Goal: Task Accomplishment & Management: Manage account settings

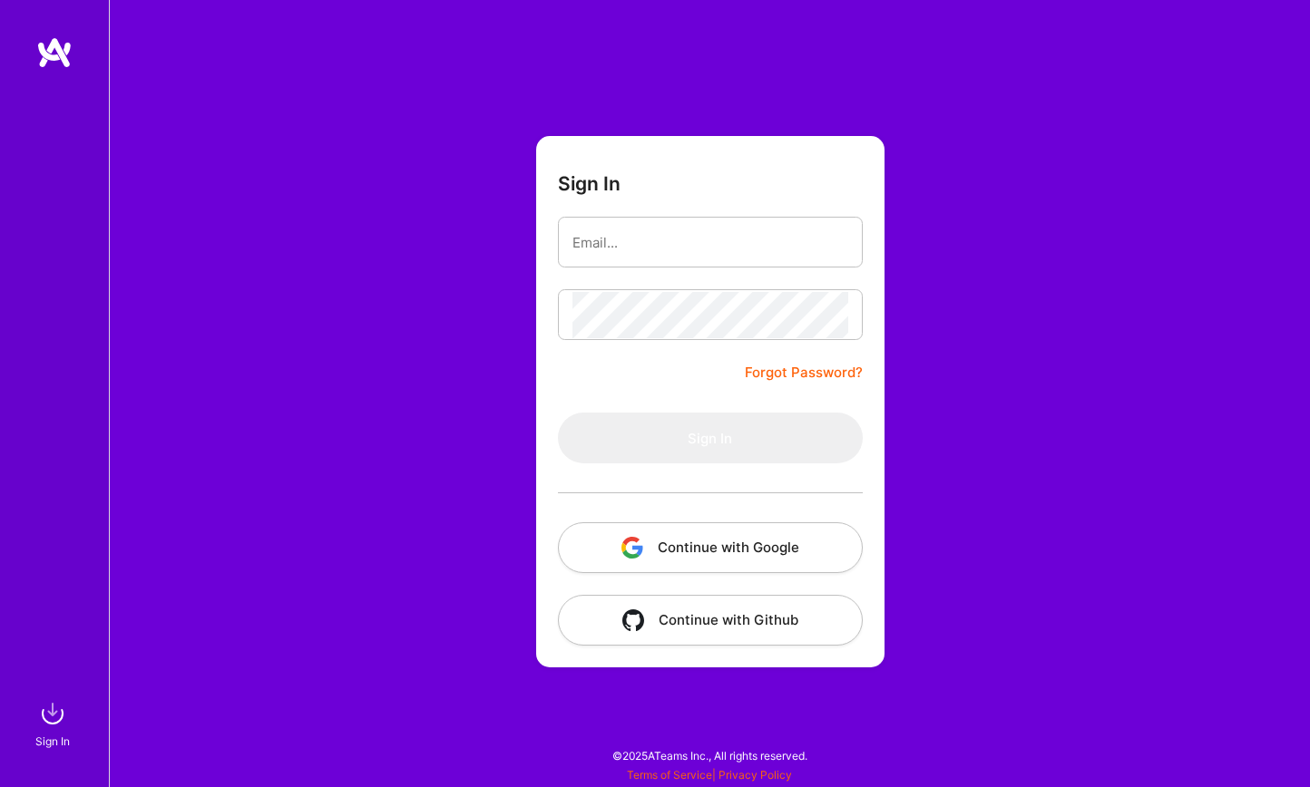
click at [710, 245] on input "email" at bounding box center [710, 242] width 276 height 46
click at [713, 541] on button "Continue with Google" at bounding box center [710, 547] width 305 height 51
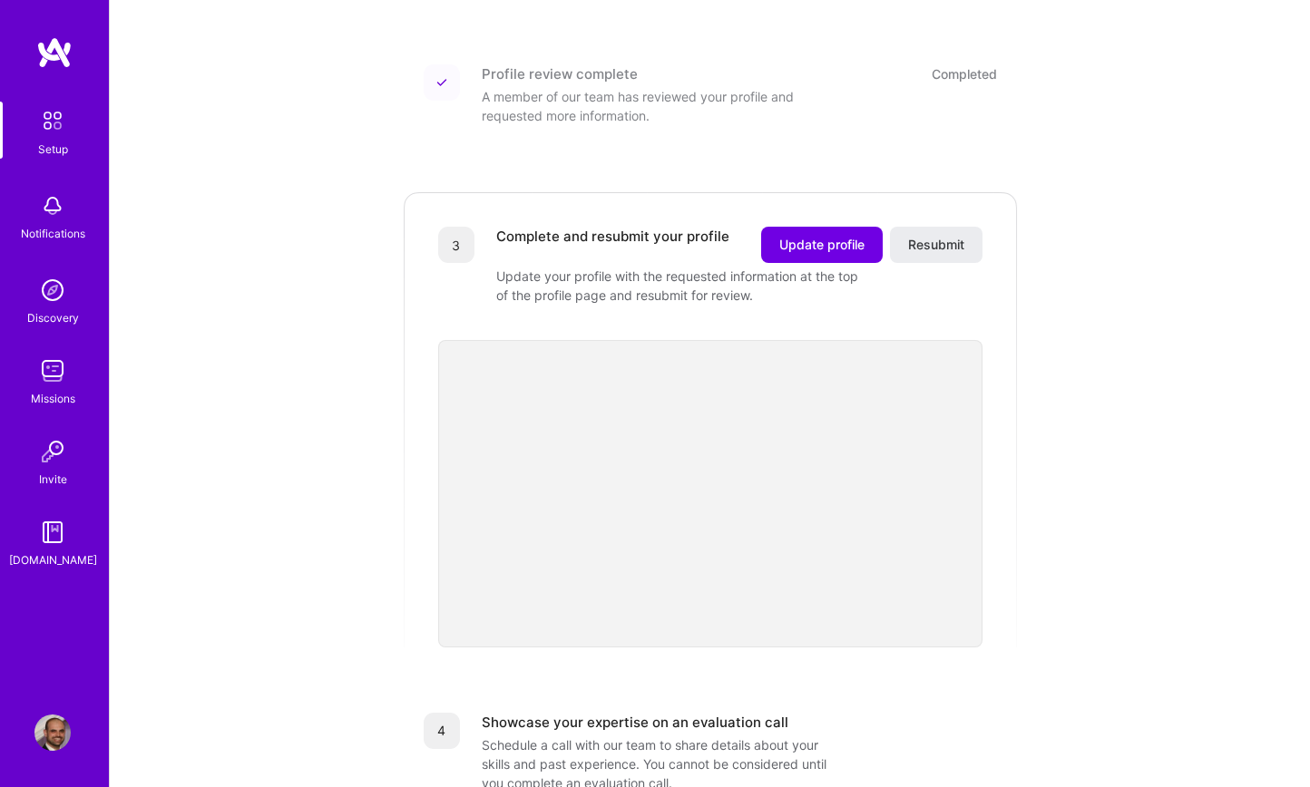
scroll to position [356, 0]
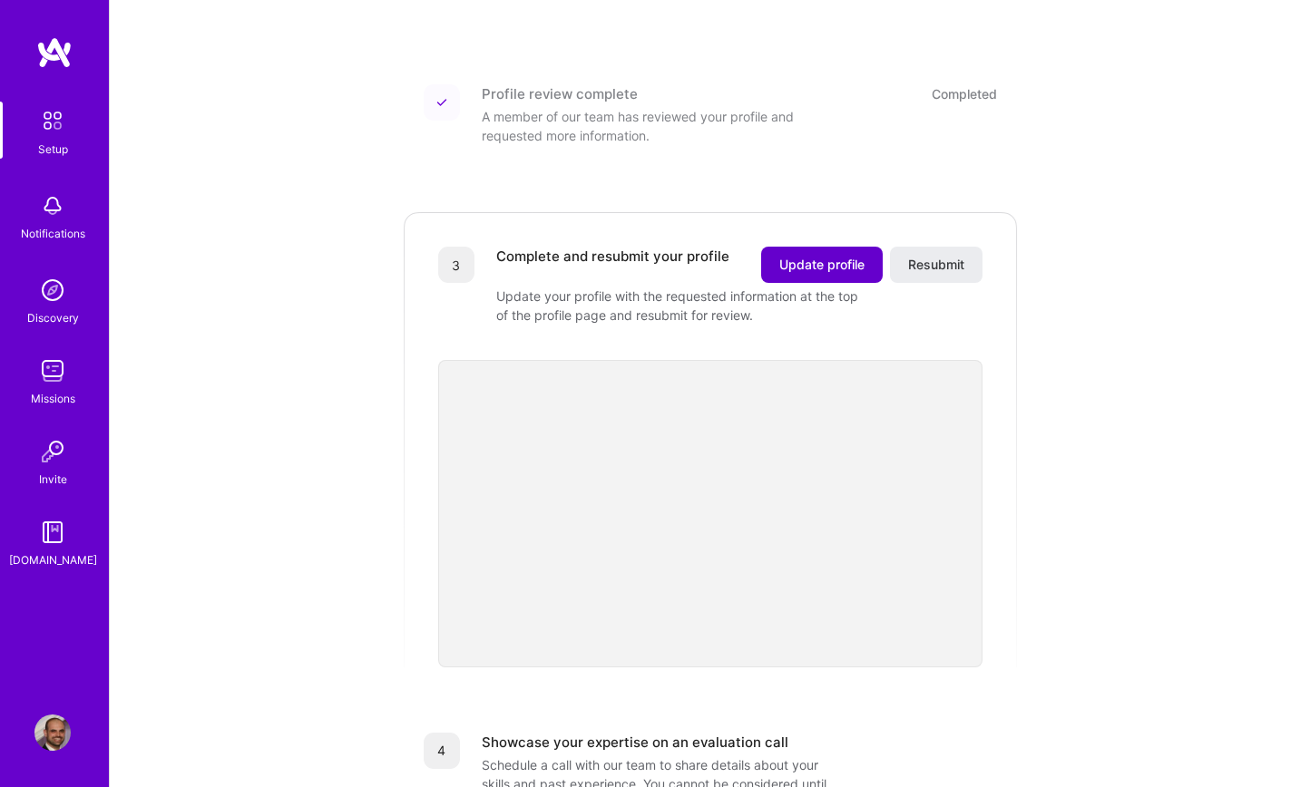
click at [818, 256] on span "Update profile" at bounding box center [821, 265] width 85 height 18
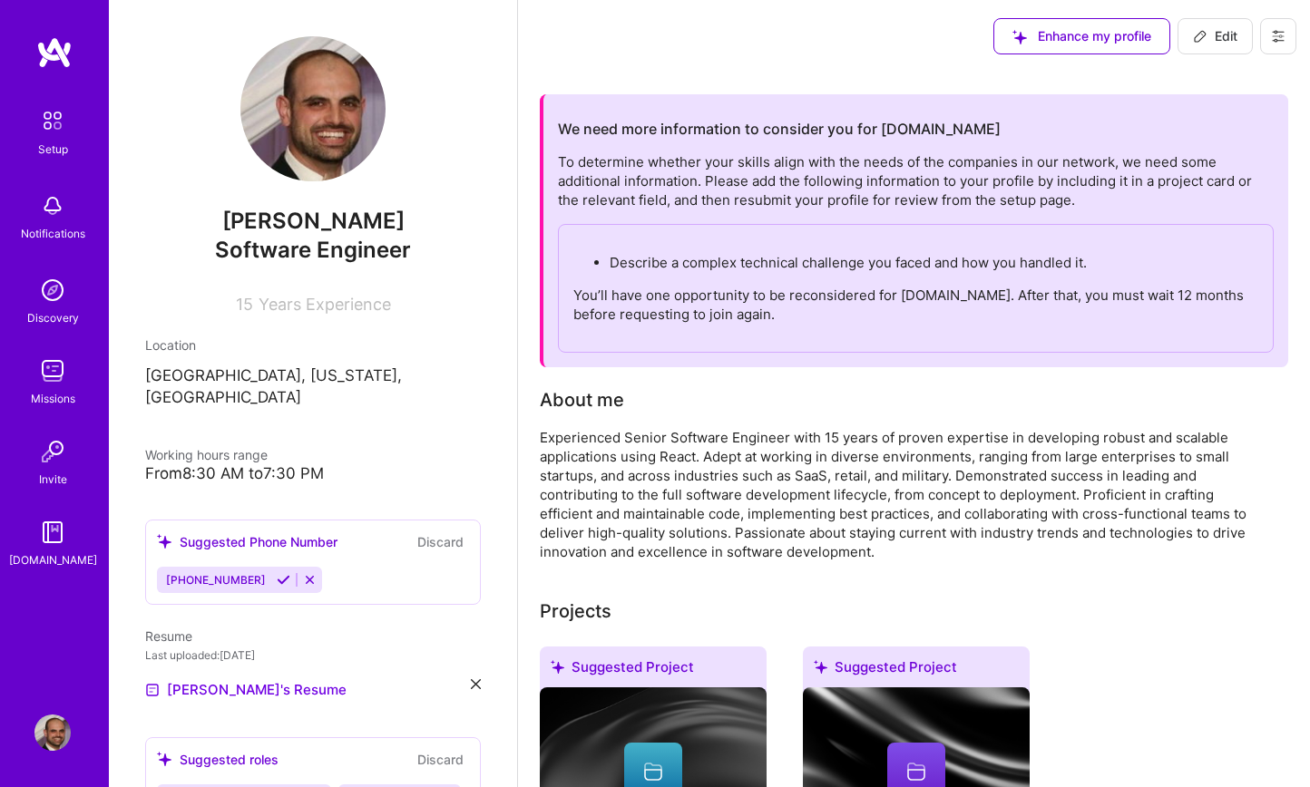
click at [1101, 41] on span "Enhance my profile" at bounding box center [1081, 36] width 139 height 18
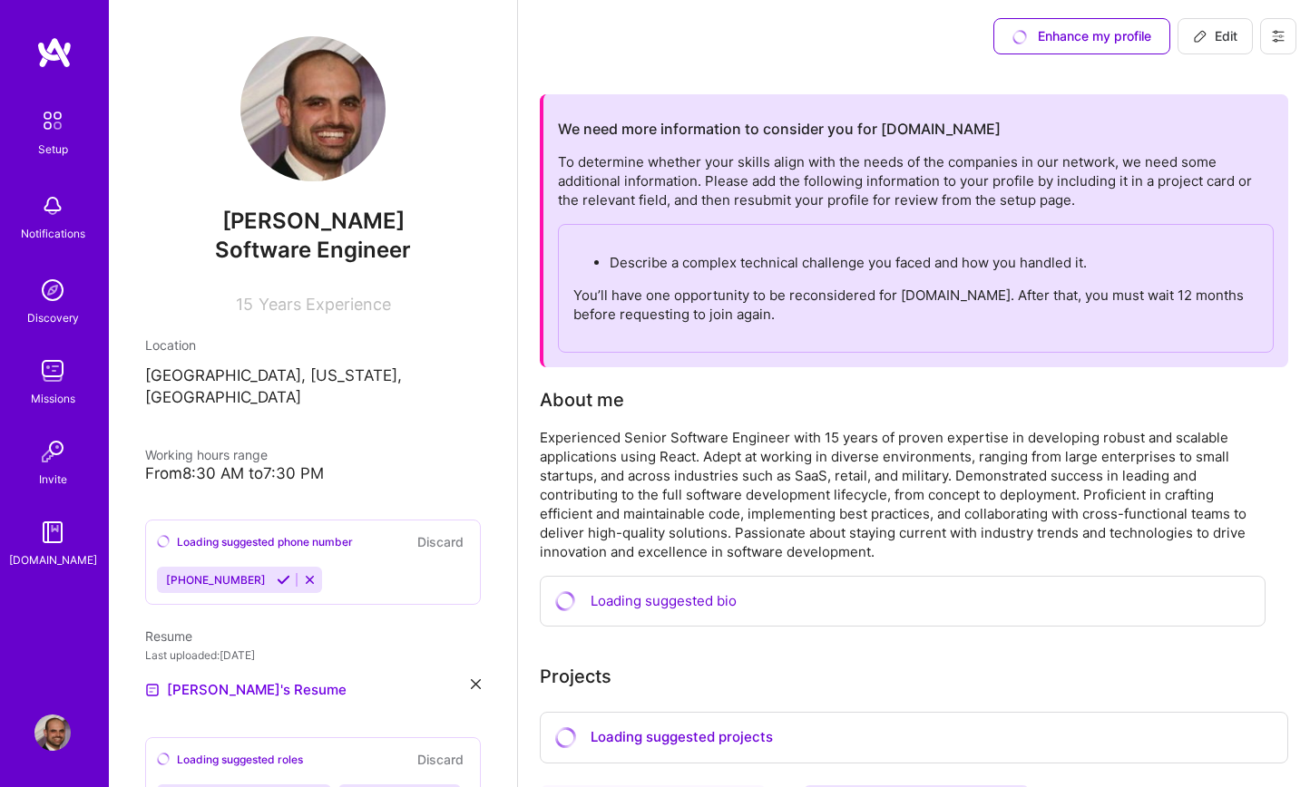
click at [1225, 49] on button "Edit" at bounding box center [1214, 36] width 75 height 36
select select "US"
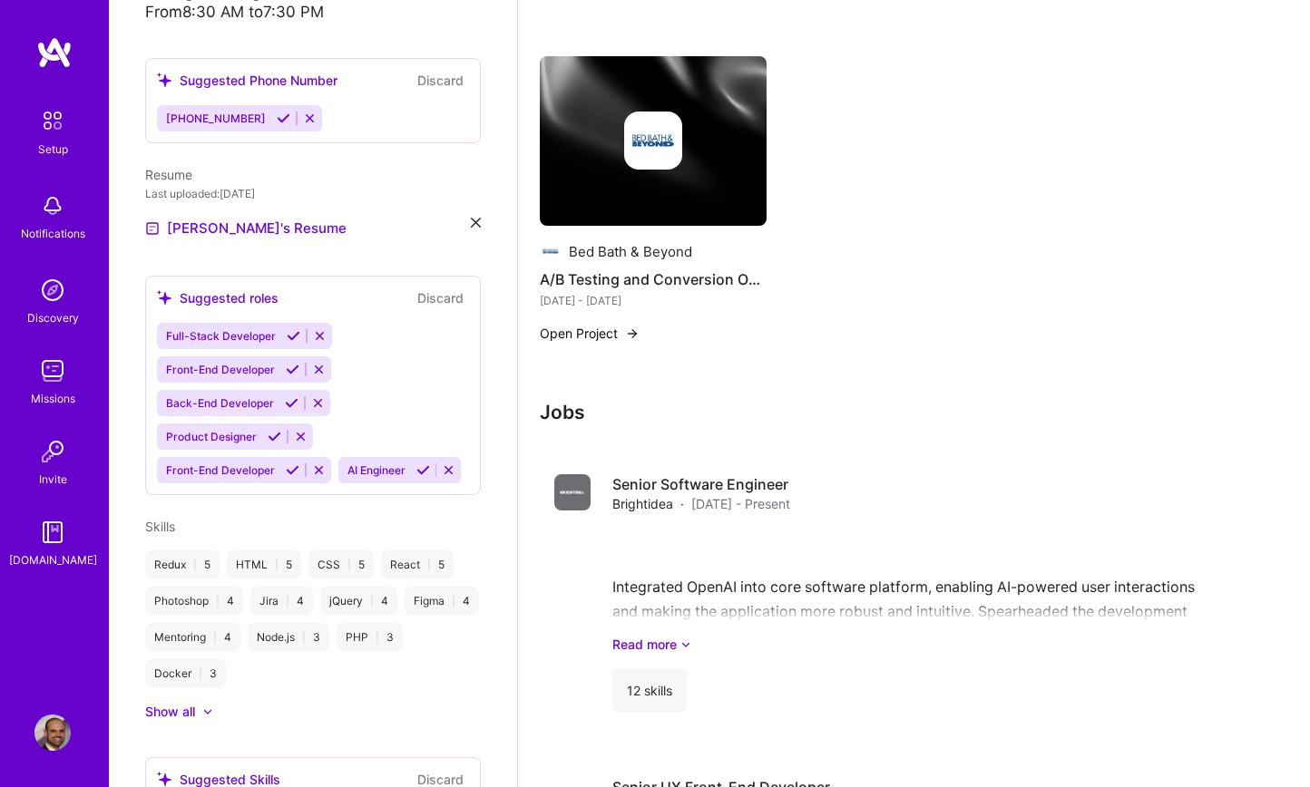
scroll to position [1339, 0]
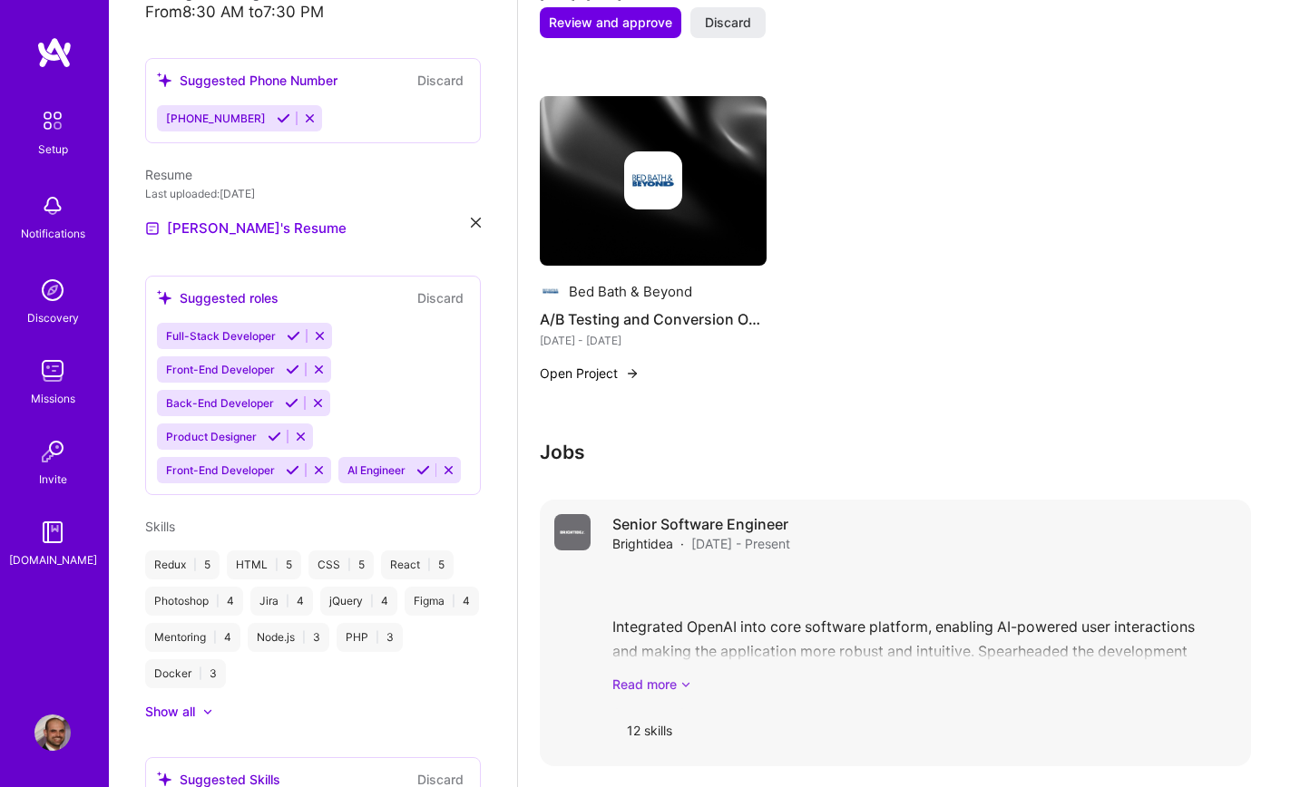
click at [666, 675] on link "Read more" at bounding box center [924, 684] width 624 height 19
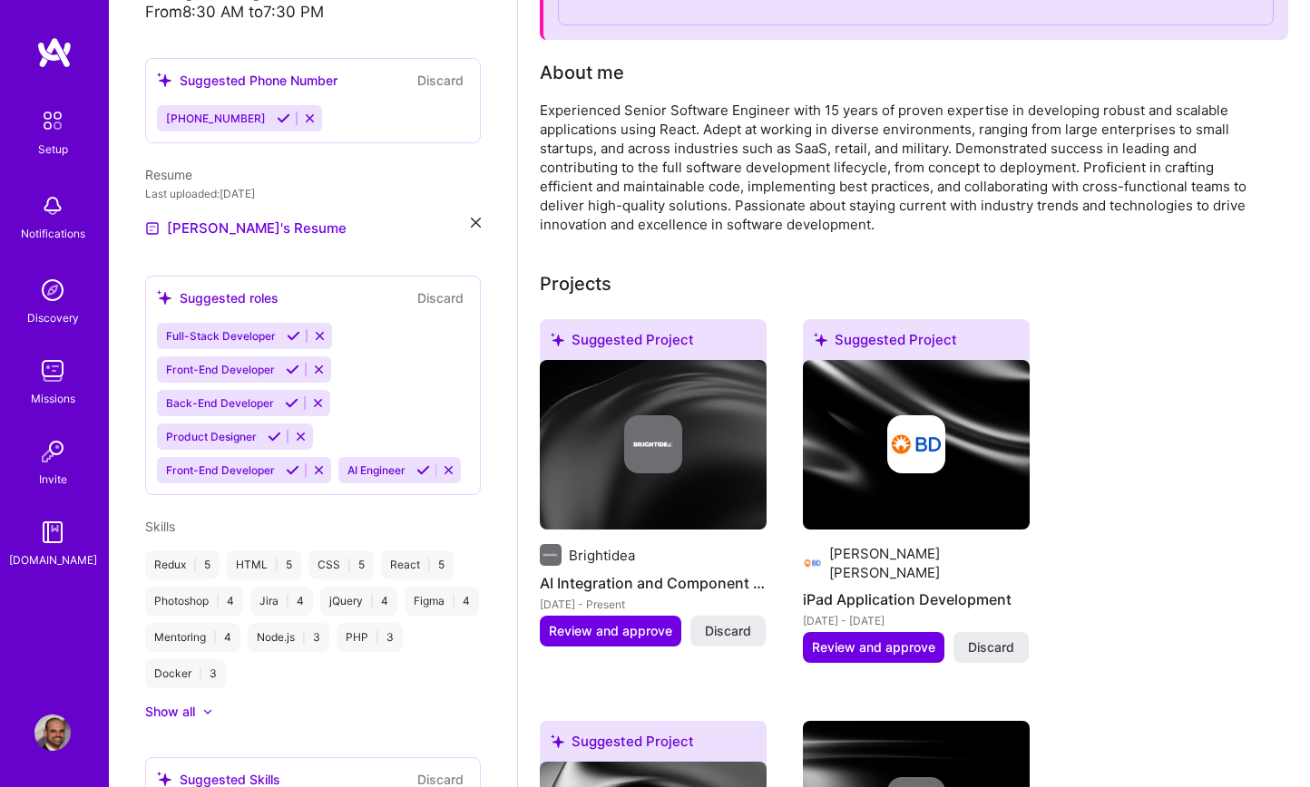
scroll to position [0, 0]
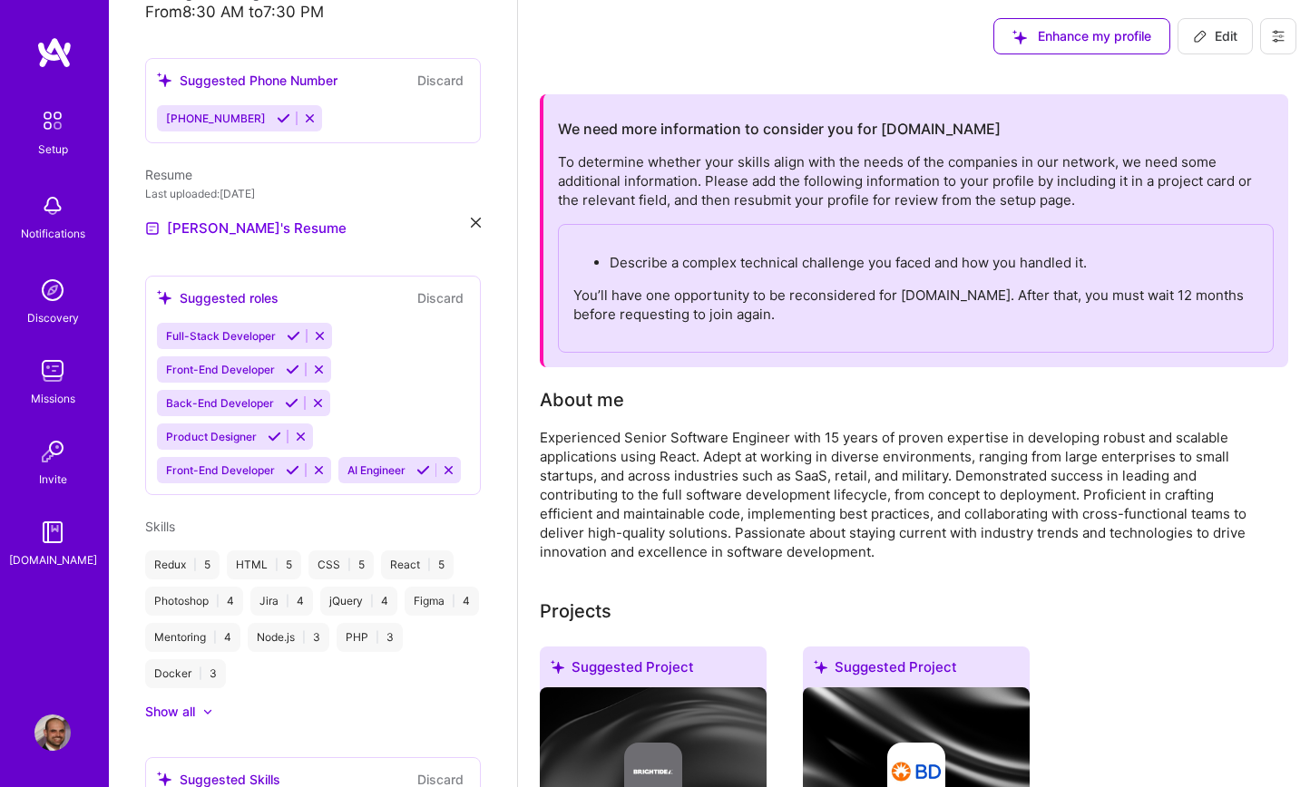
click at [1223, 48] on button "Edit" at bounding box center [1214, 36] width 75 height 36
select select "US"
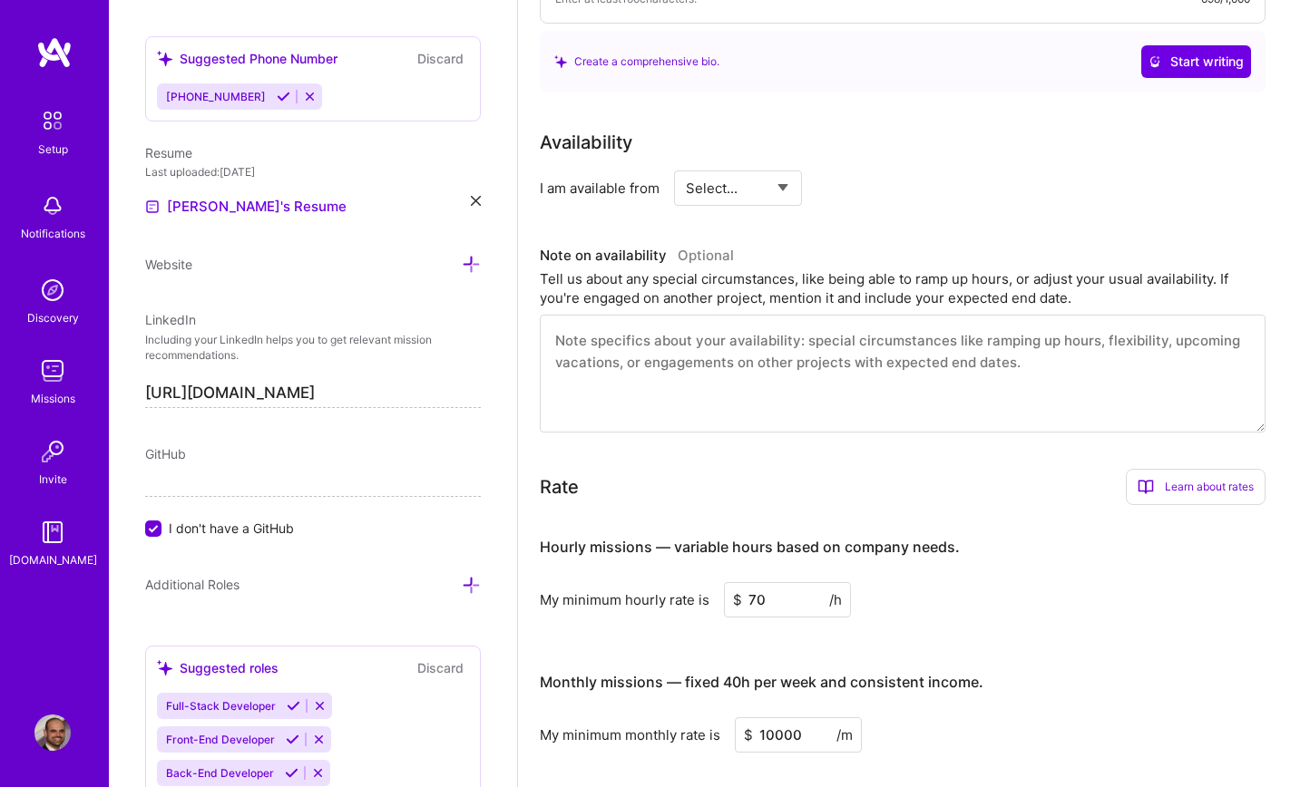
scroll to position [627, 0]
click at [691, 381] on textarea at bounding box center [903, 372] width 726 height 118
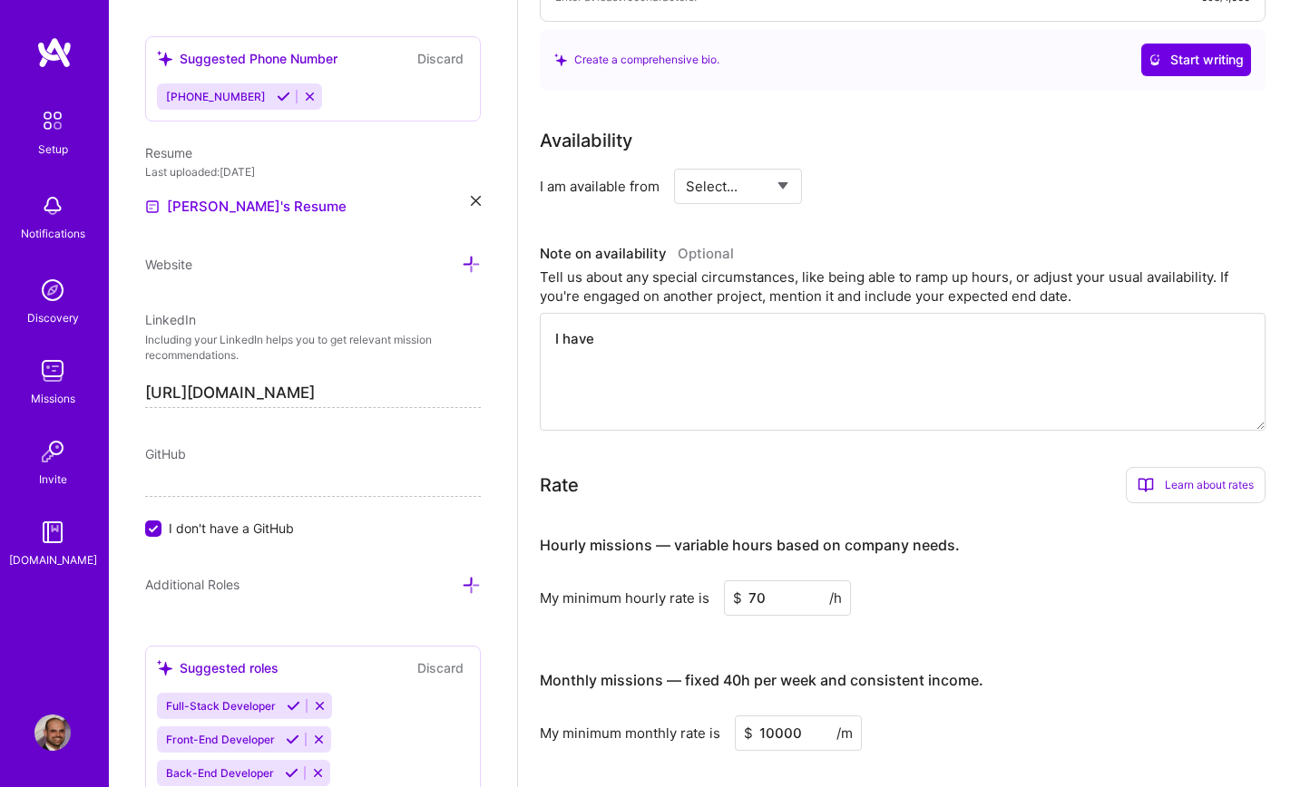
type textarea "I have"
click at [740, 209] on div "Availability I am available from Select... Right Now Future Date Not Available …" at bounding box center [914, 279] width 748 height 304
click at [740, 191] on select "Select... Right Now Future Date Not Available" at bounding box center [738, 186] width 104 height 46
select select "Right Now"
click at [686, 163] on select "Select... Right Now Future Date Not Available" at bounding box center [738, 186] width 104 height 46
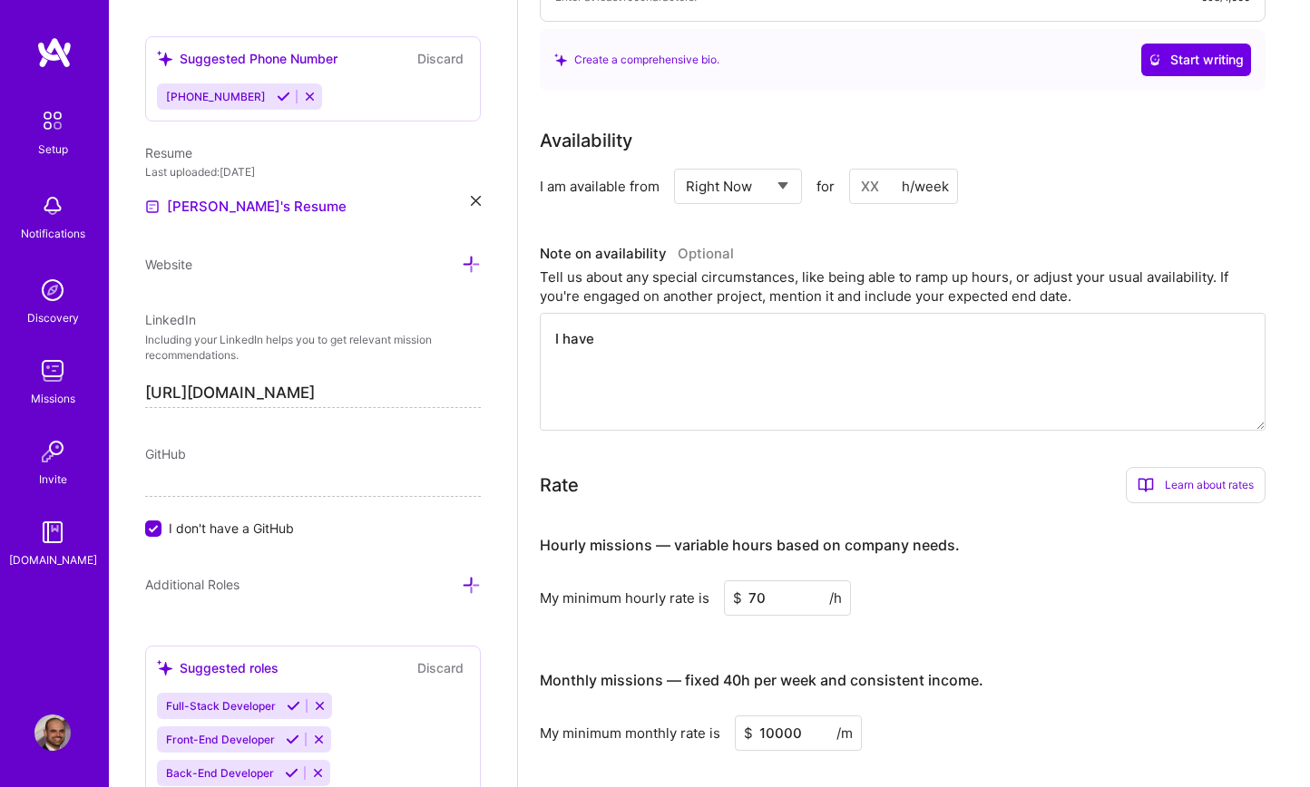
click at [658, 358] on textarea "I have" at bounding box center [903, 372] width 726 height 118
click at [870, 188] on input at bounding box center [903, 186] width 109 height 35
type input "15"
drag, startPoint x: 810, startPoint y: 317, endPoint x: 819, endPoint y: 361, distance: 44.5
click at [814, 331] on textarea "I have" at bounding box center [903, 372] width 726 height 118
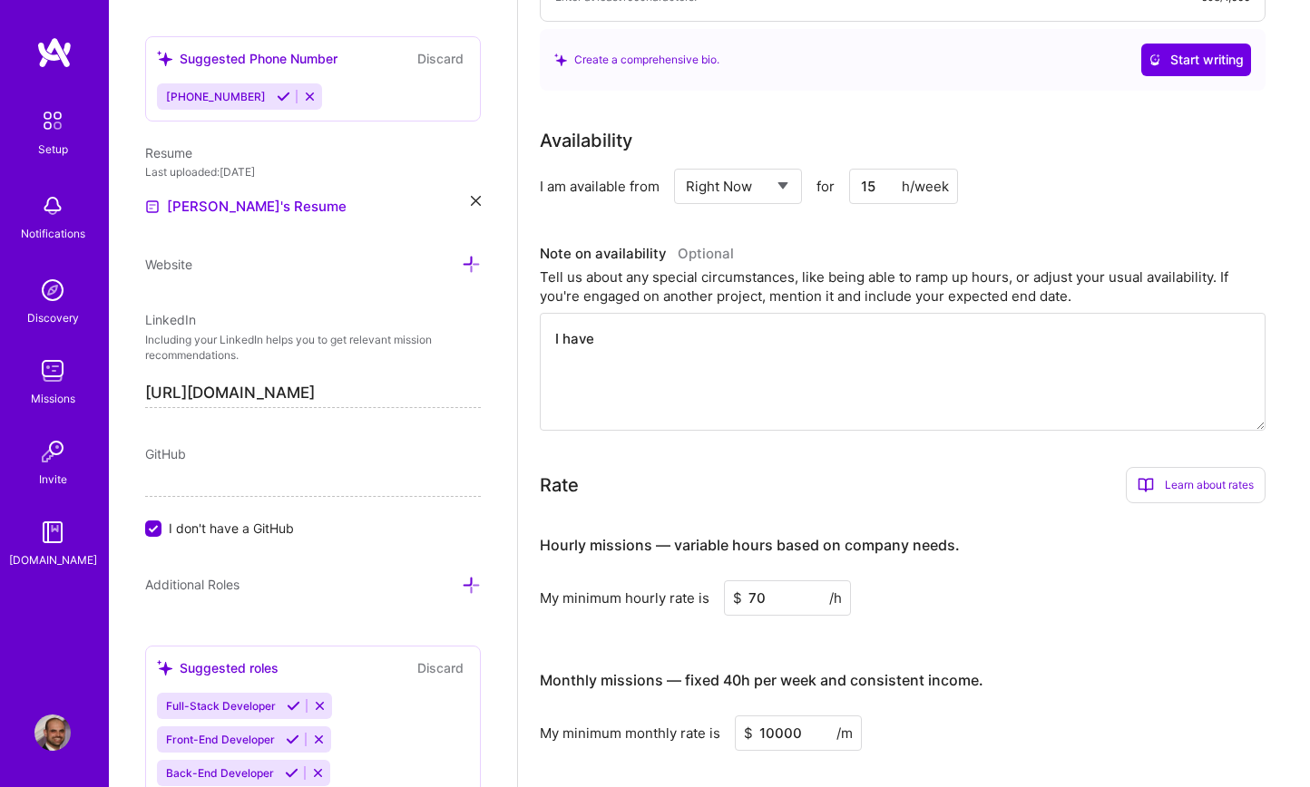
click at [820, 346] on textarea "I have" at bounding box center [903, 372] width 726 height 118
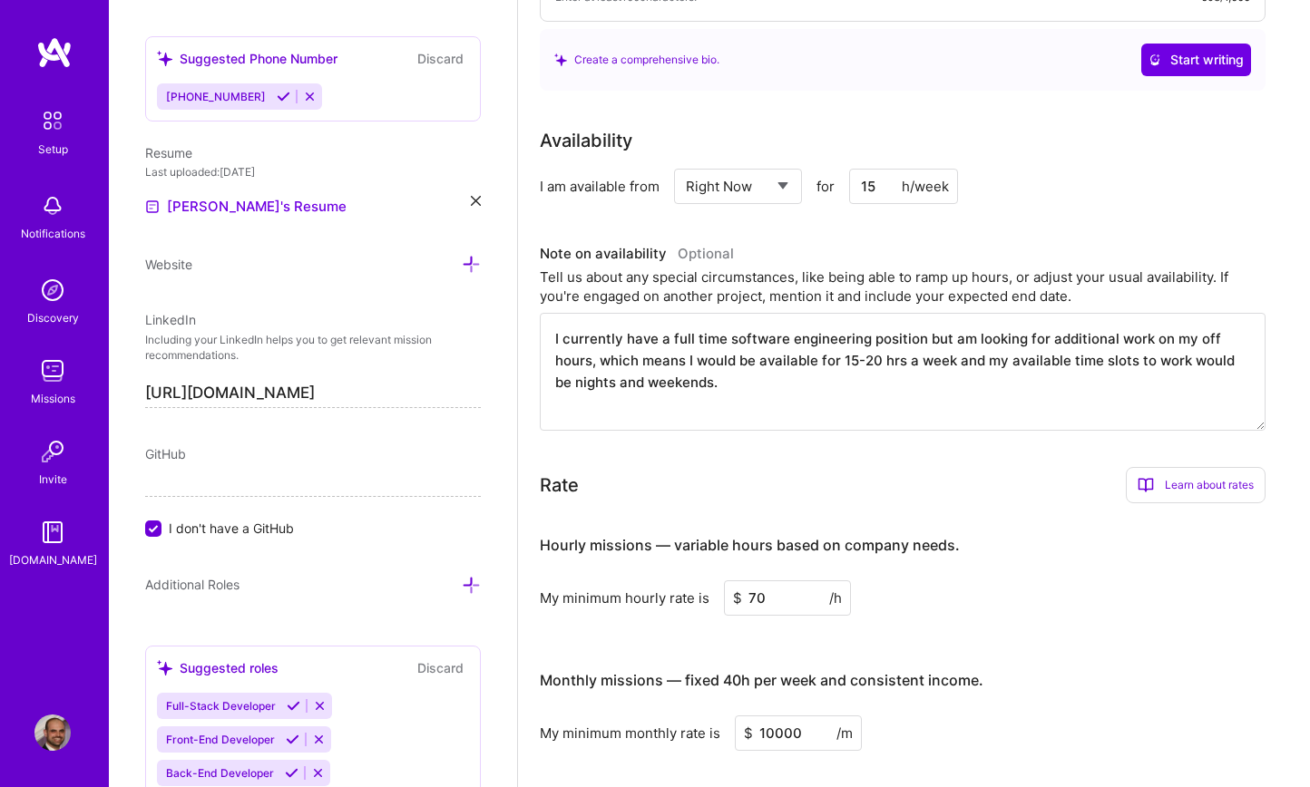
type textarea "I currently have a full time software engineering position but am looking for a…"
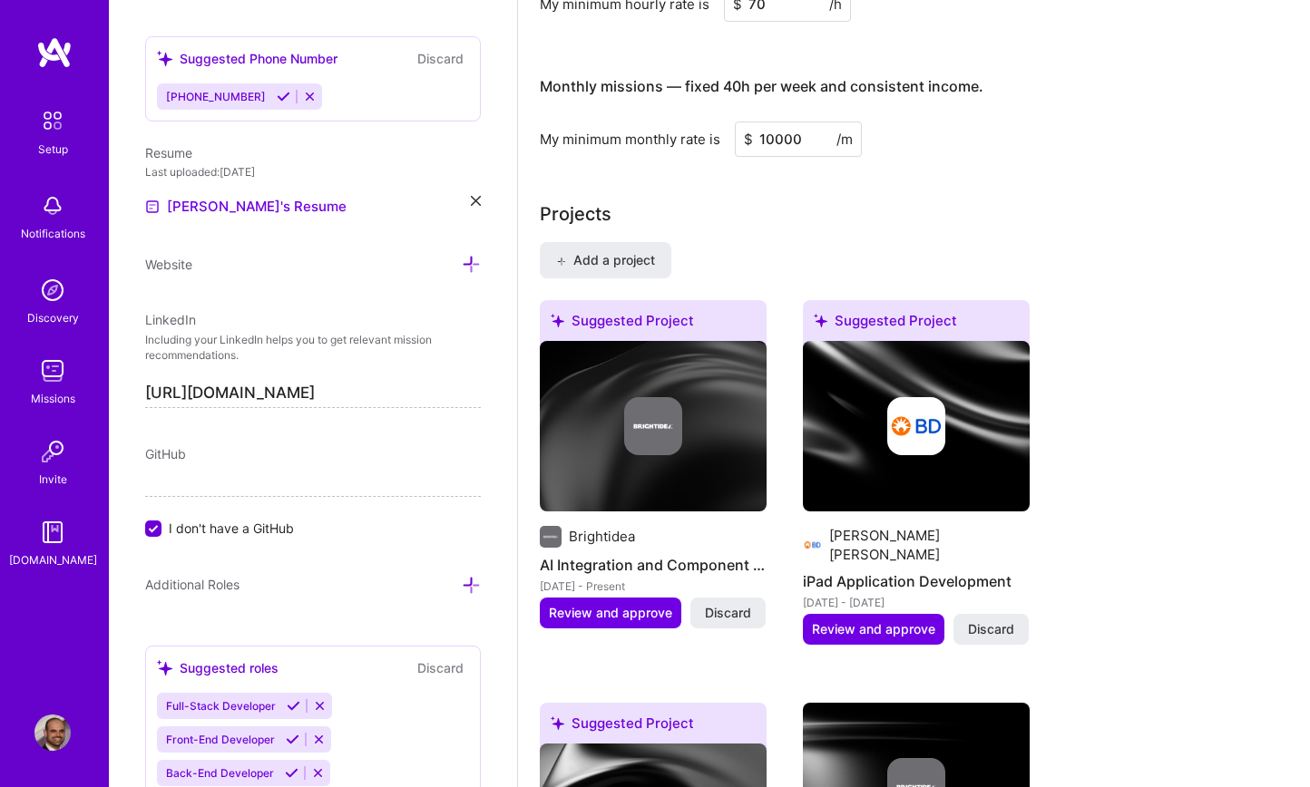
scroll to position [1224, 0]
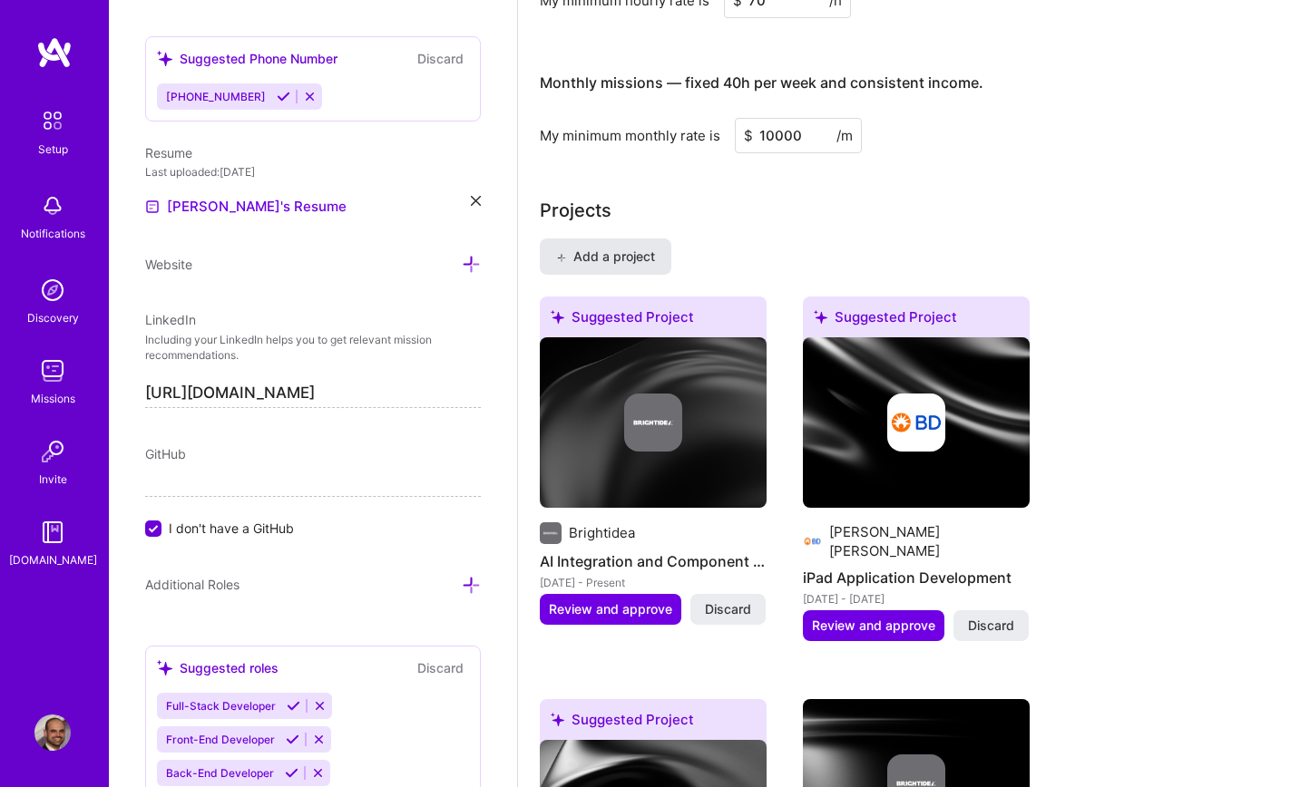
click at [602, 254] on span "Add a project" at bounding box center [605, 257] width 99 height 18
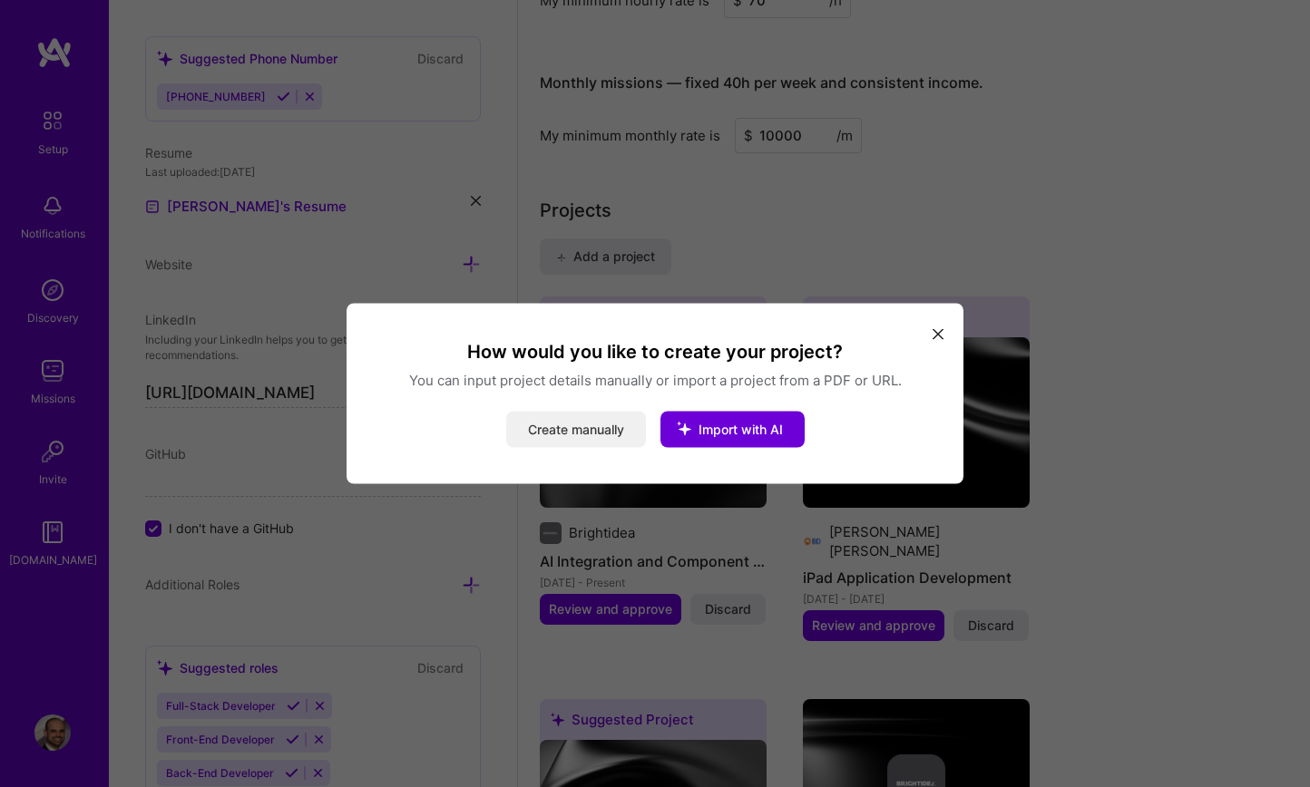
click at [580, 425] on button "Create manually" at bounding box center [576, 430] width 140 height 36
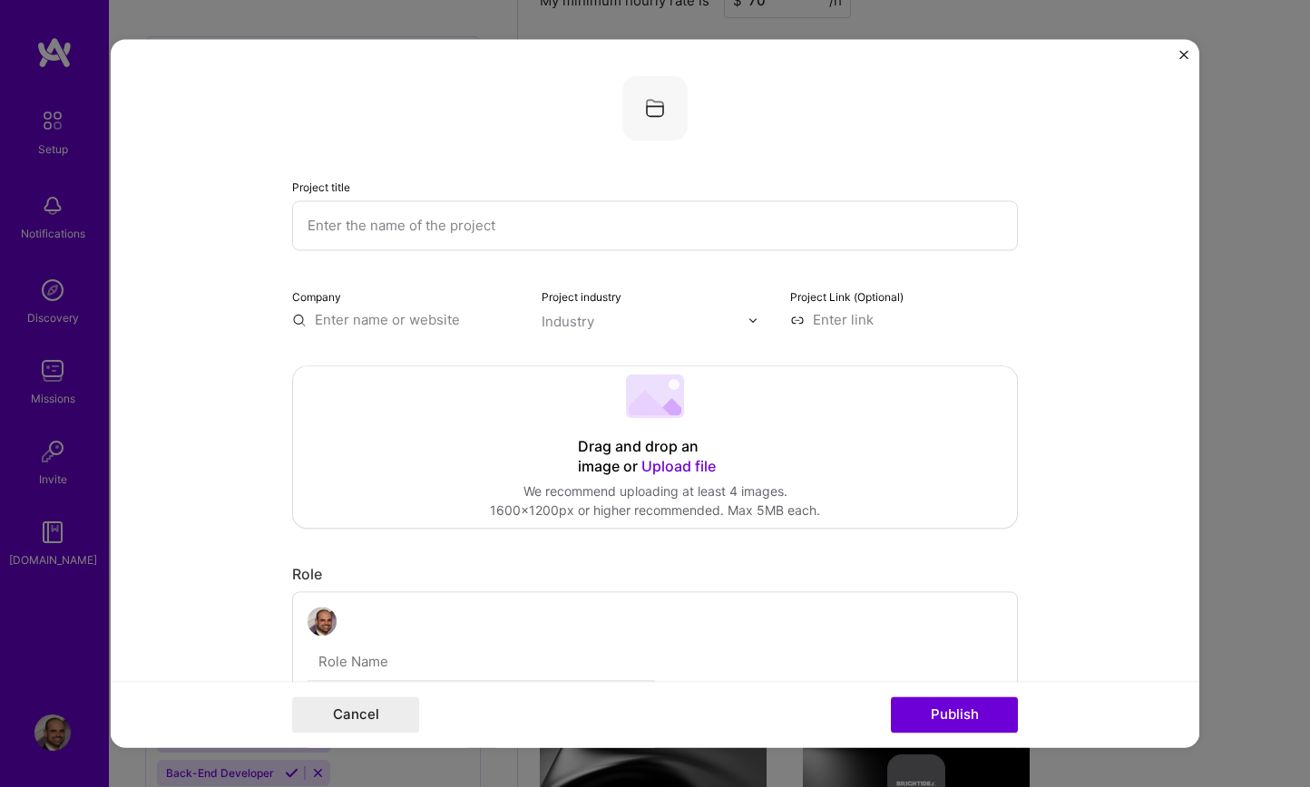
click at [453, 223] on input "text" at bounding box center [655, 225] width 726 height 50
click at [400, 319] on input "text" at bounding box center [406, 319] width 228 height 19
type input "Brightidea"
click at [398, 352] on span "Brightidea" at bounding box center [379, 356] width 66 height 19
click at [608, 320] on input "text" at bounding box center [644, 321] width 207 height 19
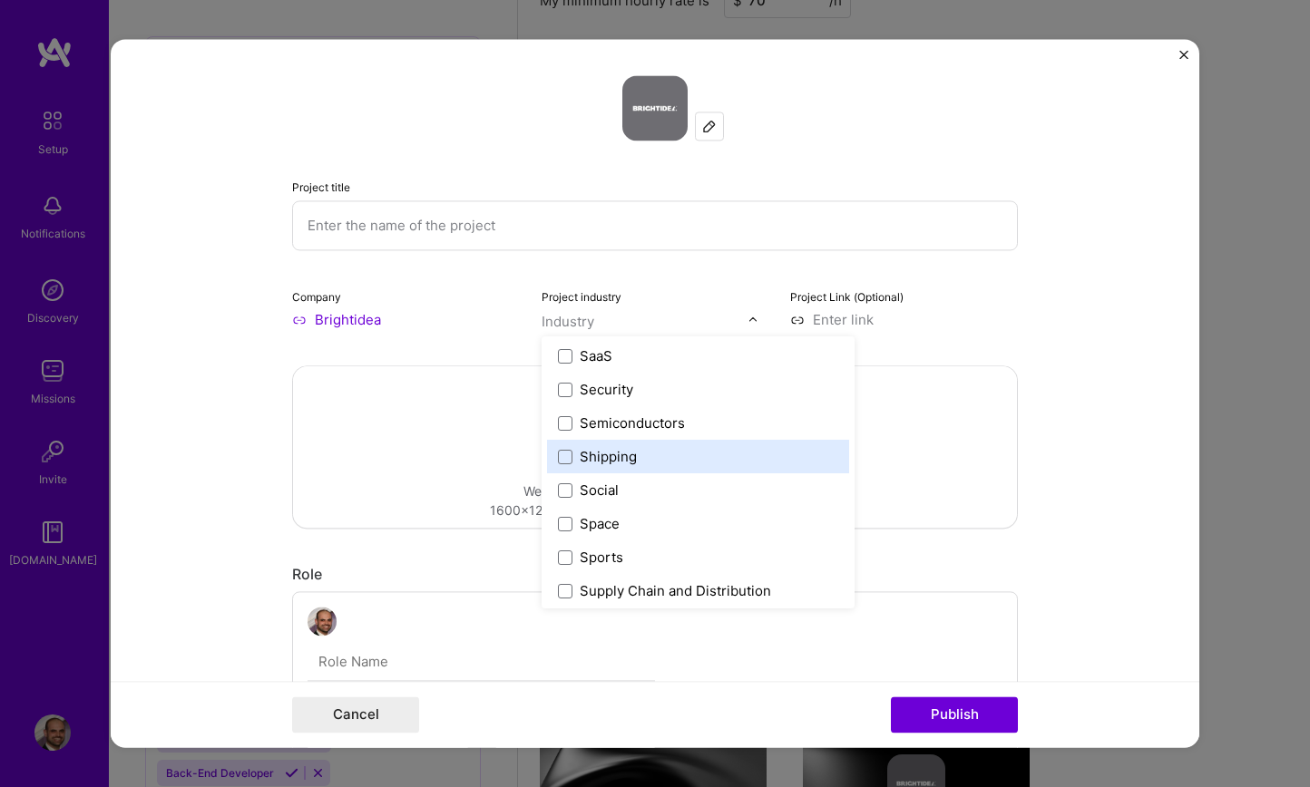
scroll to position [3508, 0]
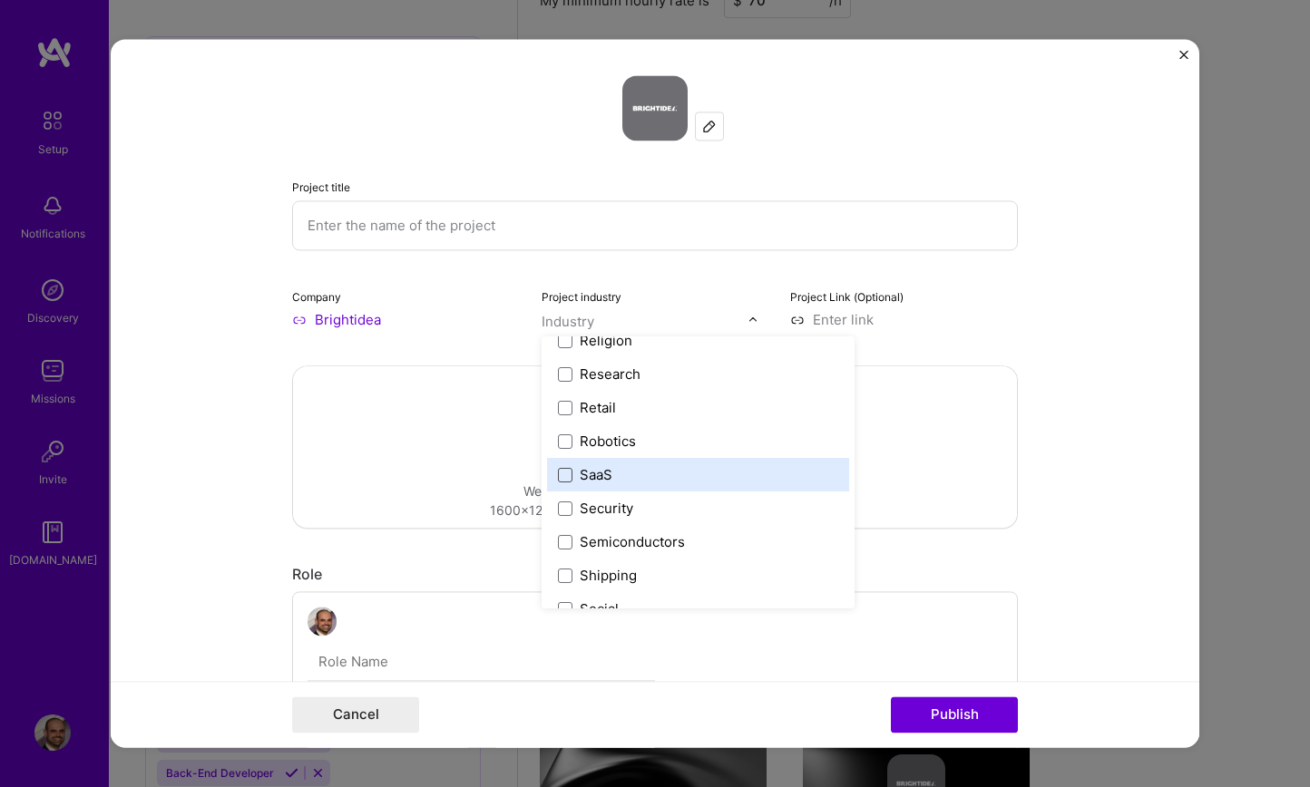
click at [571, 474] on span at bounding box center [565, 475] width 15 height 15
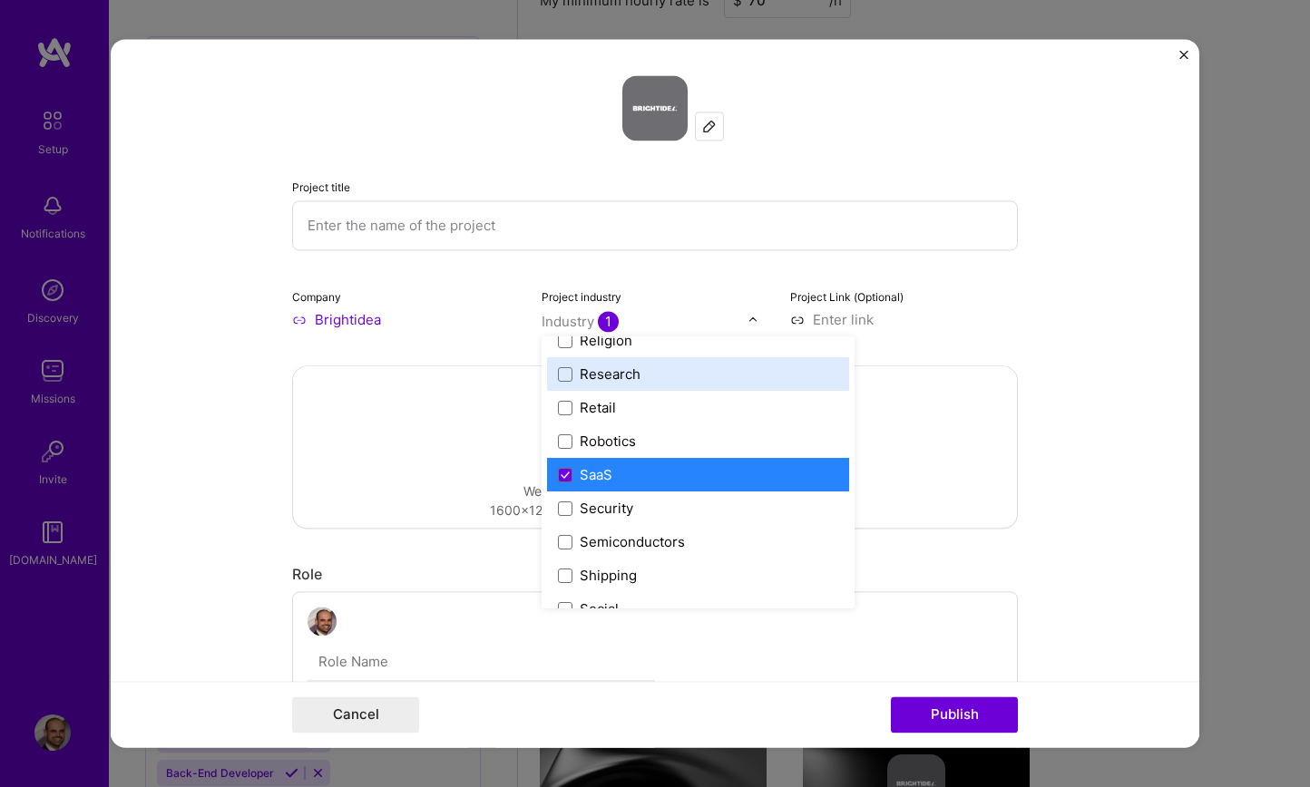
click at [989, 276] on div "Project title Company Brightidea Project industry option SaaS, selected. option…" at bounding box center [655, 202] width 726 height 254
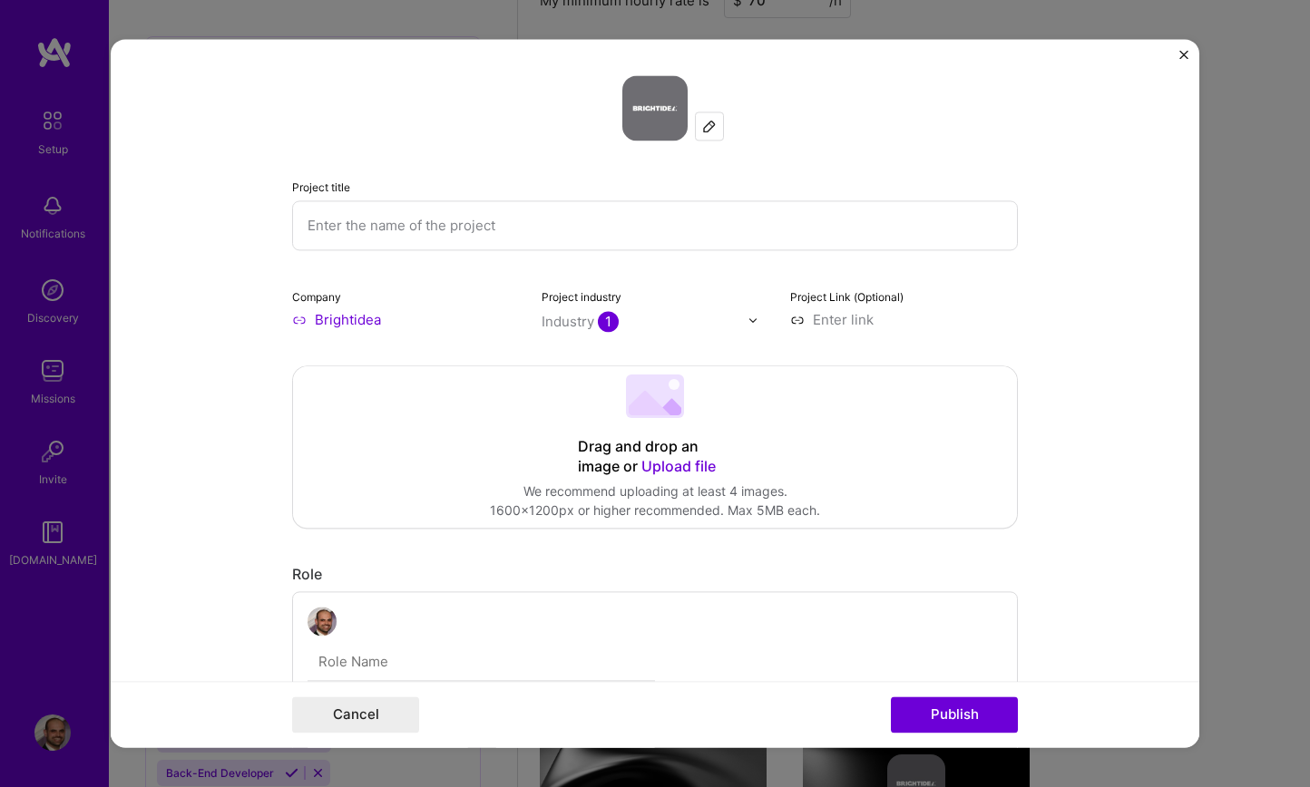
click at [399, 228] on input "text" at bounding box center [655, 225] width 726 height 50
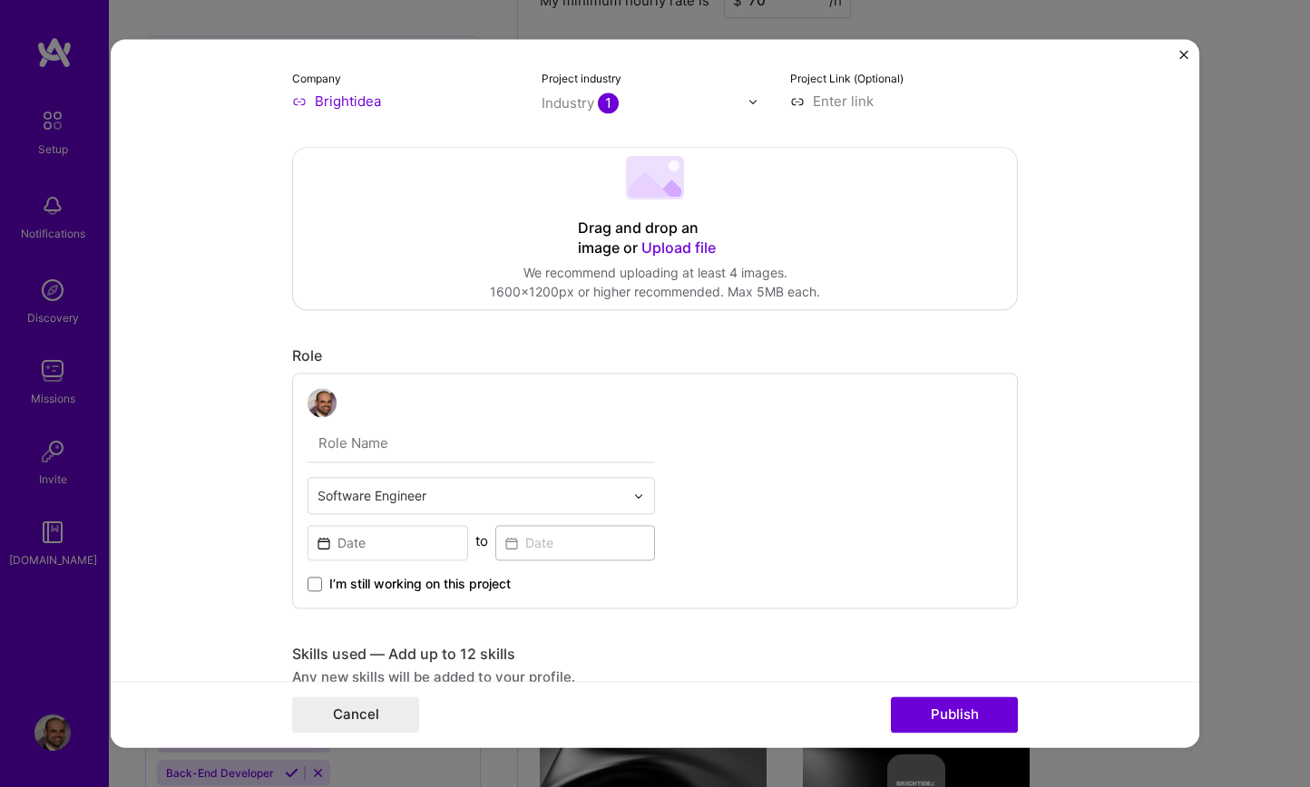
scroll to position [212, 0]
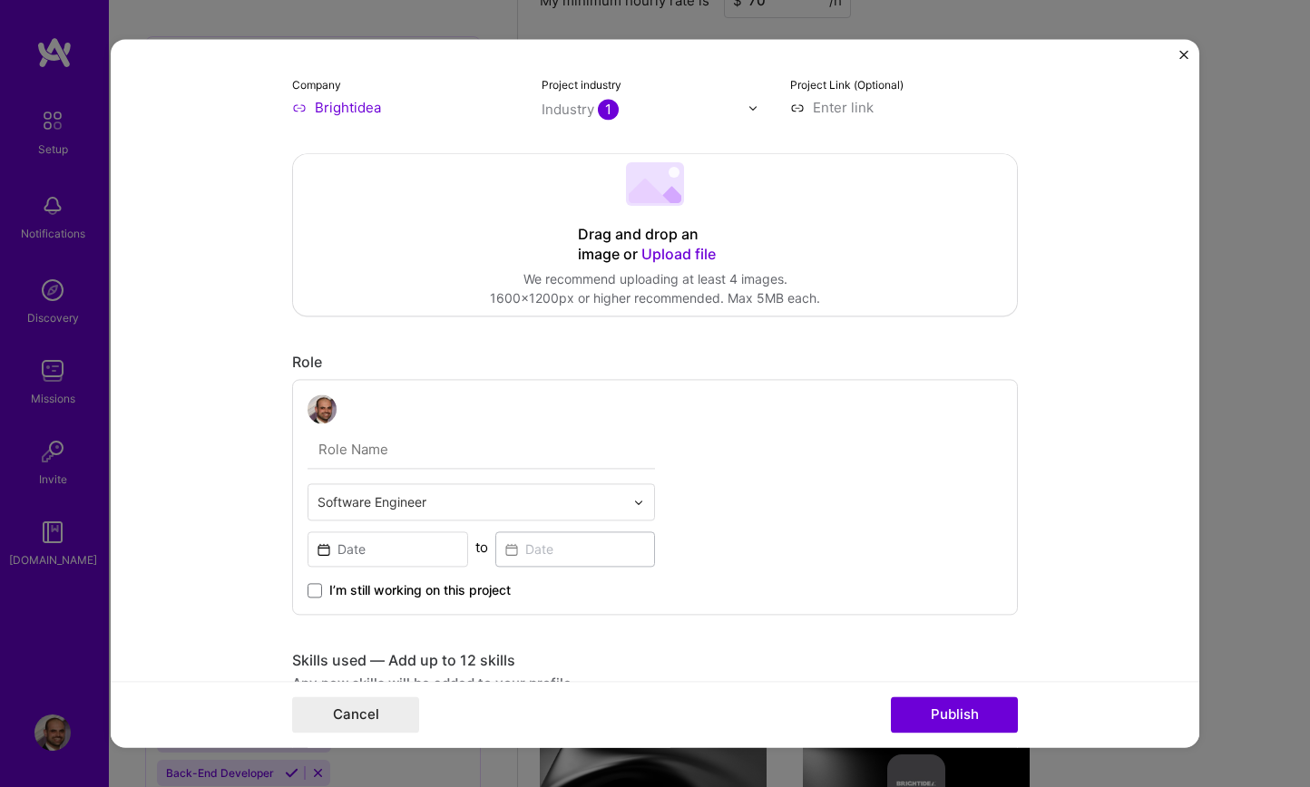
click at [391, 443] on input "text" at bounding box center [480, 450] width 347 height 38
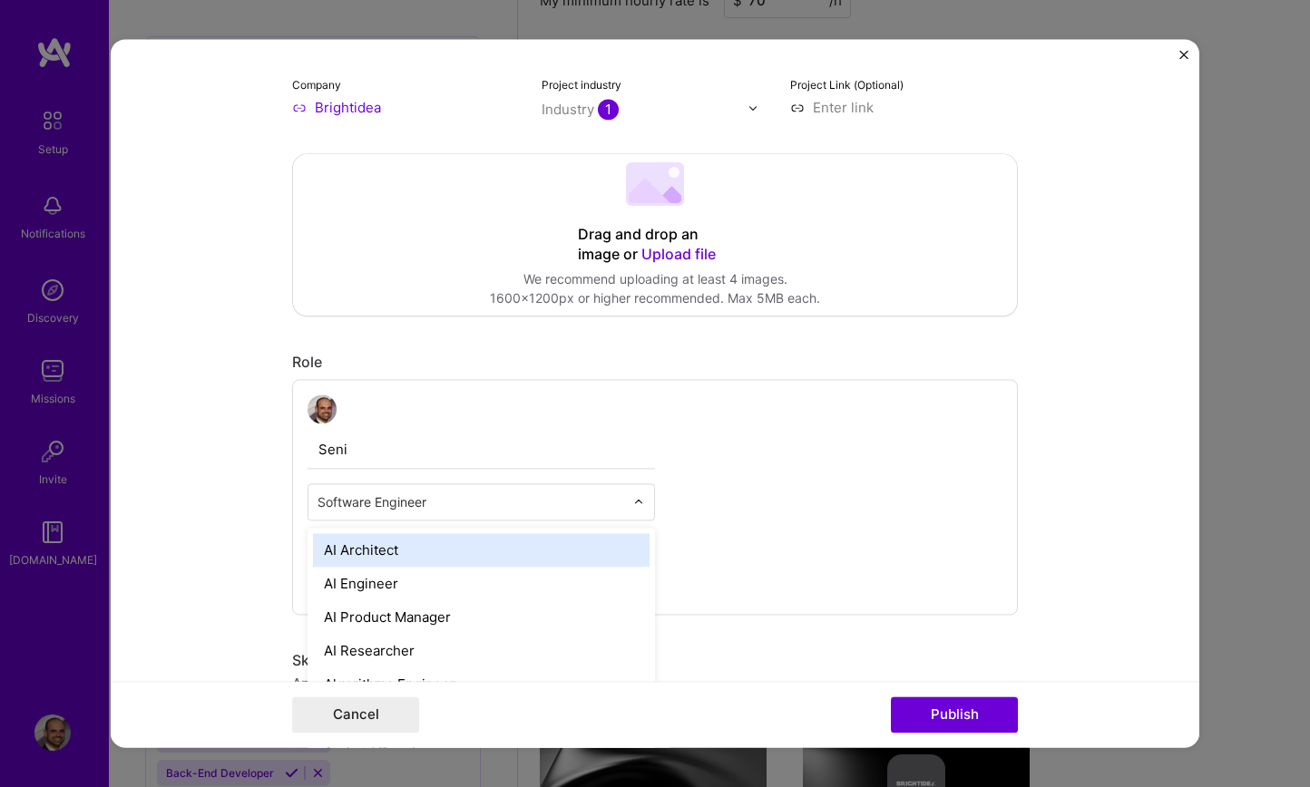
click at [434, 511] on input "text" at bounding box center [470, 501] width 307 height 19
click at [471, 453] on input "Seni" at bounding box center [480, 450] width 347 height 38
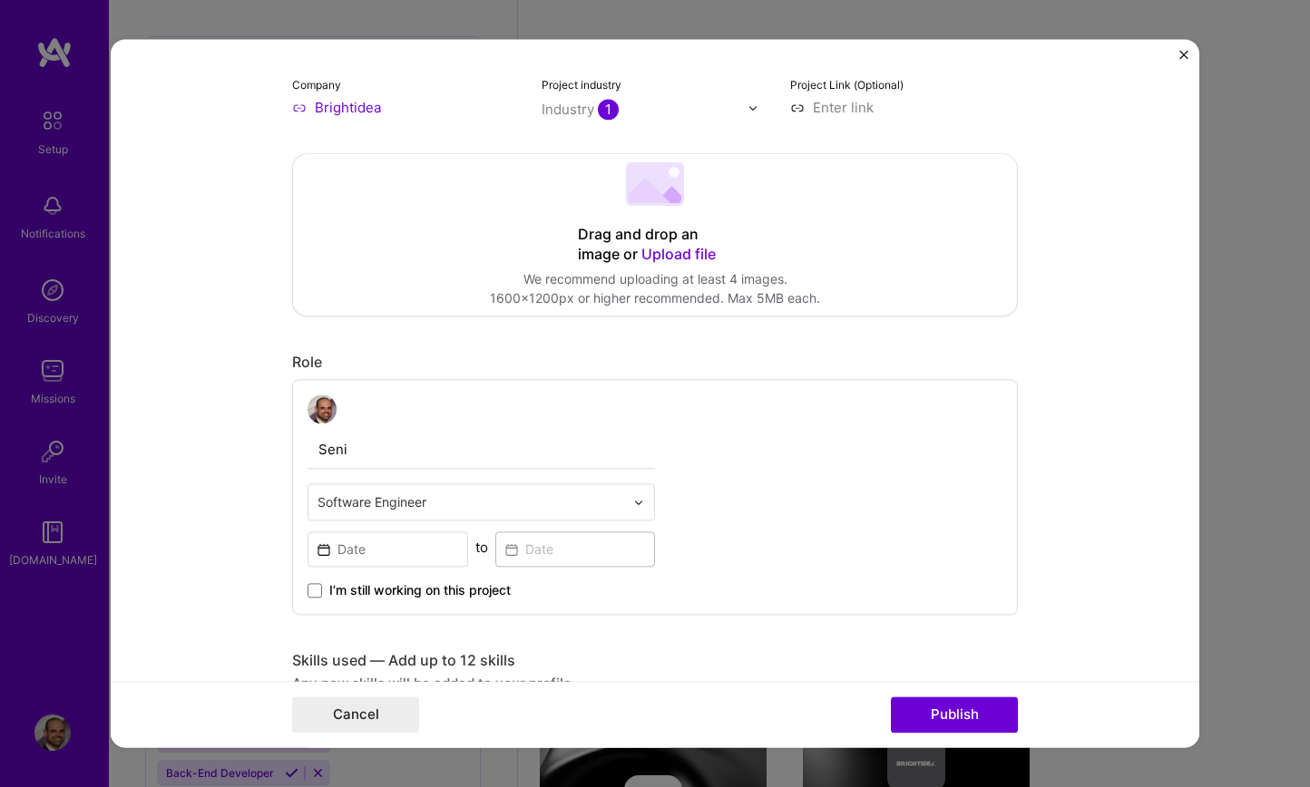
type input "Senior Software Engineer"
click at [756, 463] on div "Senior Software Engineer Software Engineer to I’m still working on this project" at bounding box center [655, 497] width 726 height 236
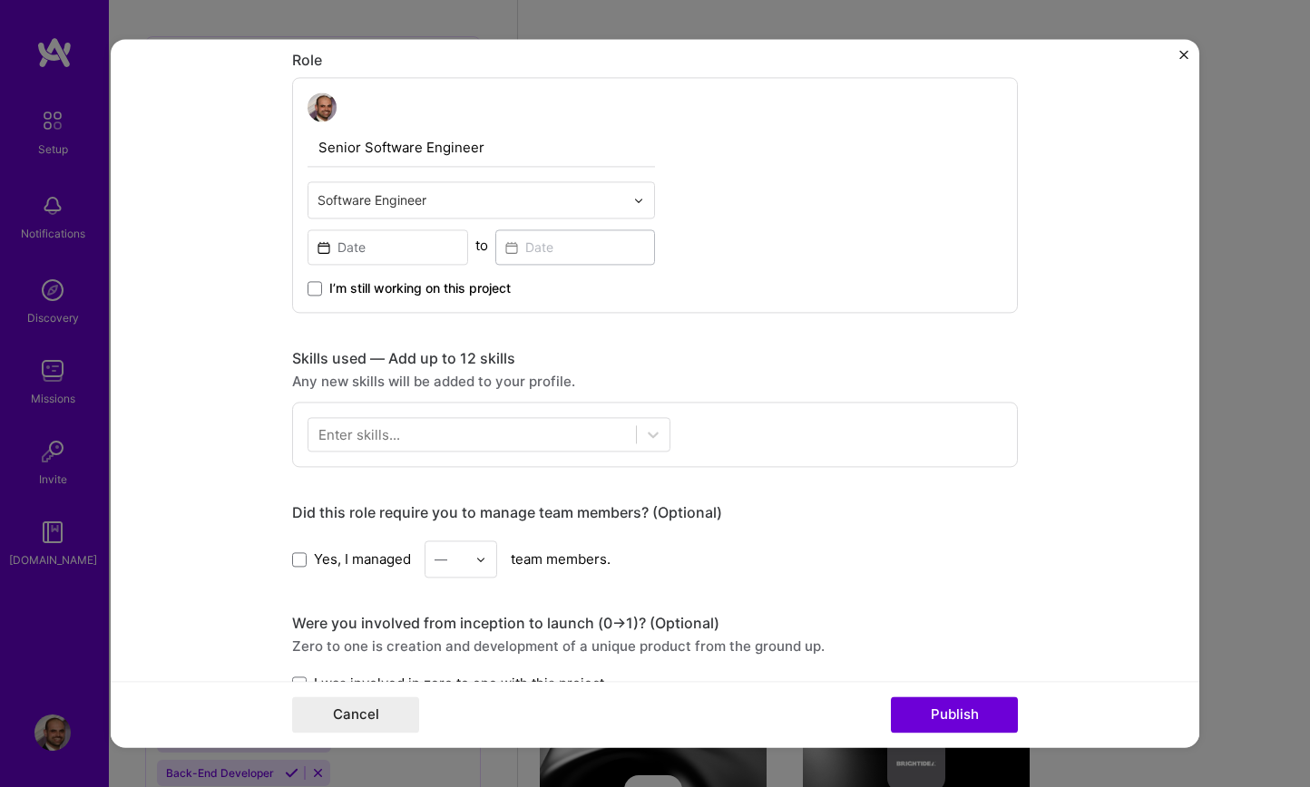
scroll to position [516, 0]
click at [655, 425] on icon at bounding box center [653, 433] width 18 height 18
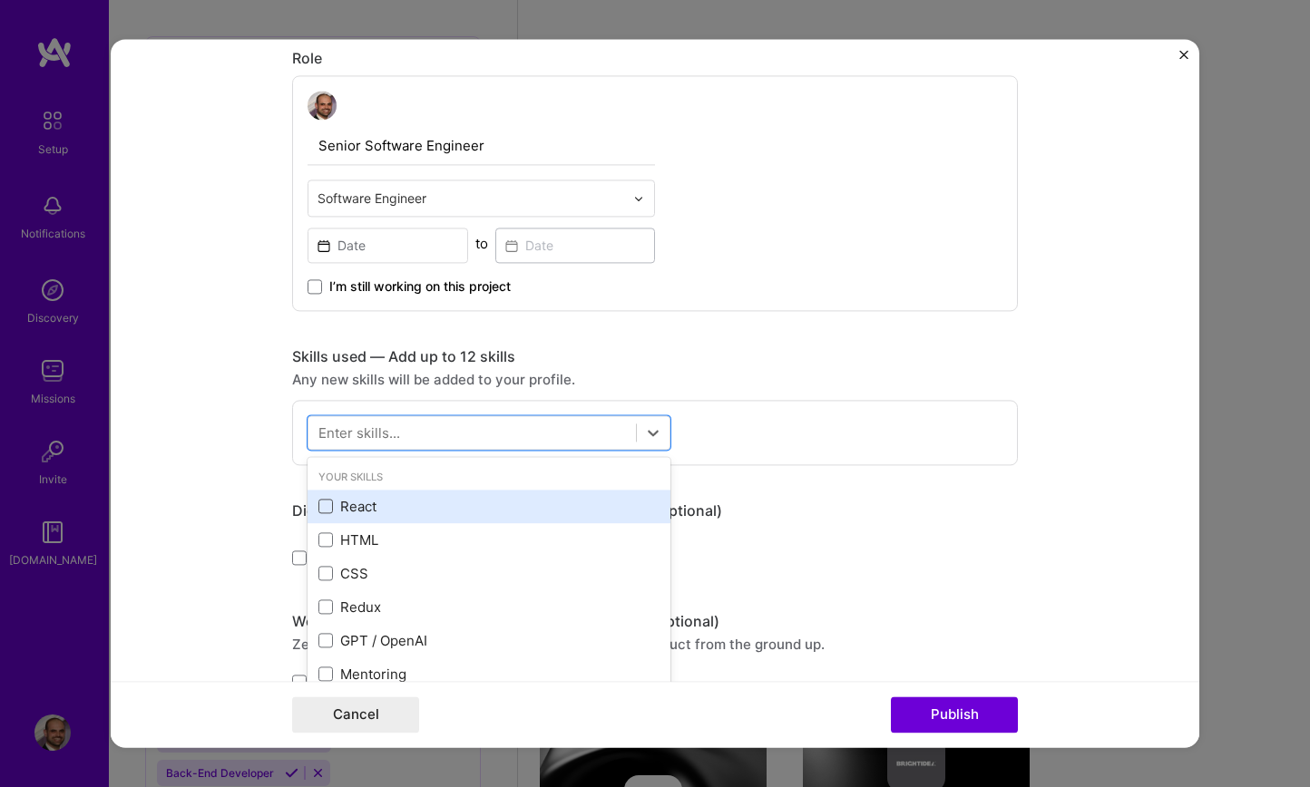
click at [325, 509] on span at bounding box center [325, 507] width 15 height 15
click at [0, 0] on input "checkbox" at bounding box center [0, 0] width 0 height 0
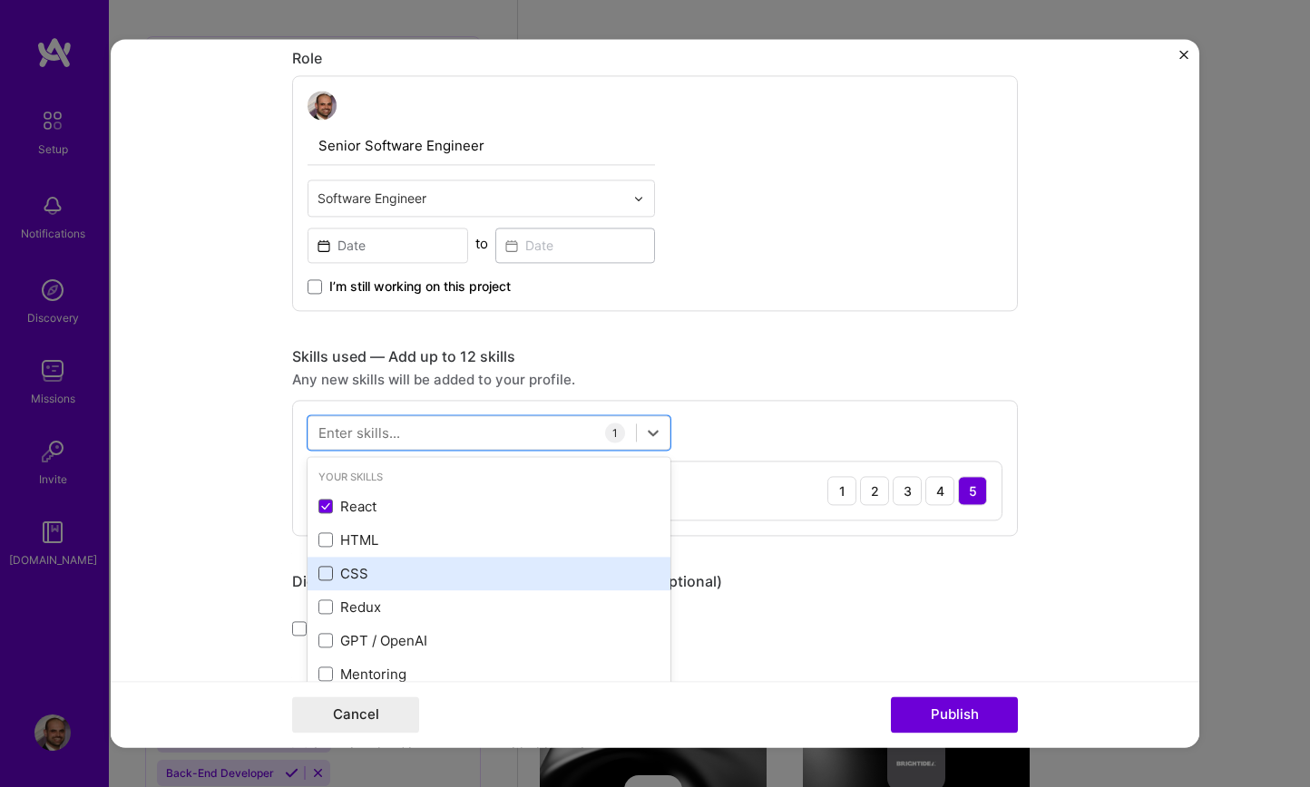
click at [325, 540] on span at bounding box center [325, 540] width 15 height 15
click at [0, 0] on input "checkbox" at bounding box center [0, 0] width 0 height 0
click at [323, 576] on span at bounding box center [325, 574] width 15 height 15
click at [0, 0] on input "checkbox" at bounding box center [0, 0] width 0 height 0
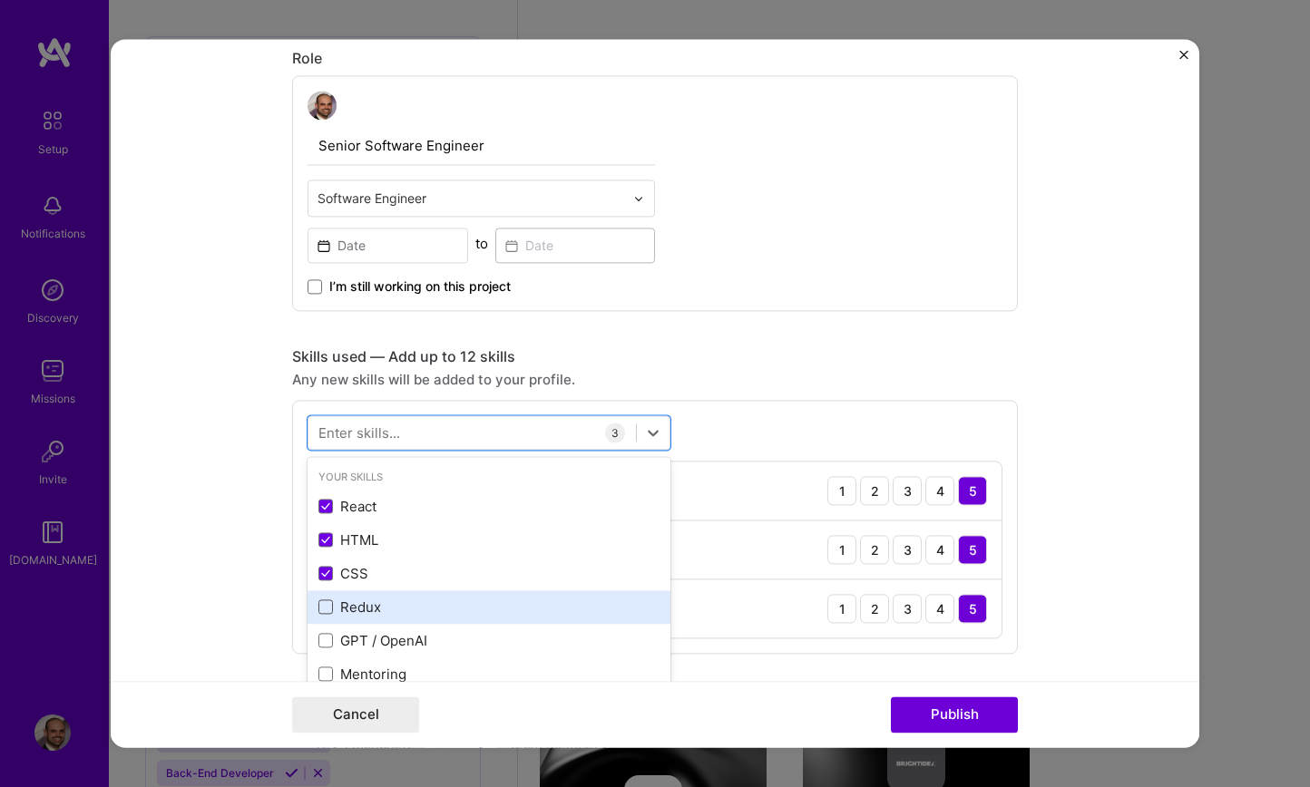
click at [319, 603] on span at bounding box center [325, 607] width 15 height 15
click at [0, 0] on input "checkbox" at bounding box center [0, 0] width 0 height 0
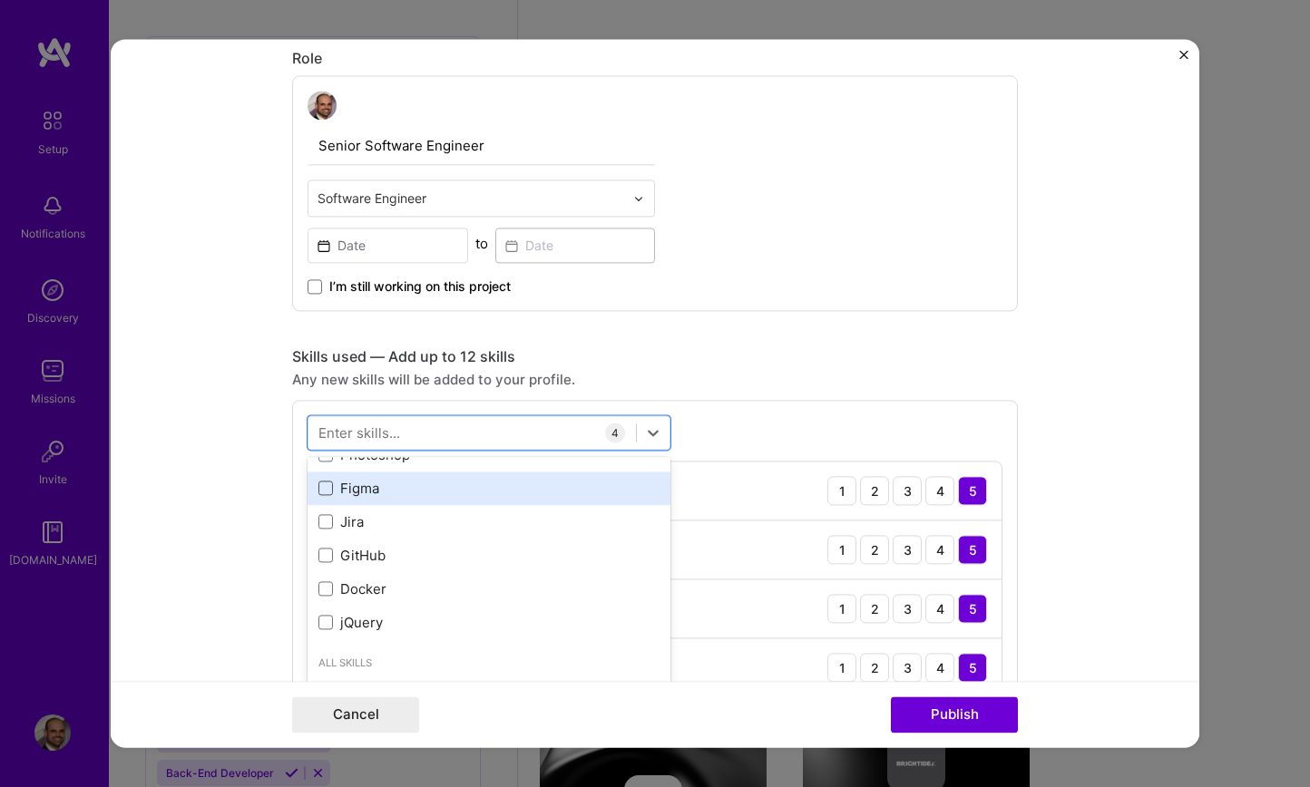
scroll to position [352, 0]
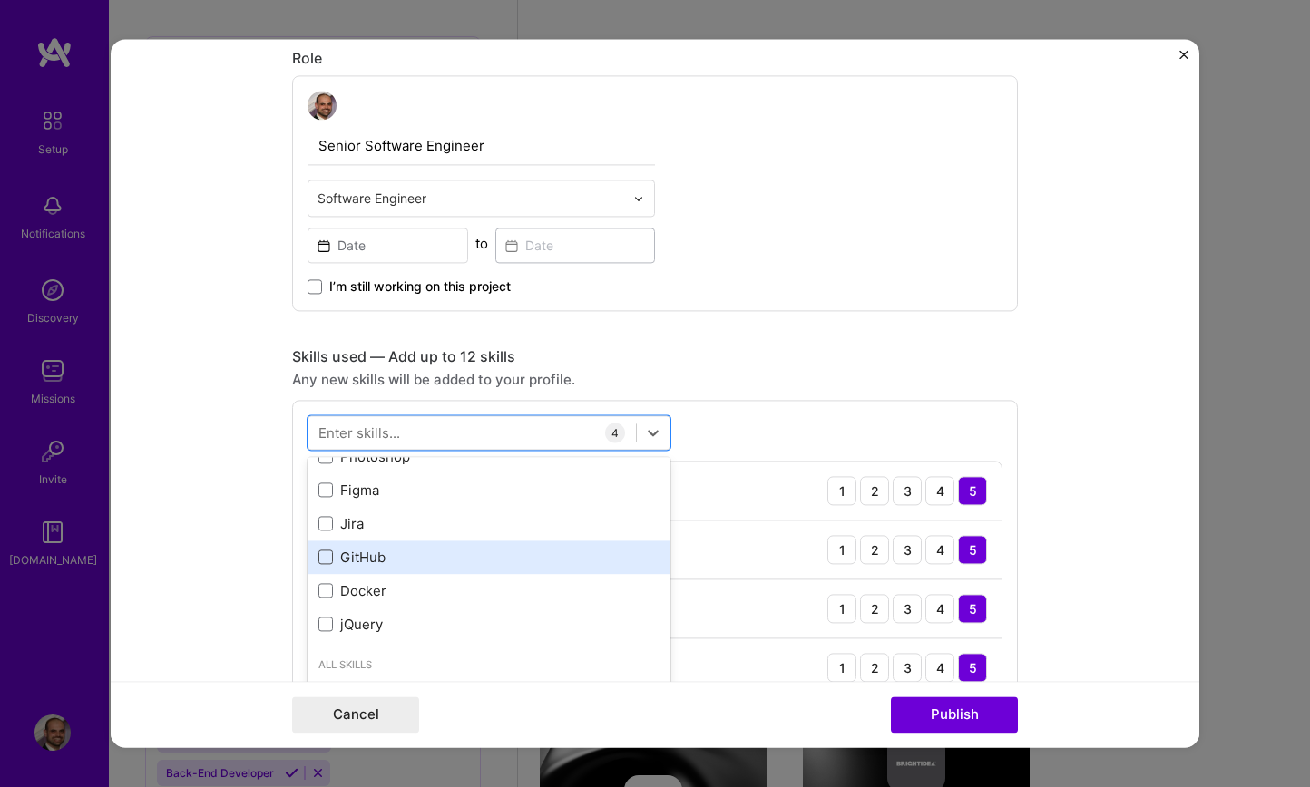
click at [321, 550] on span at bounding box center [325, 557] width 15 height 15
click at [0, 0] on input "checkbox" at bounding box center [0, 0] width 0 height 0
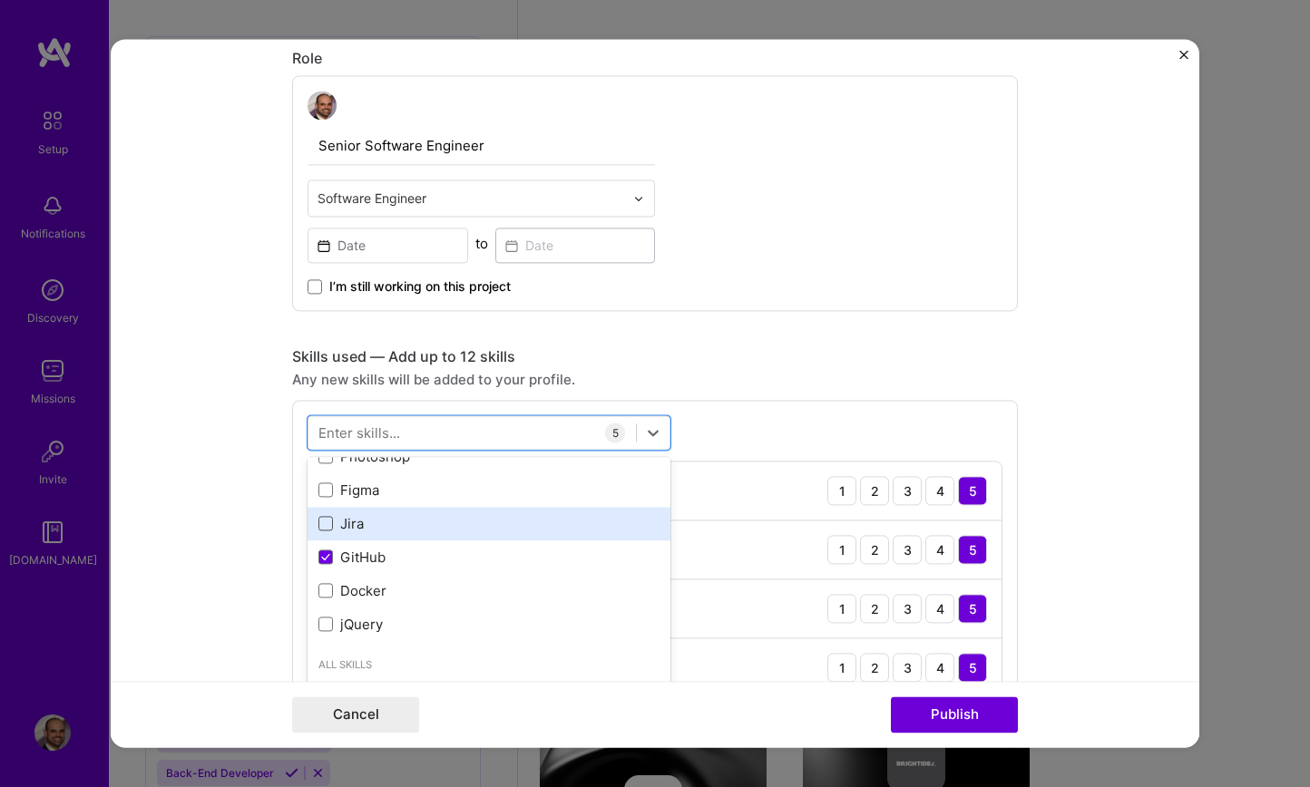
click at [320, 523] on span at bounding box center [325, 524] width 15 height 15
click at [0, 0] on input "checkbox" at bounding box center [0, 0] width 0 height 0
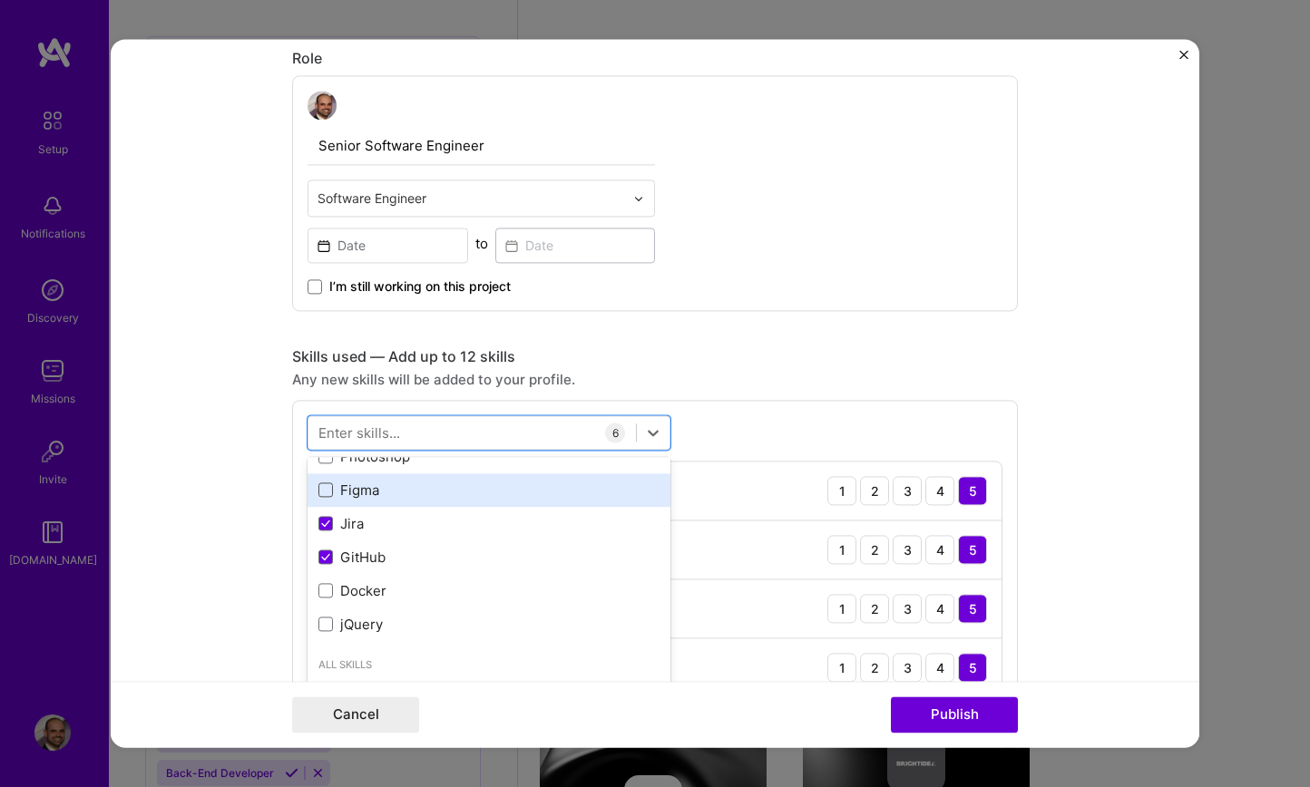
click at [323, 484] on span at bounding box center [325, 490] width 15 height 15
click at [0, 0] on input "checkbox" at bounding box center [0, 0] width 0 height 0
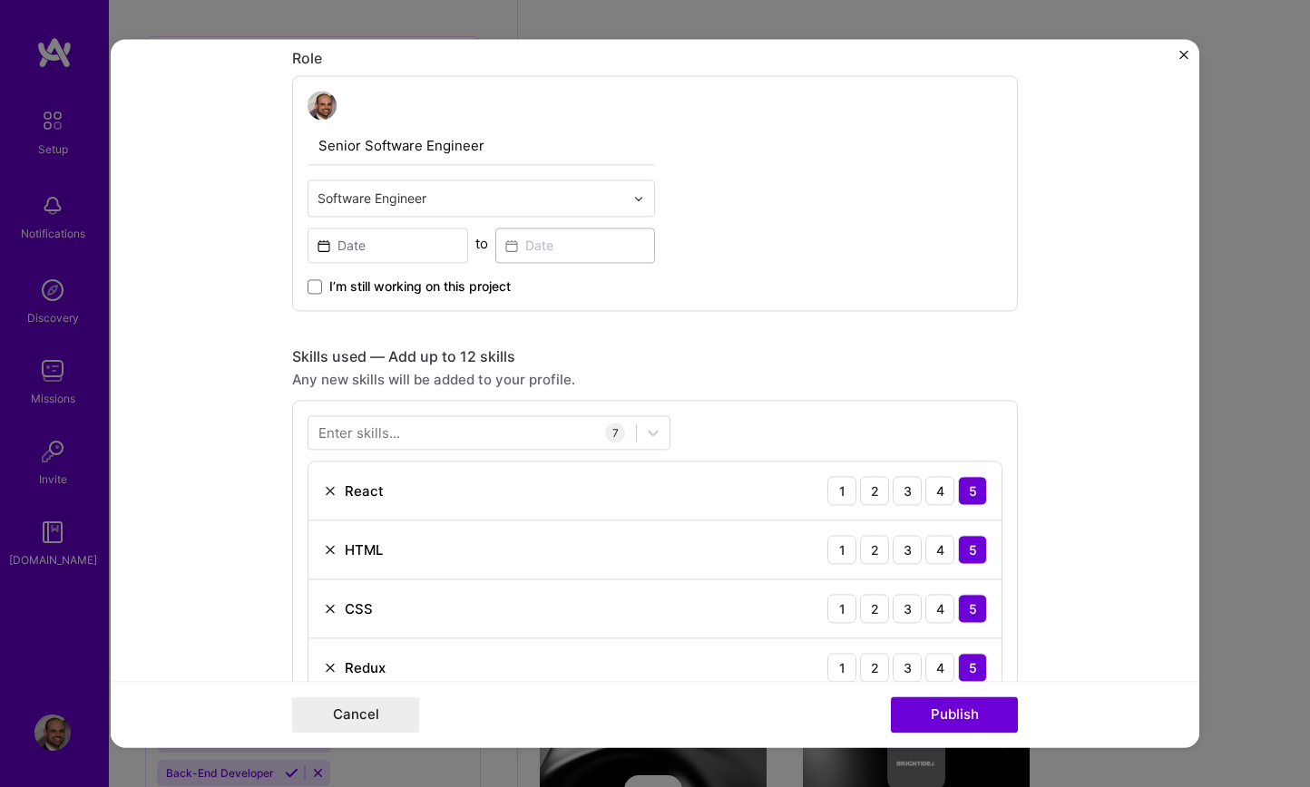
click at [245, 438] on form "Project title Company Brightidea Project industry Industry 1 Project Link (Opti…" at bounding box center [655, 393] width 1088 height 708
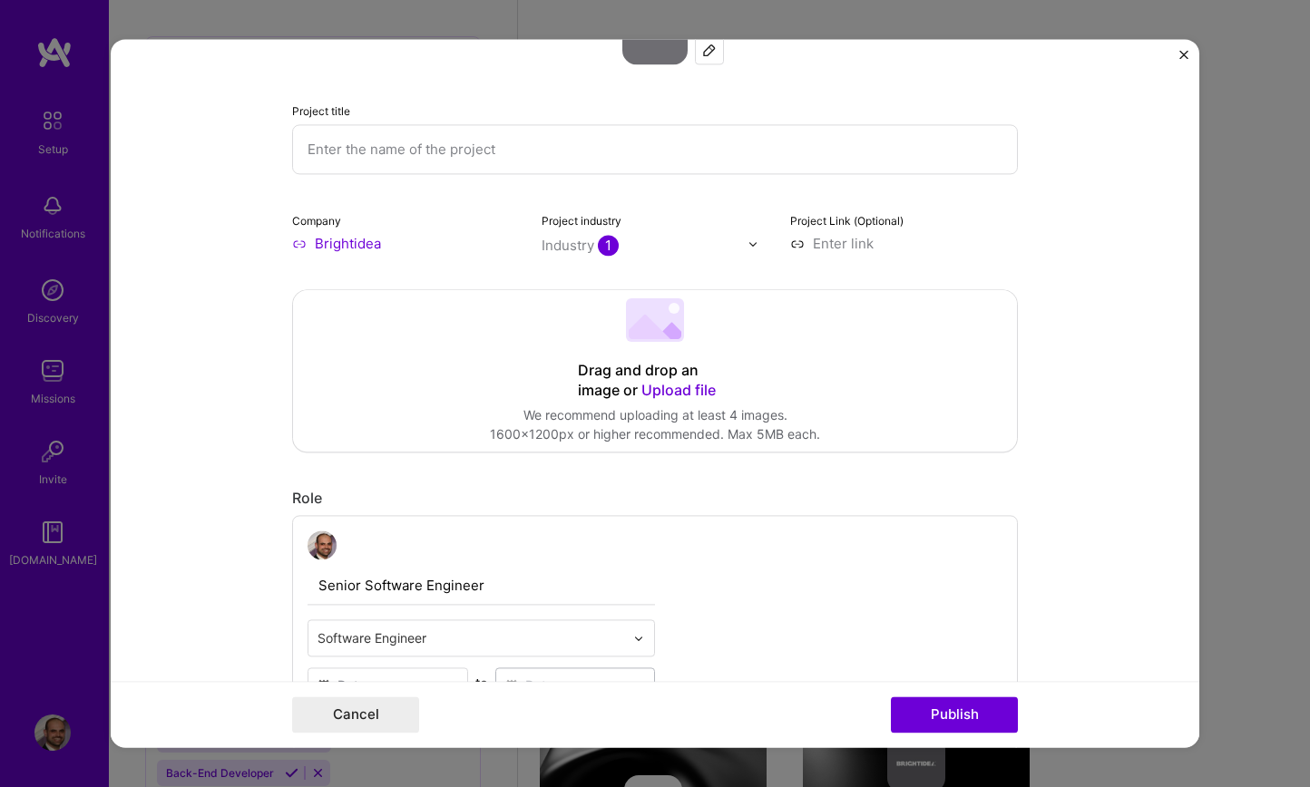
scroll to position [25, 0]
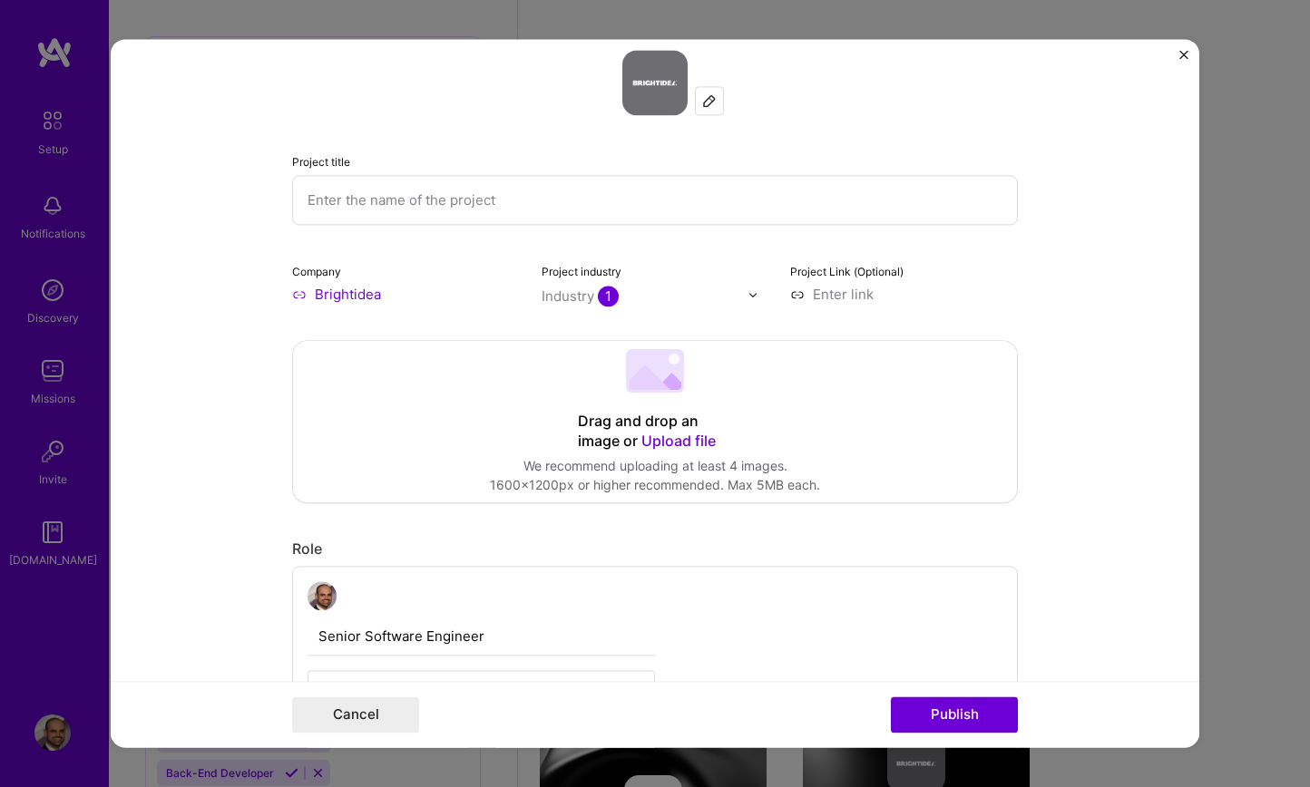
click at [404, 204] on input "text" at bounding box center [655, 200] width 726 height 50
type input "j"
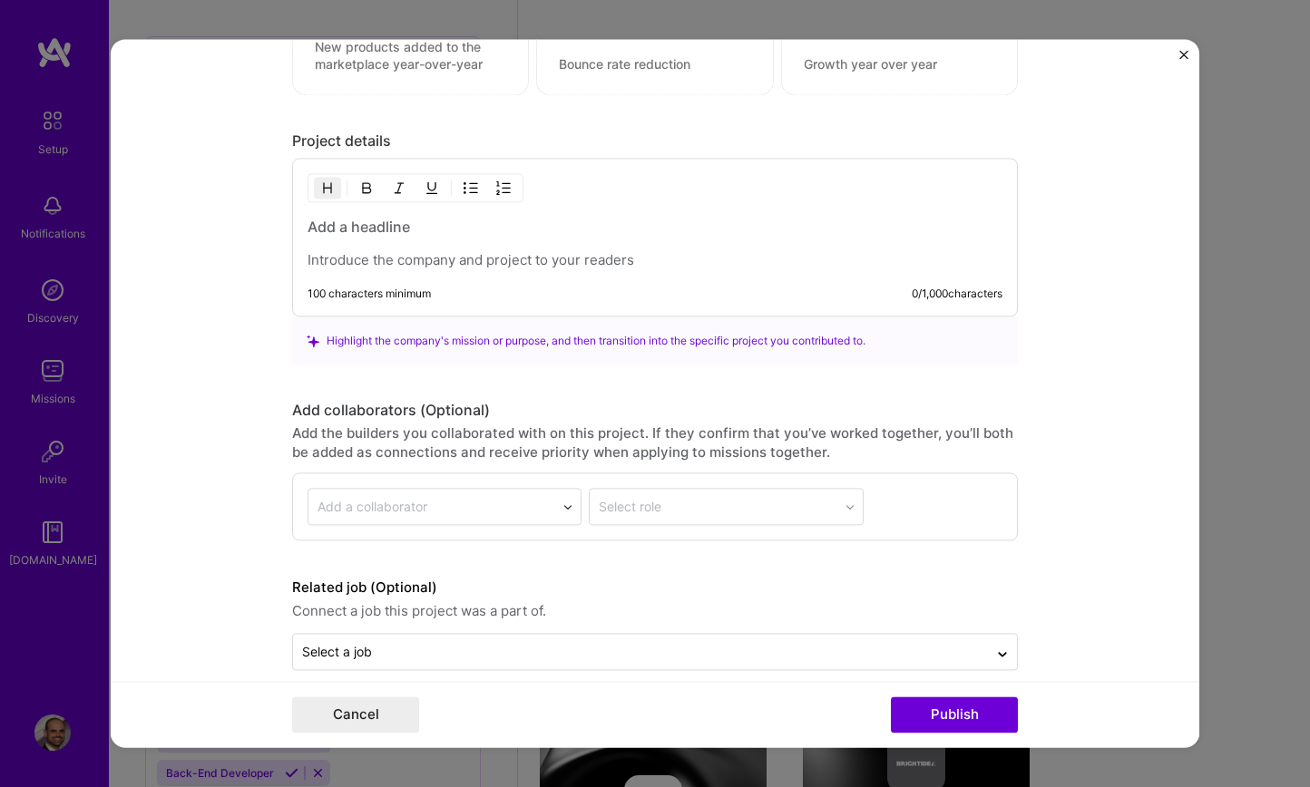
scroll to position [1795, 0]
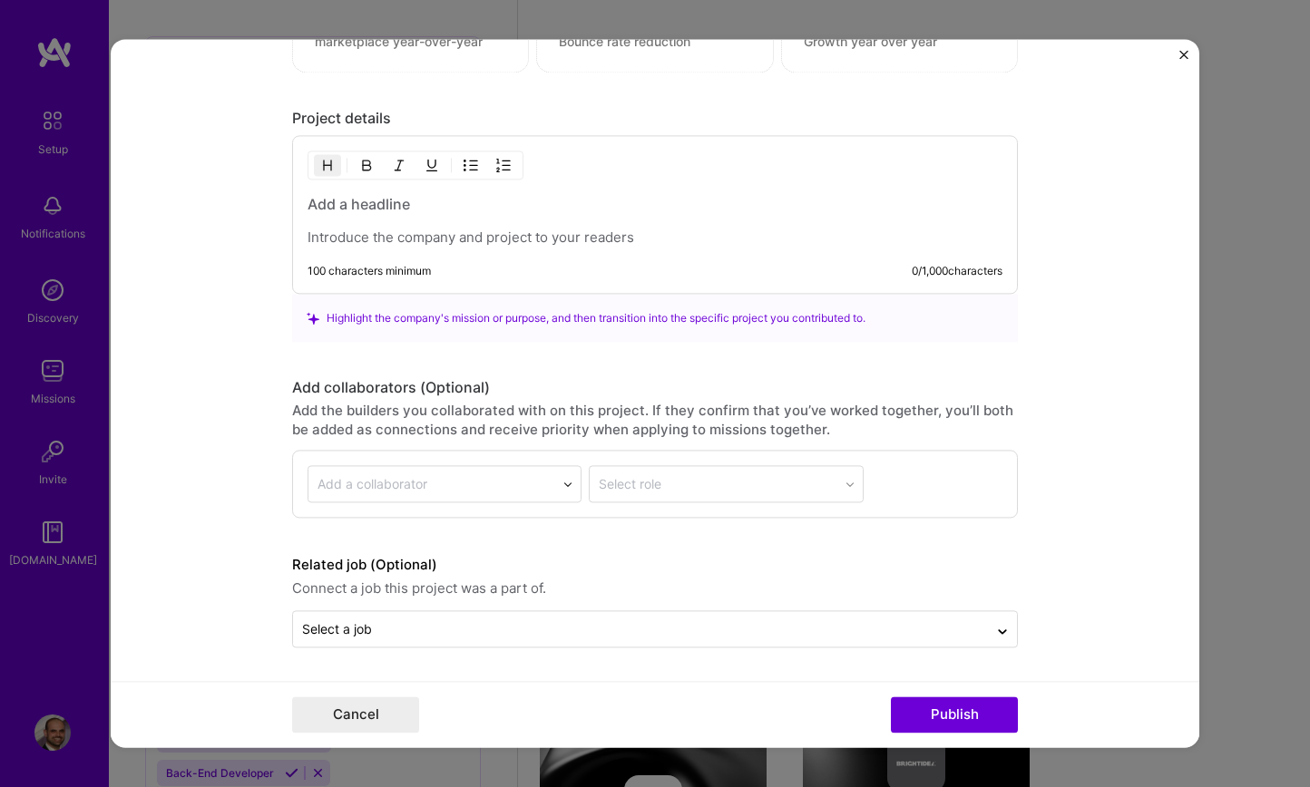
type input "Implement Drag and Drop for Best Ideas"
click at [425, 248] on div "100 characters minimum 0 / 1,000 characters" at bounding box center [655, 215] width 726 height 159
click at [429, 235] on p at bounding box center [654, 238] width 695 height 18
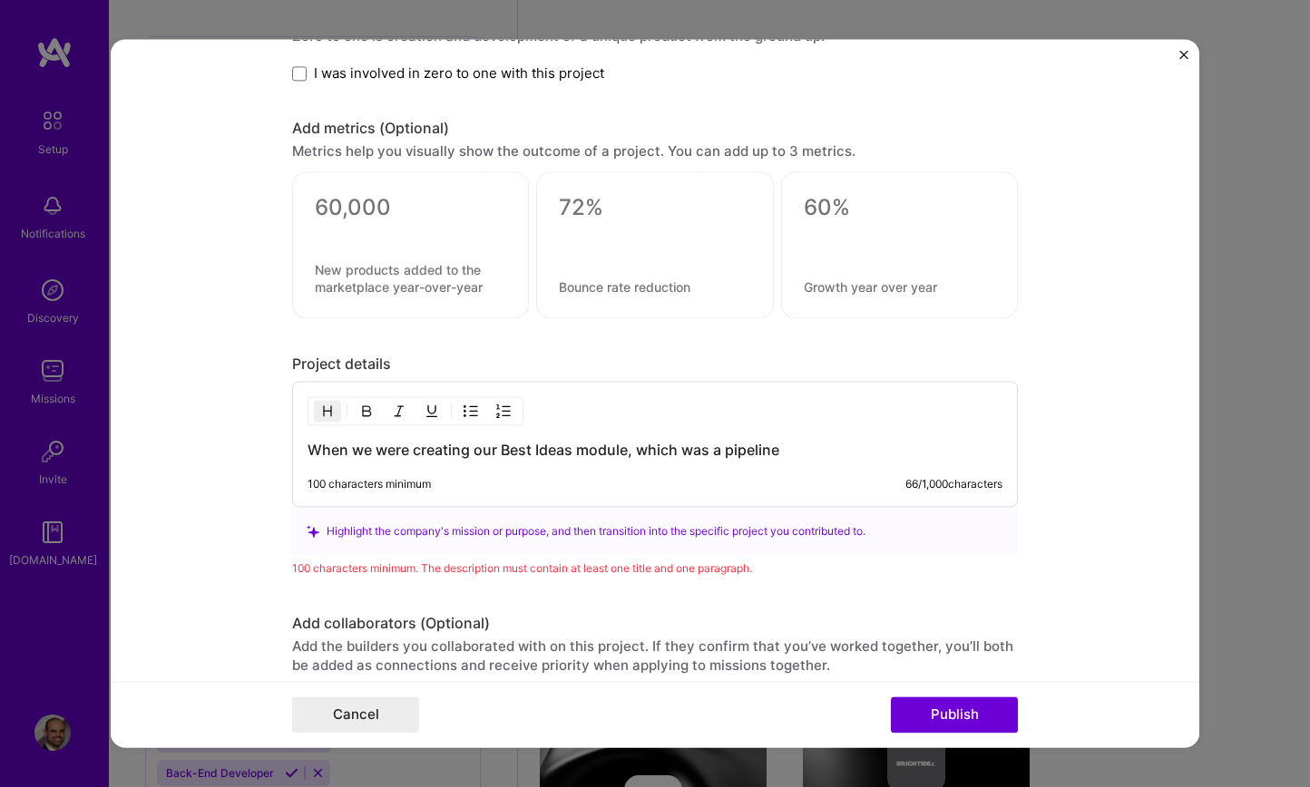
scroll to position [1537, 0]
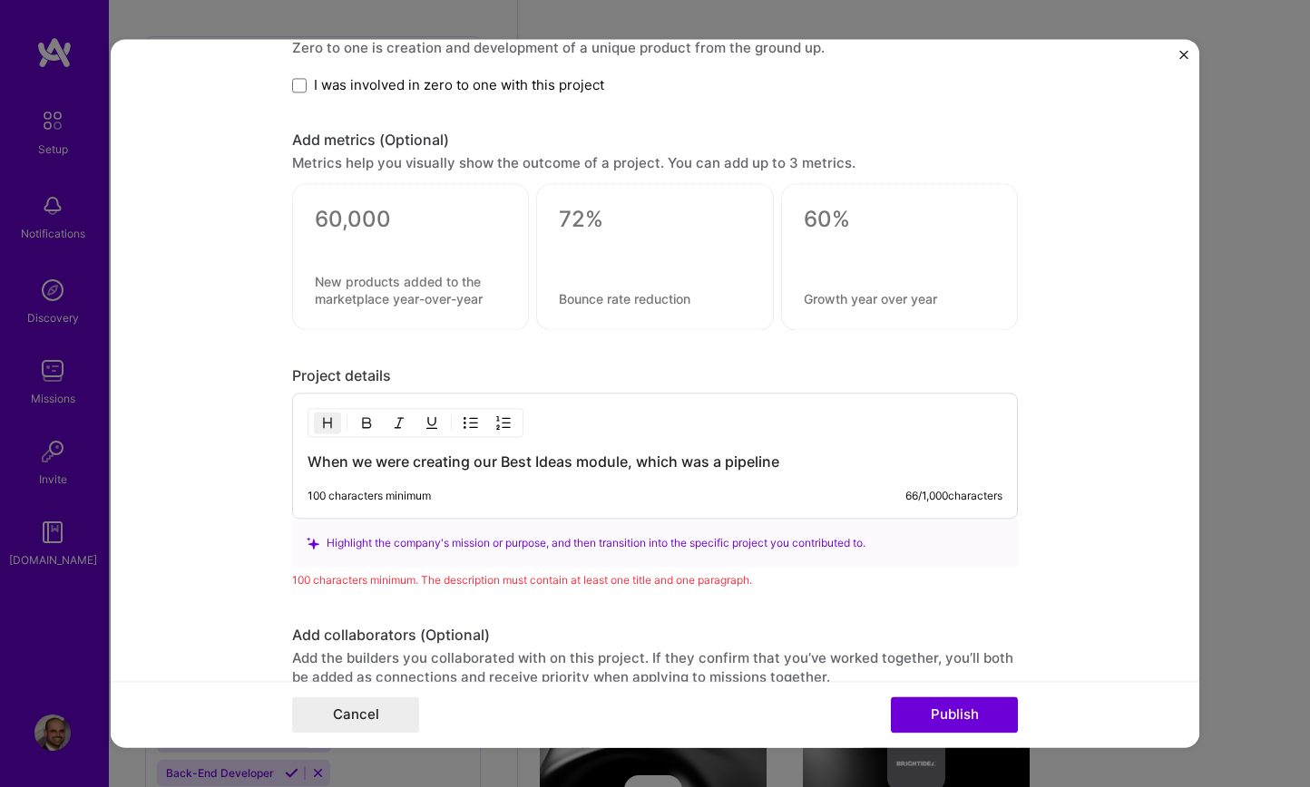
click at [797, 462] on h3 "When we were creating our Best Ideas module, which was a pipeline" at bounding box center [654, 463] width 695 height 20
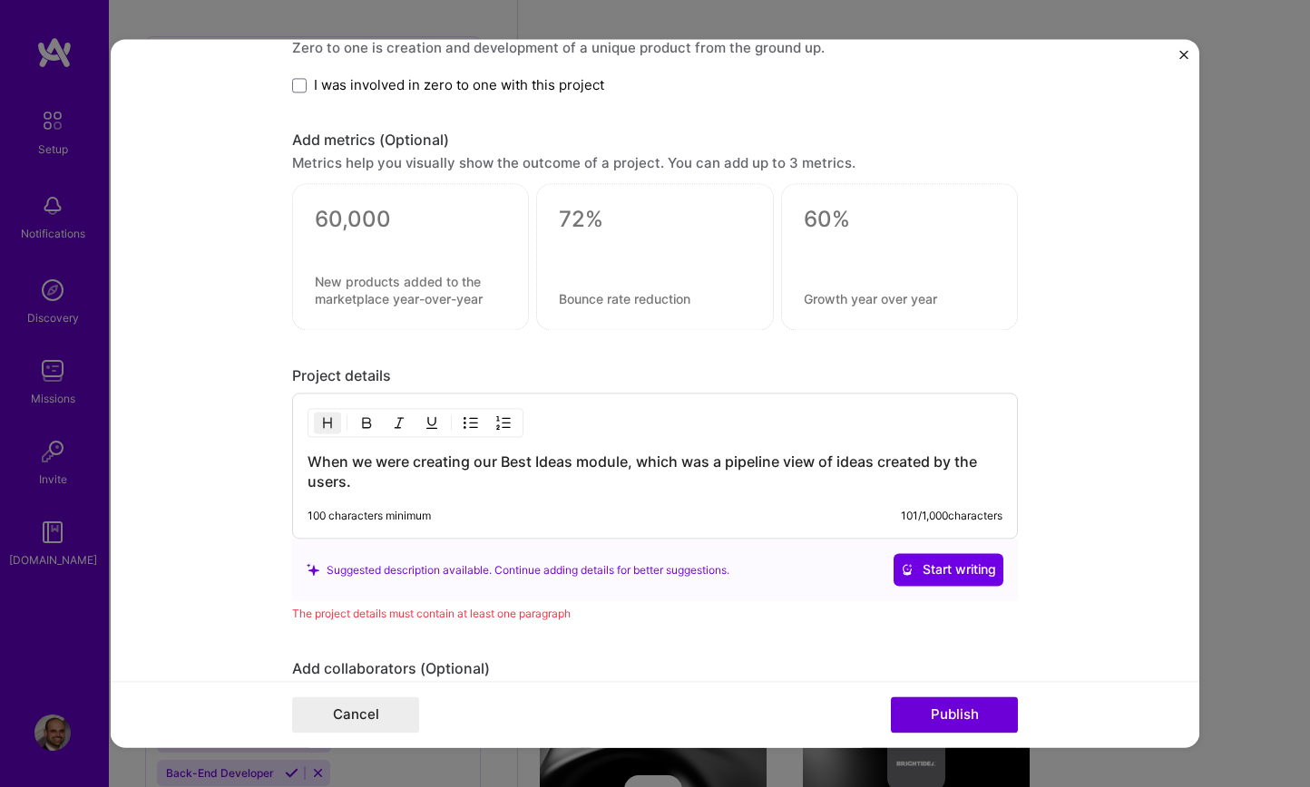
click at [366, 482] on h3 "When we were creating our Best Ideas module, which was a pipeline view of ideas…" at bounding box center [654, 473] width 695 height 40
click at [803, 486] on h3 "When we were creating our Best Ideas module, which was a pipeline view of ideas…" at bounding box center [654, 473] width 695 height 40
click at [894, 482] on h3 "When we were creating our Best Ideas module, which was a pipeline view of ideas…" at bounding box center [654, 473] width 695 height 40
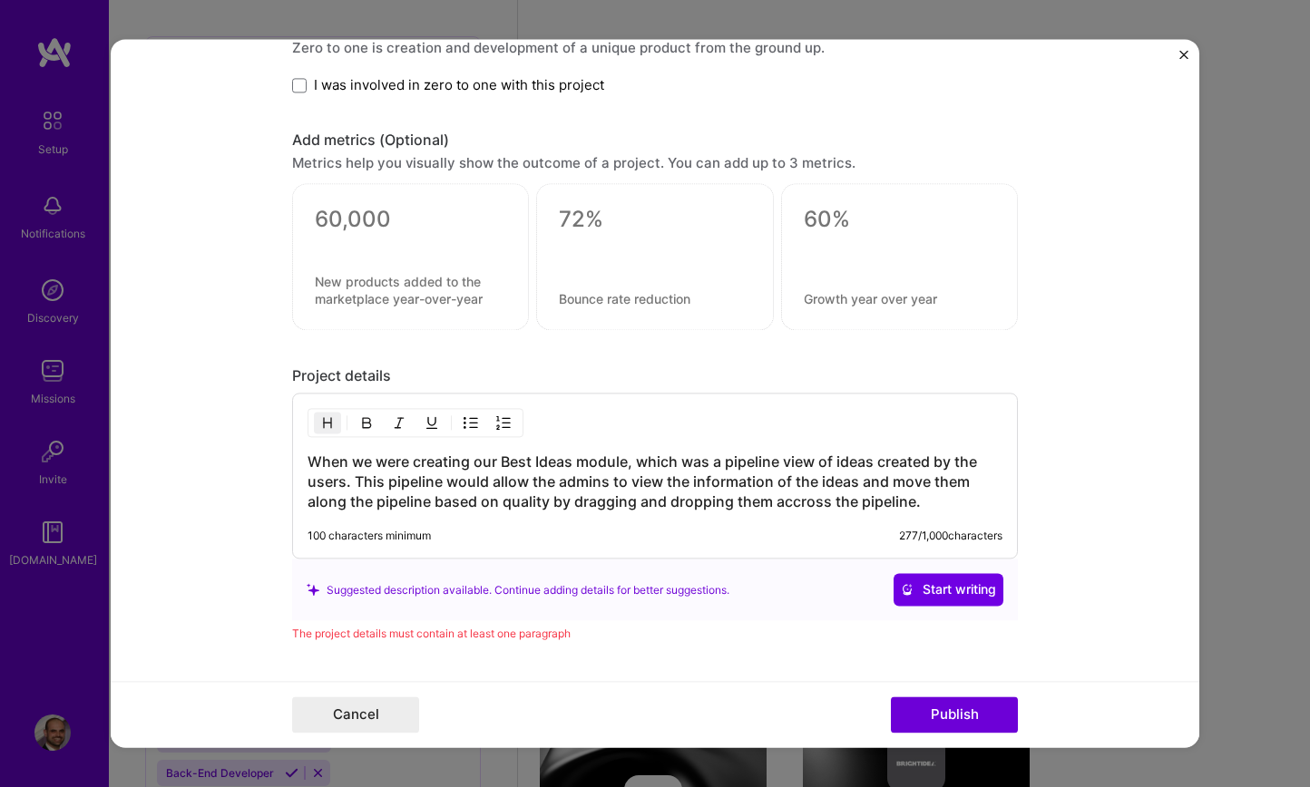
click at [795, 500] on h3 "When we were creating our Best Ideas module, which was a pipeline view of ideas…" at bounding box center [654, 483] width 695 height 60
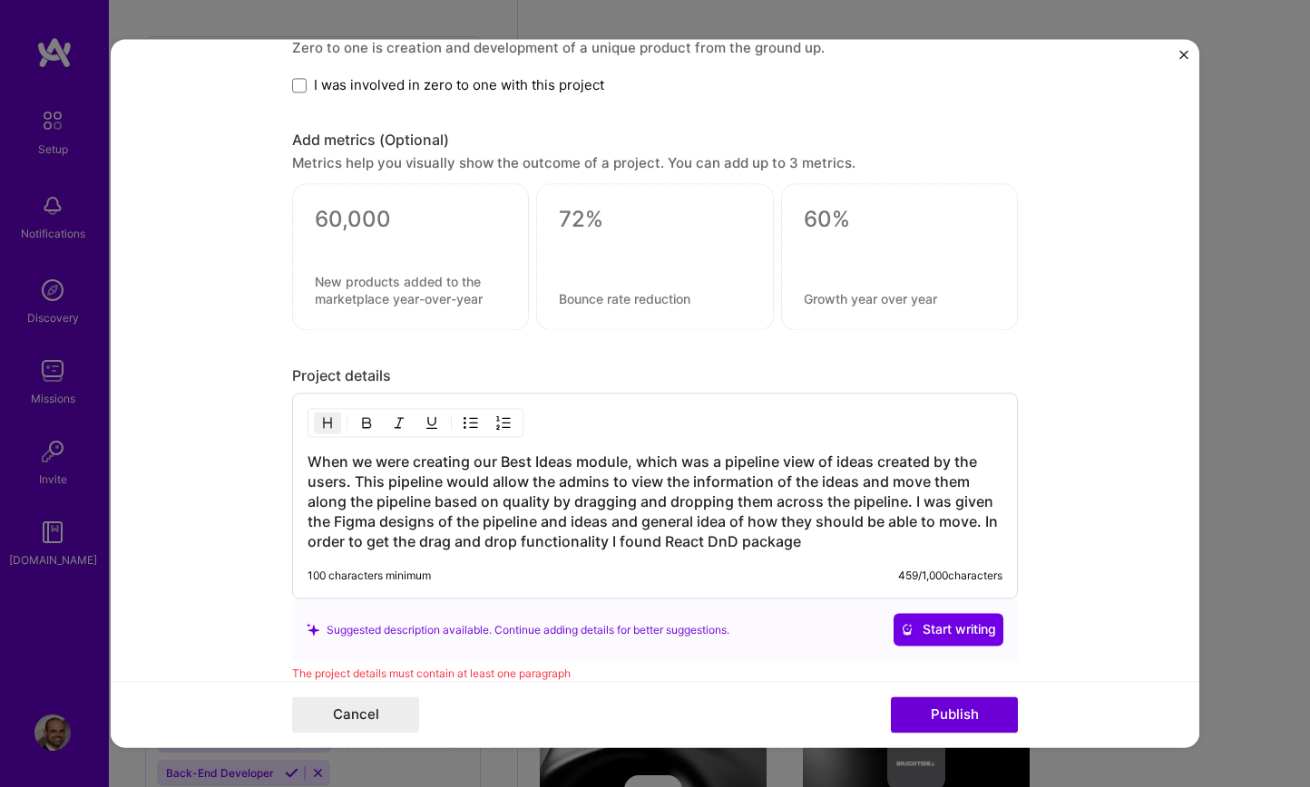
click at [663, 551] on h3 "When we were creating our Best Ideas module, which was a pipeline view of ideas…" at bounding box center [654, 503] width 695 height 100
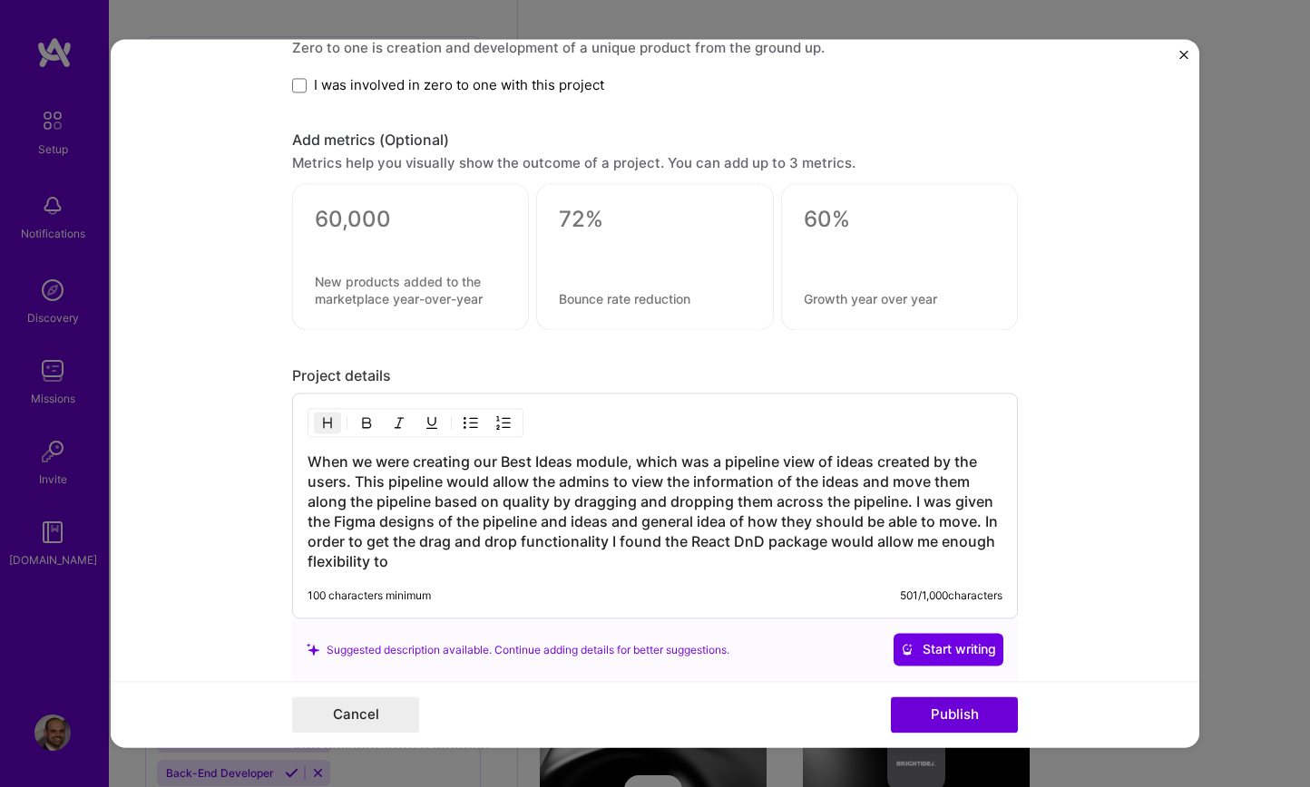
click at [522, 570] on h3 "When we were creating our Best Ideas module, which was a pipeline view of ideas…" at bounding box center [654, 513] width 695 height 120
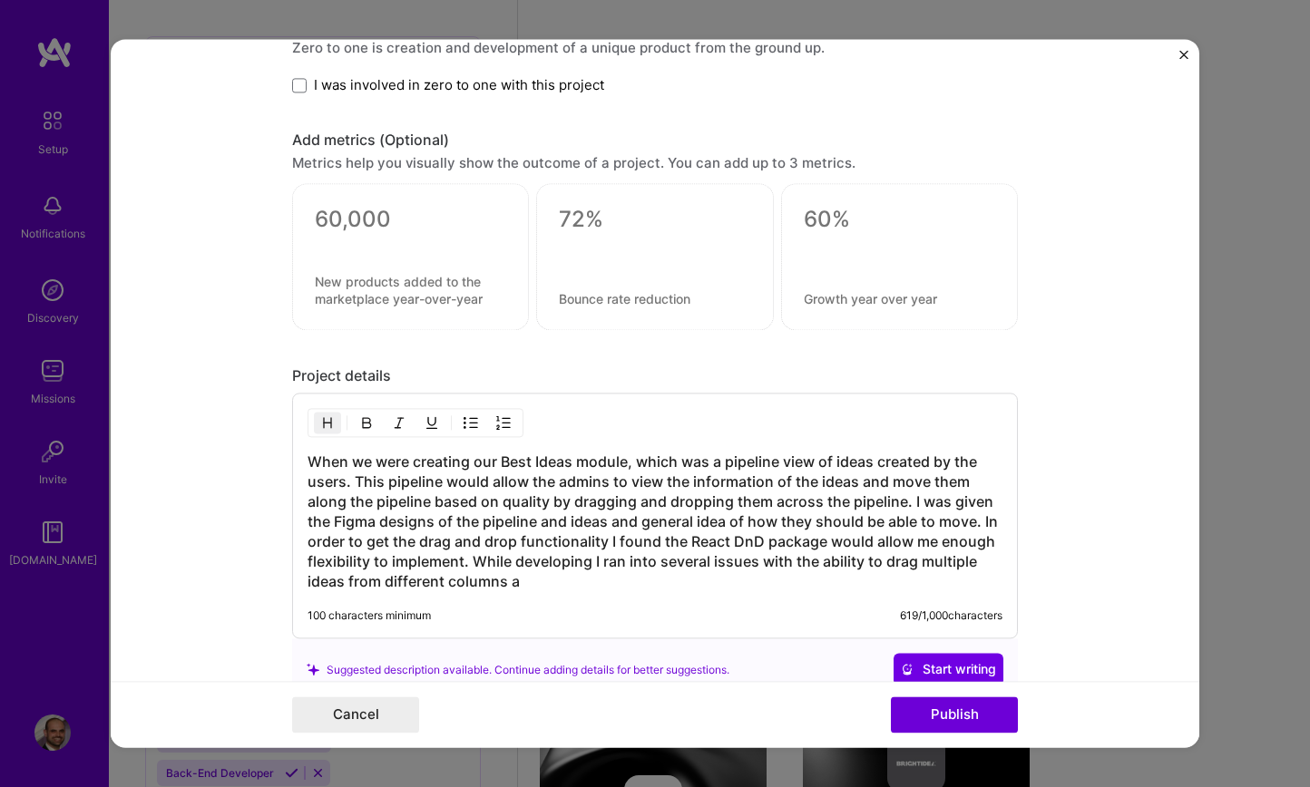
click at [660, 552] on h3 "When we were creating our Best Ideas module, which was a pipeline view of ideas…" at bounding box center [654, 523] width 695 height 140
click at [756, 568] on h3 "When we were creating our Best Ideas module, which was a pipeline view of ideas…" at bounding box center [654, 523] width 695 height 140
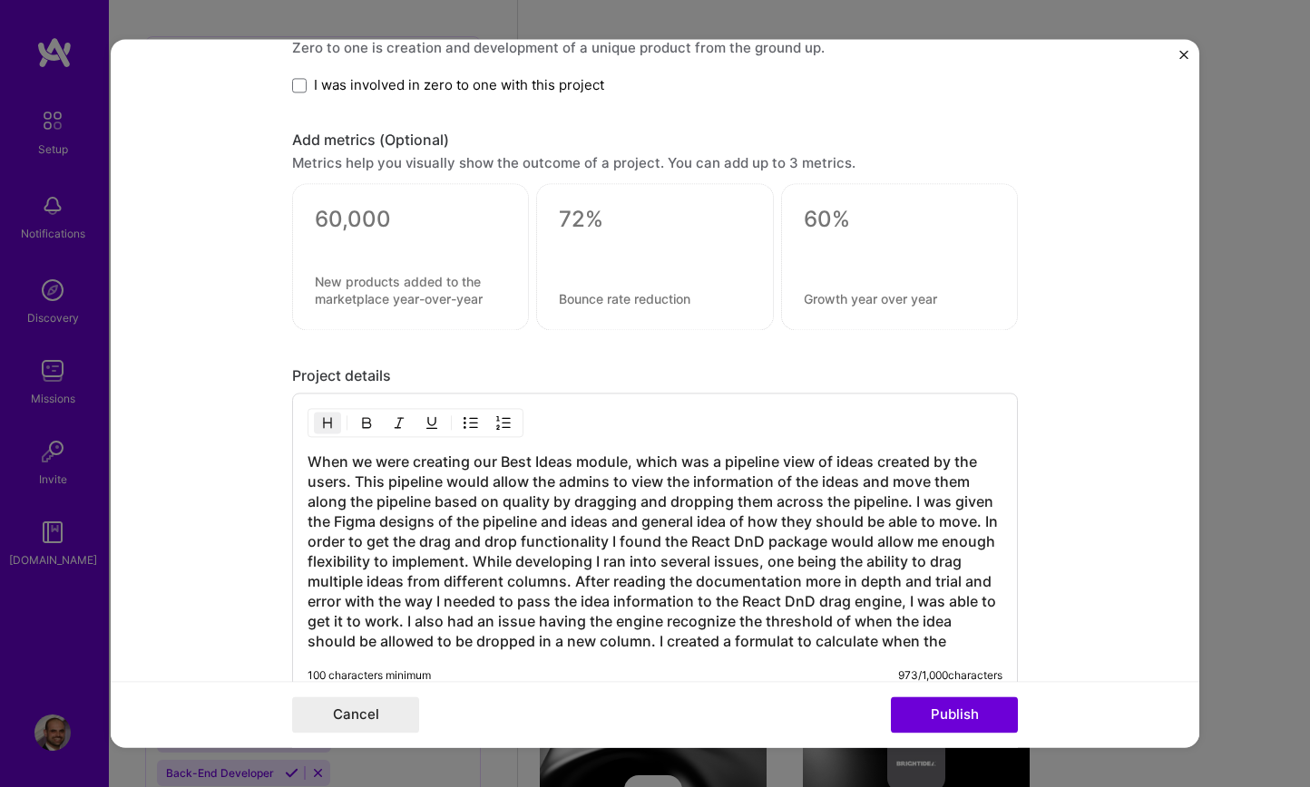
click at [792, 645] on h3 "When we were creating our Best Ideas module, which was a pipeline view of ideas…" at bounding box center [654, 553] width 695 height 200
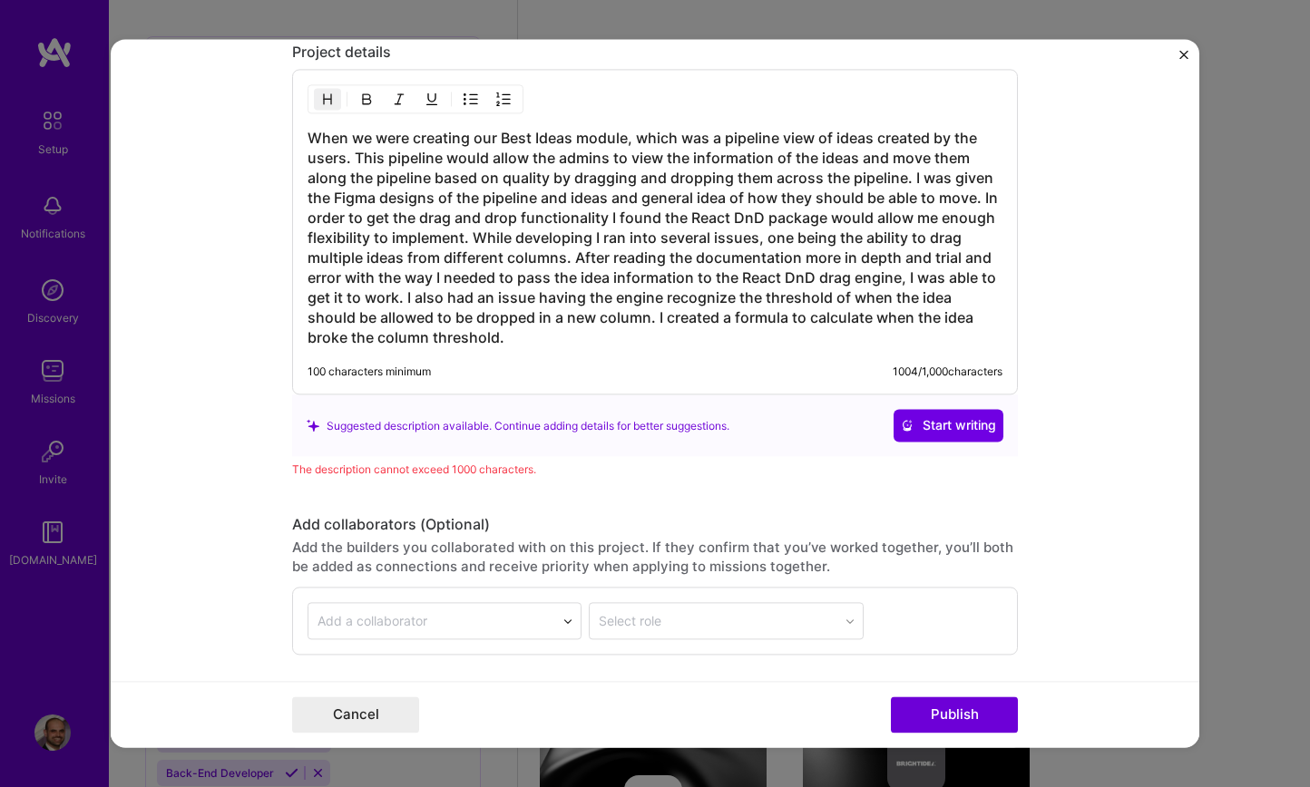
scroll to position [1854, 0]
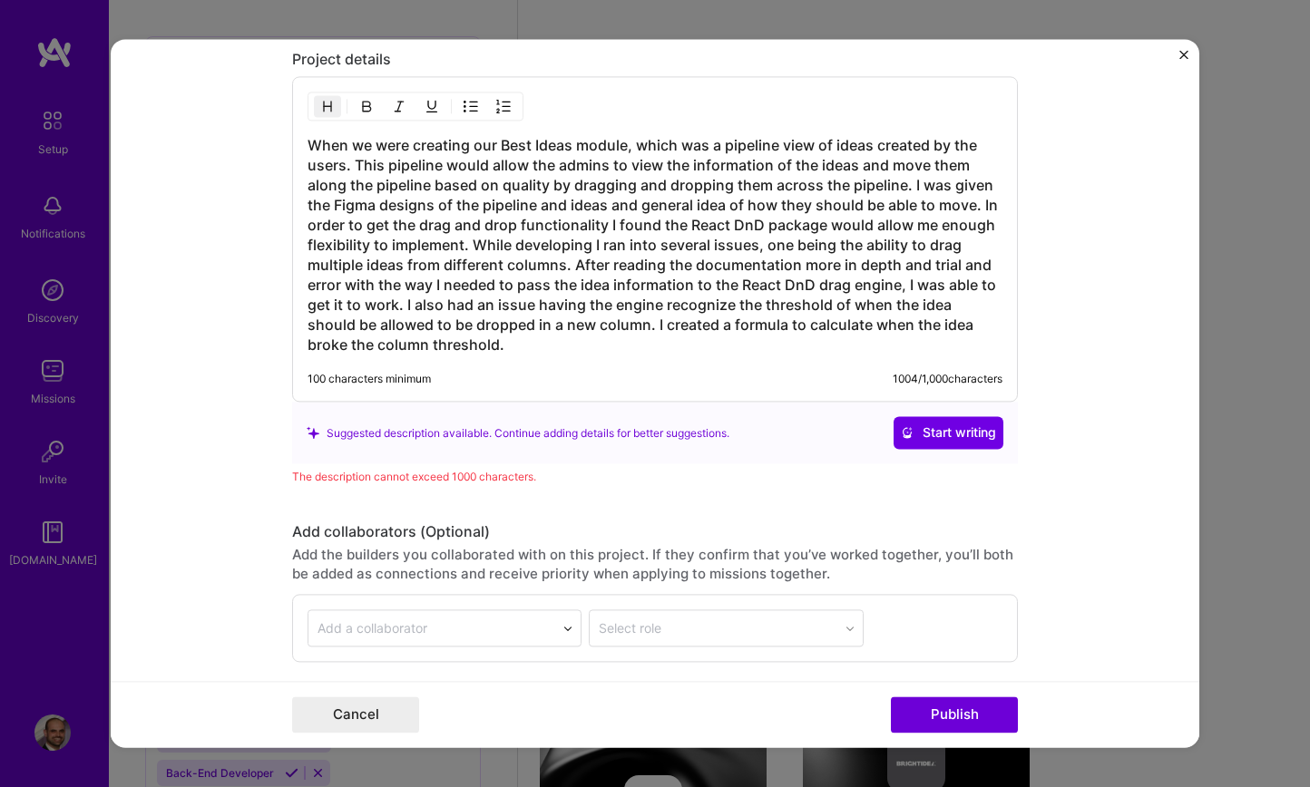
click at [619, 266] on h3 "When we were creating our Best Ideas module, which was a pipeline view of ideas…" at bounding box center [654, 245] width 695 height 219
drag, startPoint x: 574, startPoint y: 268, endPoint x: 610, endPoint y: 264, distance: 36.6
click at [610, 264] on h3 "When we were creating our Best Ideas module, which was a pipeline view of ideas…" at bounding box center [654, 245] width 695 height 219
click at [940, 287] on h3 "When we were creating our Best Ideas module, which was a pipeline view of ideas…" at bounding box center [654, 245] width 695 height 219
click at [982, 285] on h3 "When we were creating our Best Ideas module, which was a pipeline view of ideas…" at bounding box center [654, 245] width 695 height 219
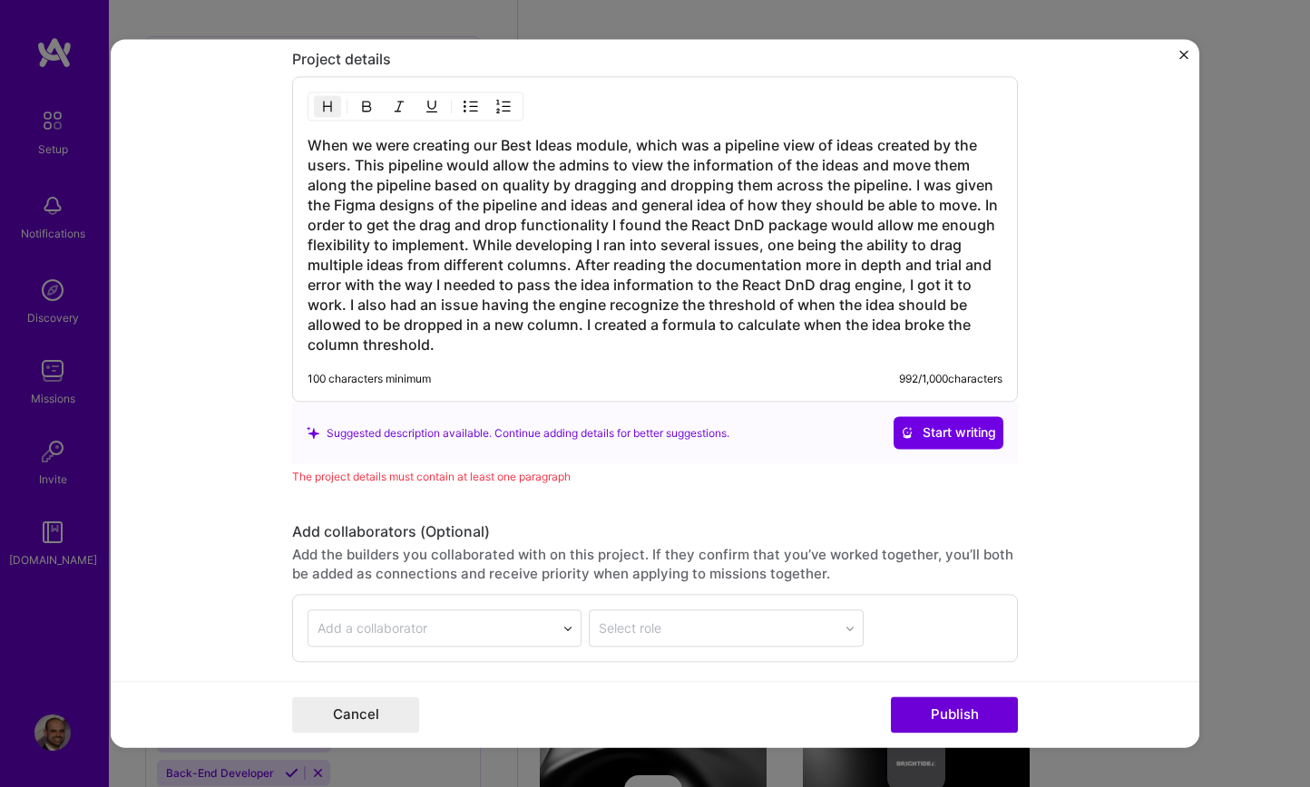
scroll to position [1998, 0]
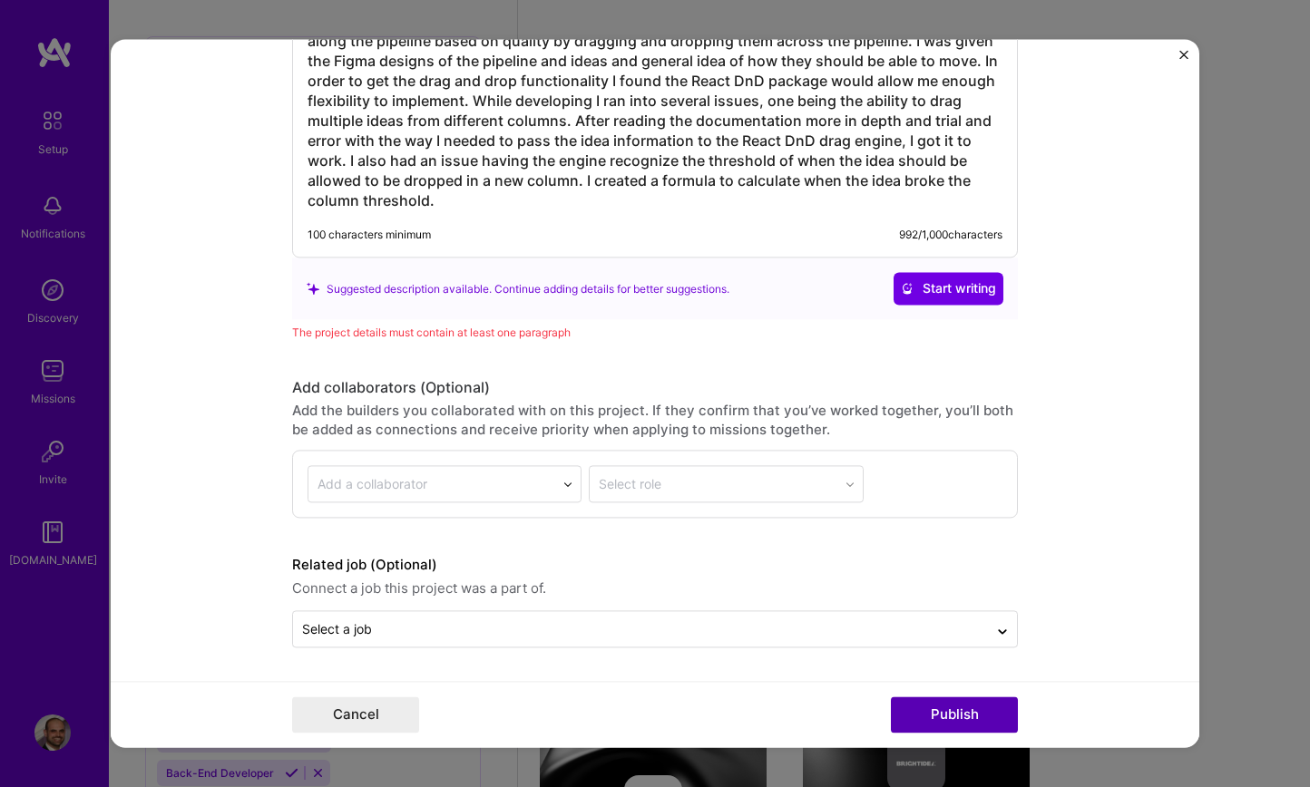
click at [969, 715] on button "Publish" at bounding box center [954, 715] width 127 height 36
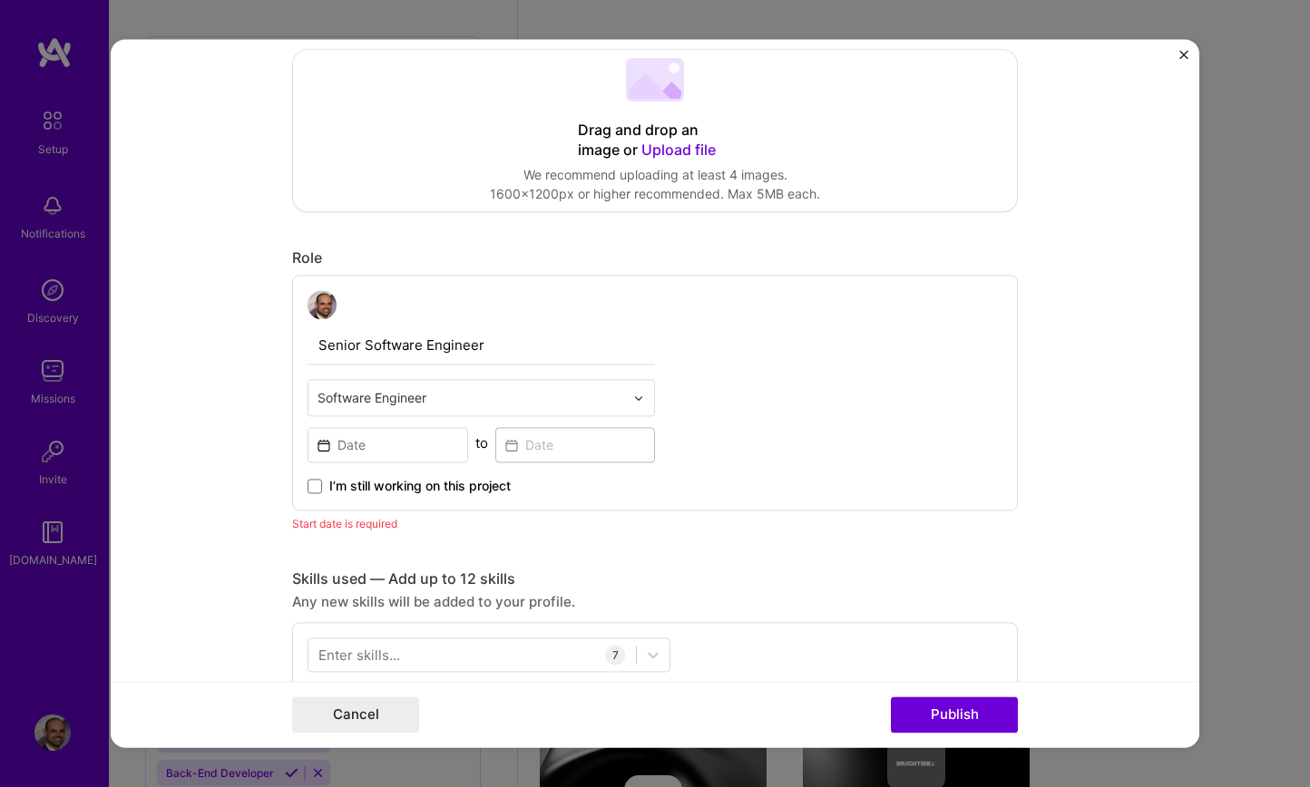
scroll to position [316, 0]
click at [313, 486] on span at bounding box center [314, 487] width 15 height 15
click at [0, 0] on input "I’m still working on this project" at bounding box center [0, 0] width 0 height 0
click at [313, 486] on icon at bounding box center [314, 486] width 9 height 7
click at [0, 0] on input "I’m still working on this project" at bounding box center [0, 0] width 0 height 0
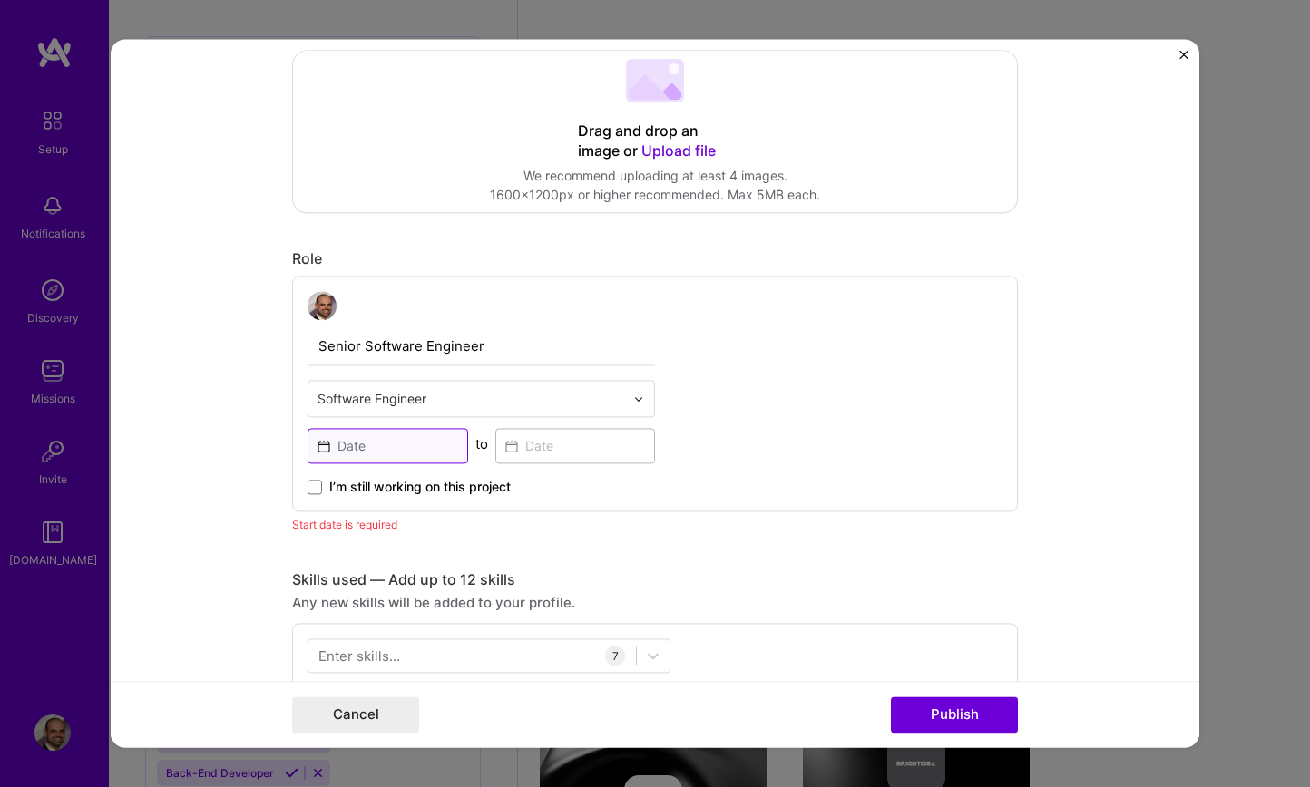
click at [403, 445] on input at bounding box center [387, 445] width 161 height 35
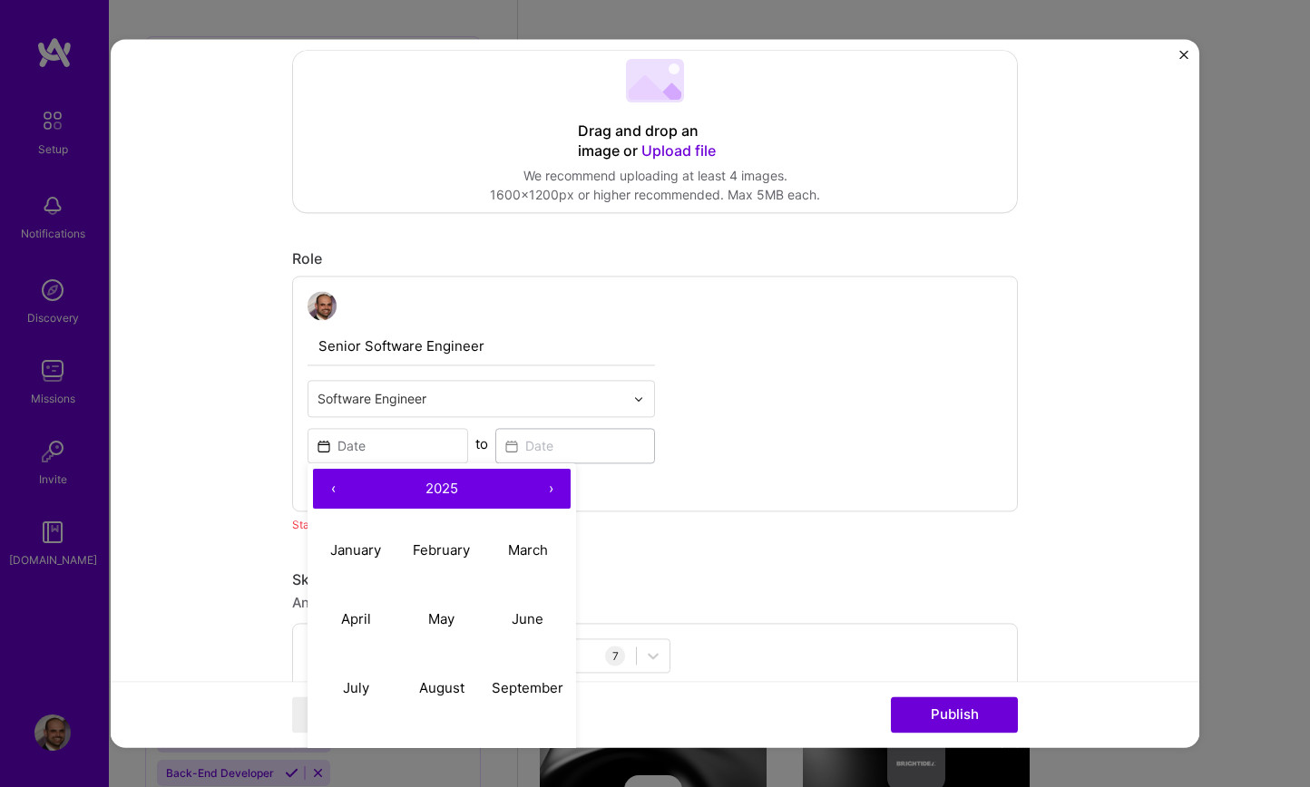
click at [330, 493] on button "‹" at bounding box center [333, 489] width 40 height 40
click at [336, 495] on button "‹" at bounding box center [333, 489] width 40 height 40
click at [426, 554] on abbr "February" at bounding box center [441, 549] width 57 height 17
type input "[DATE]"
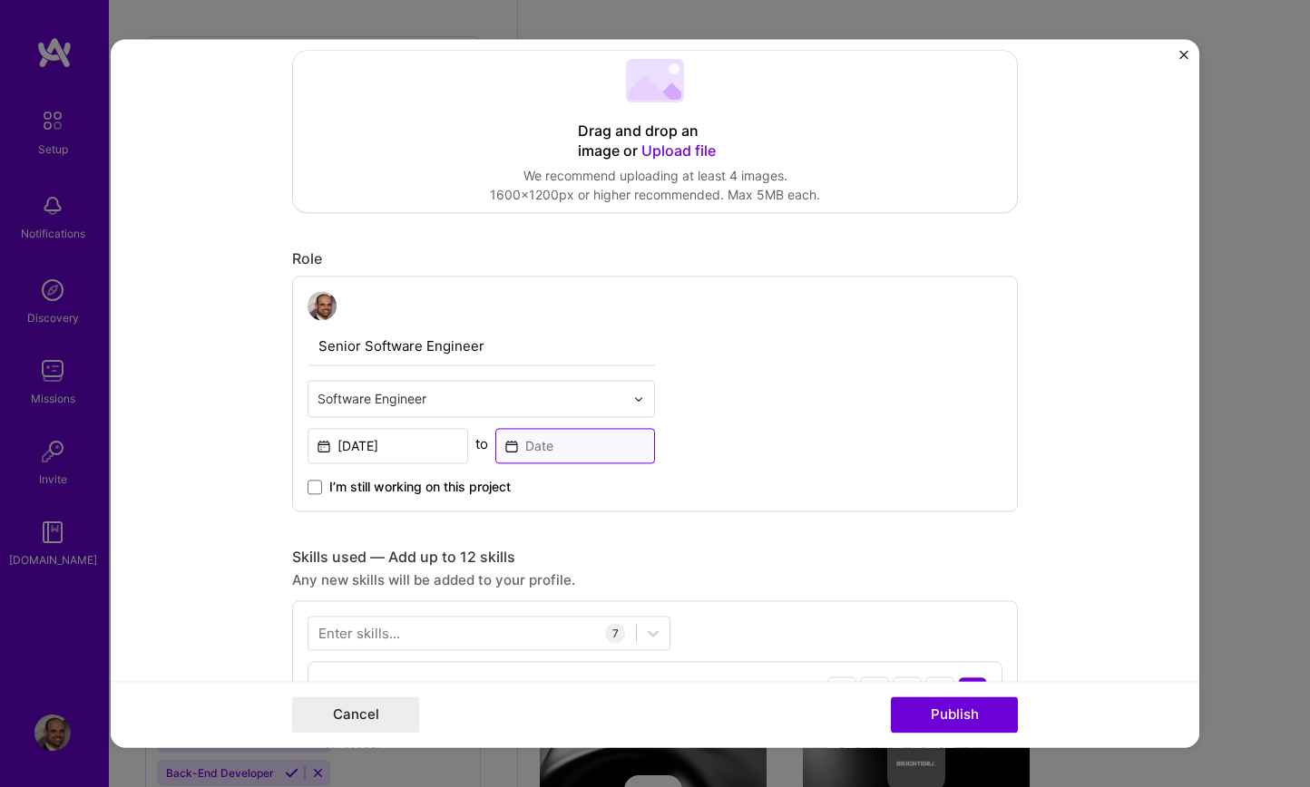
click at [566, 452] on input at bounding box center [575, 445] width 161 height 35
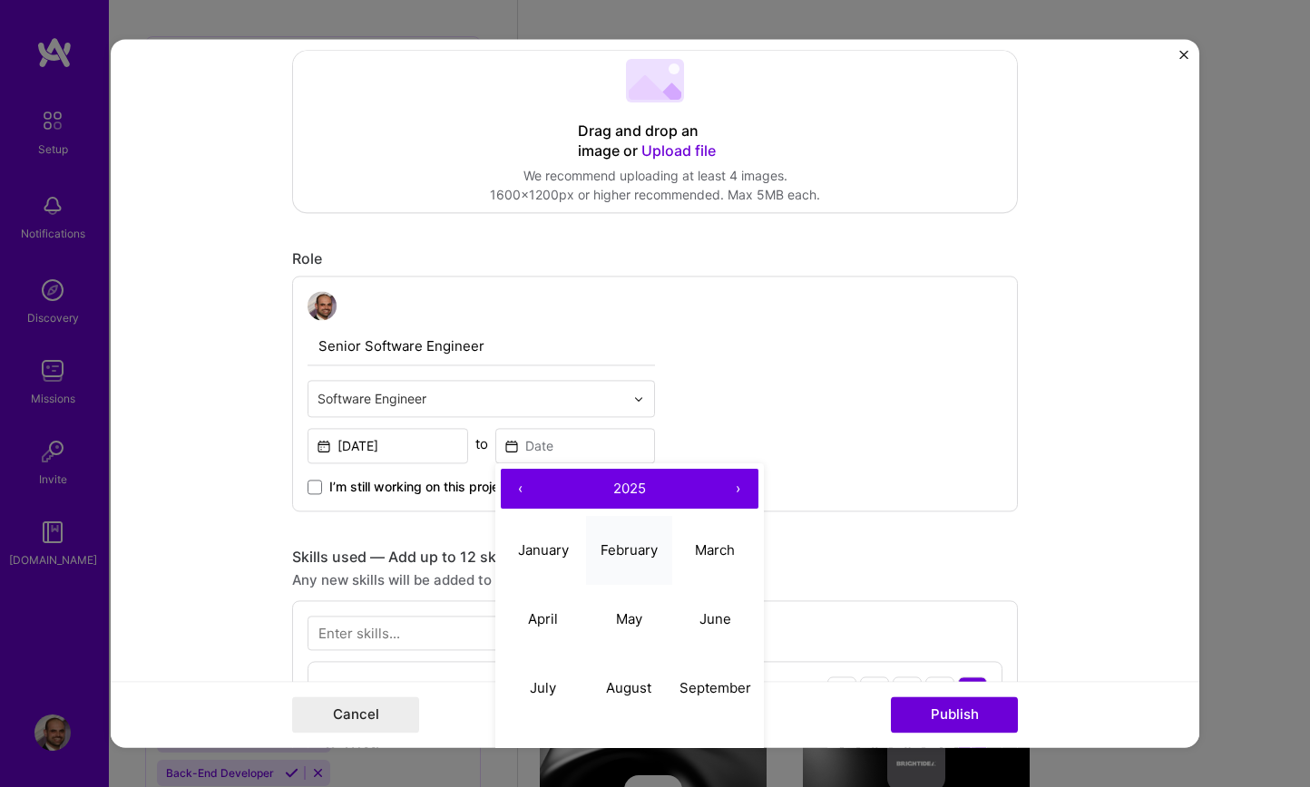
click at [648, 552] on abbr "February" at bounding box center [628, 549] width 57 height 17
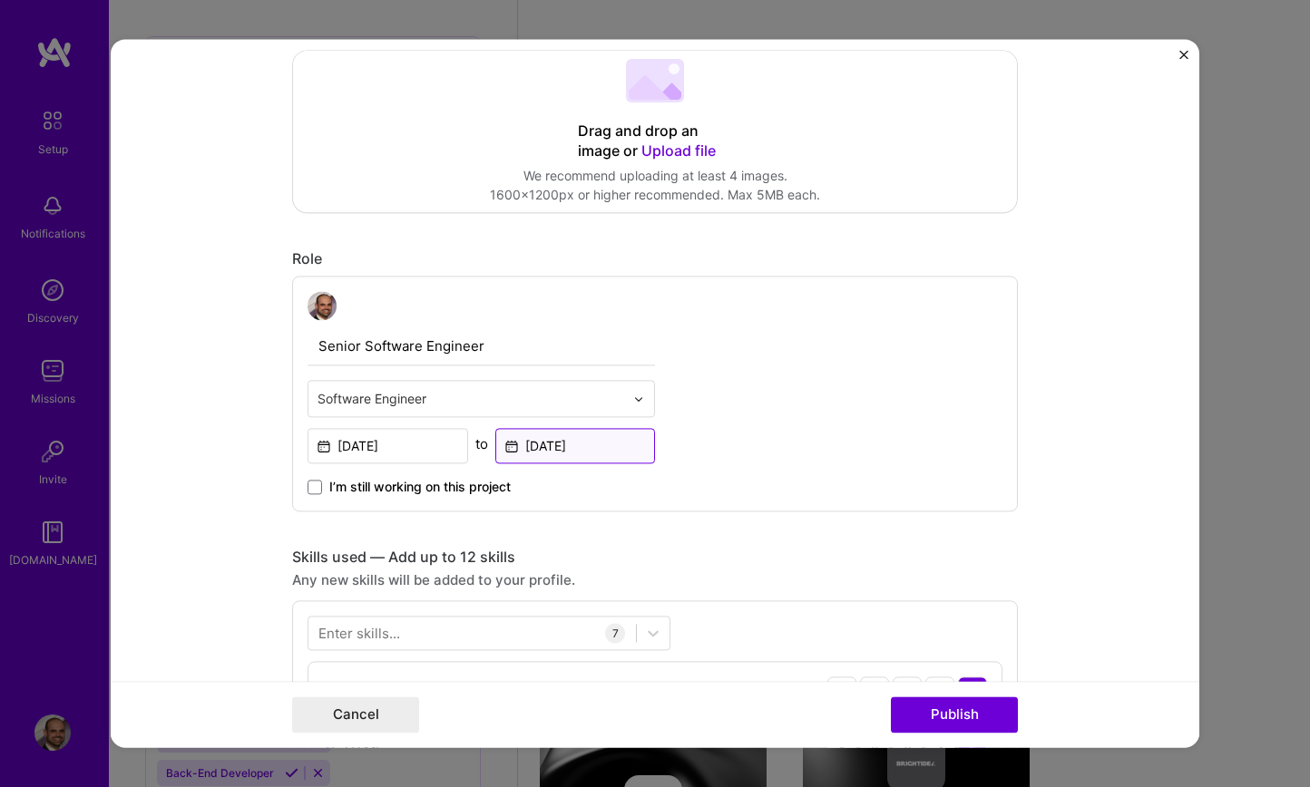
click at [571, 447] on input "[DATE]" at bounding box center [575, 445] width 161 height 35
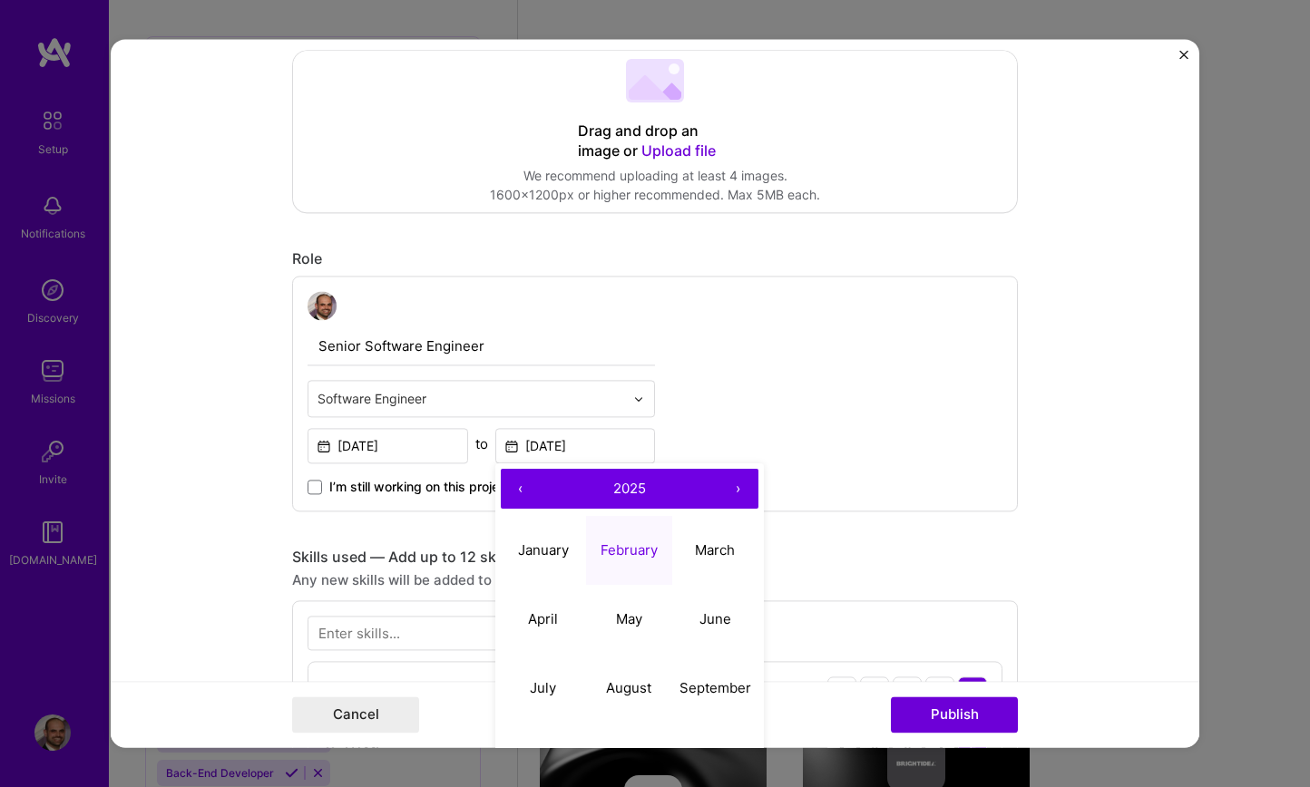
click at [529, 489] on button "‹" at bounding box center [521, 489] width 40 height 40
click at [528, 489] on button "‹" at bounding box center [521, 489] width 40 height 40
click at [664, 549] on button "February" at bounding box center [629, 550] width 86 height 69
type input "[DATE]"
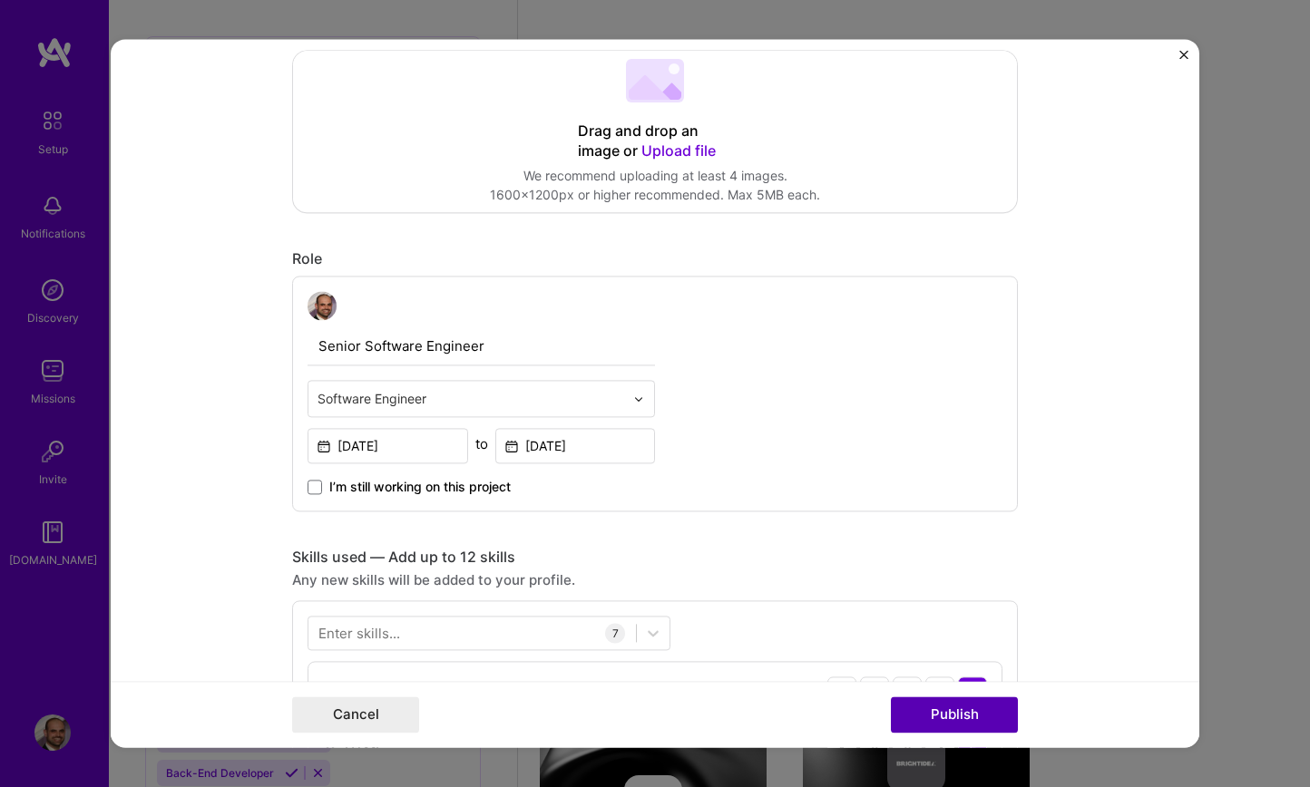
click at [940, 712] on button "Publish" at bounding box center [954, 715] width 127 height 36
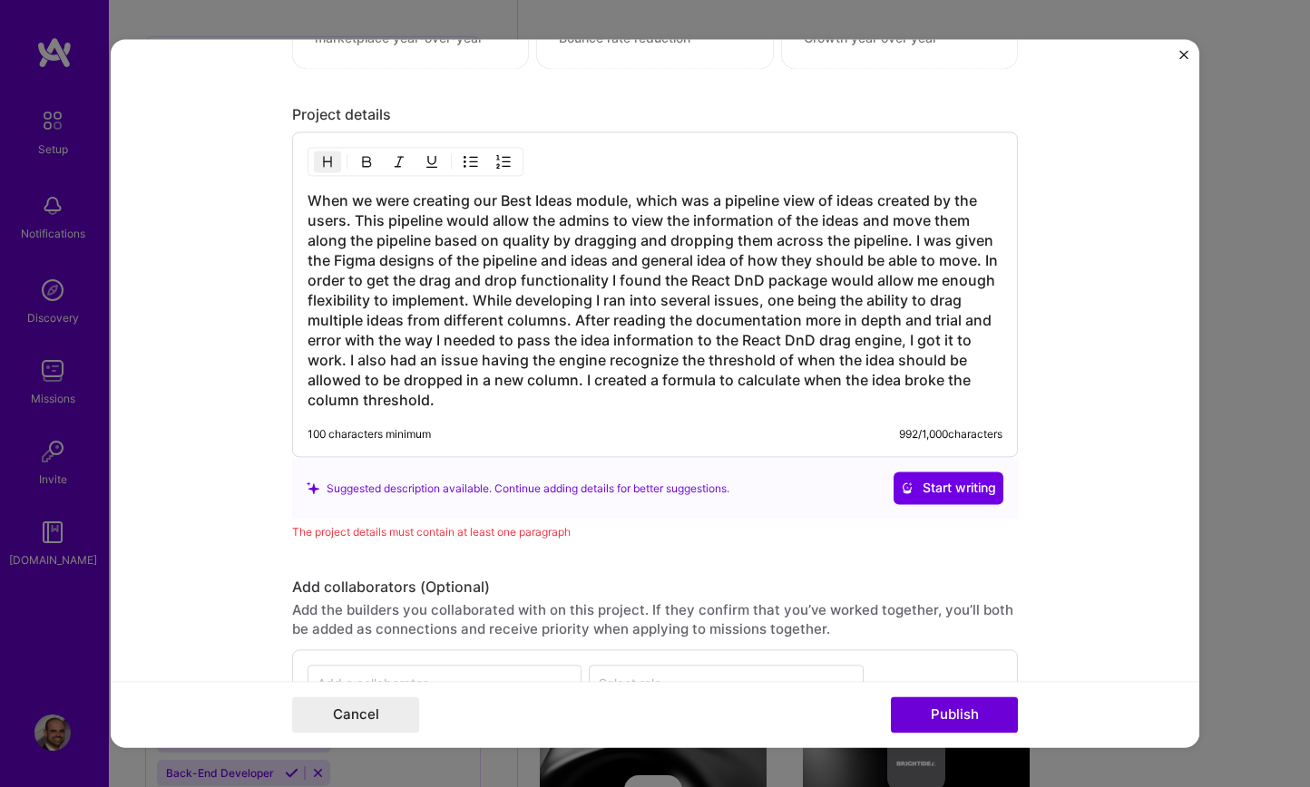
scroll to position [1798, 0]
click at [680, 252] on h3 "When we were creating our Best Ideas module, which was a pipeline view of ideas…" at bounding box center [654, 301] width 695 height 219
click at [753, 260] on h3 "When we were creating our Best Ideas module, which was a pipeline view of ideas…" at bounding box center [654, 301] width 695 height 219
drag, startPoint x: 985, startPoint y: 258, endPoint x: 982, endPoint y: 295, distance: 36.4
click at [985, 260] on h3 "When we were creating our Best Ideas module, which was a pipeline view of ideas…" at bounding box center [654, 301] width 695 height 219
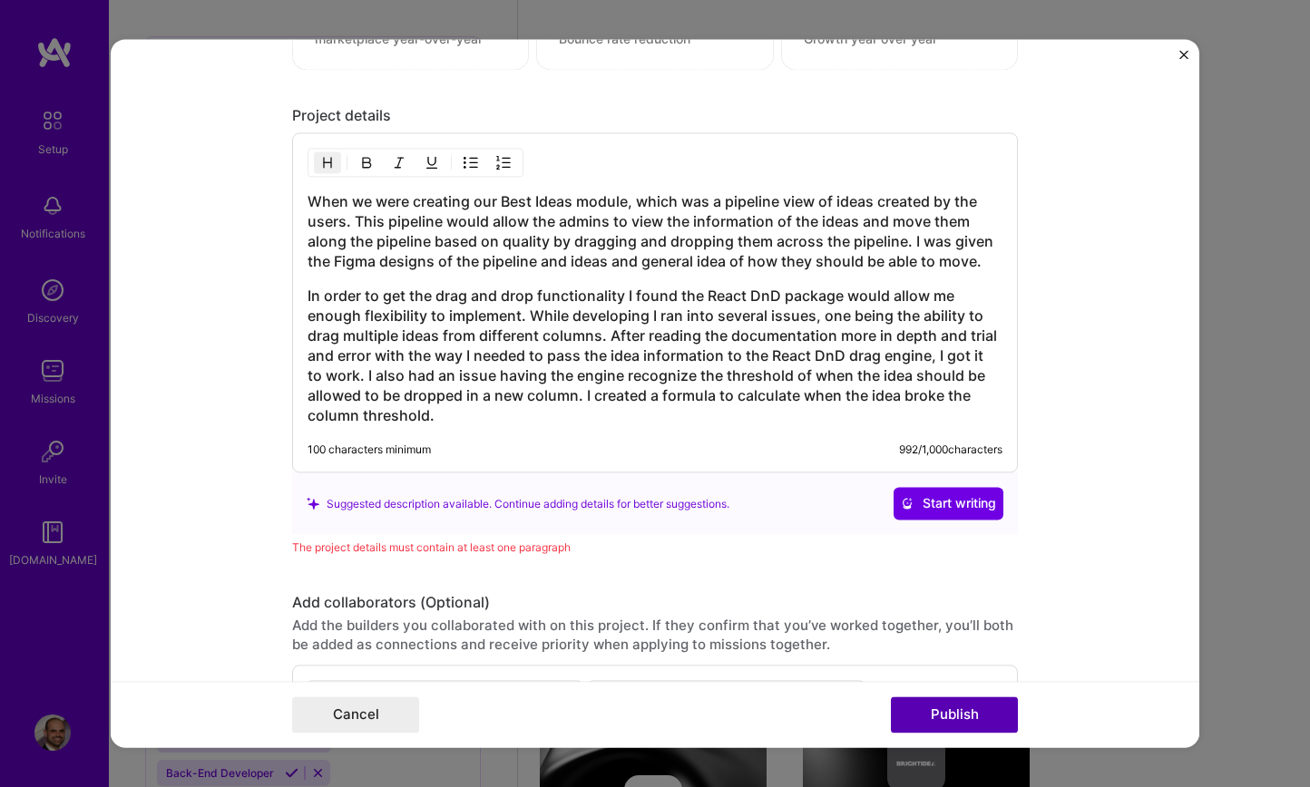
scroll to position [1976, 0]
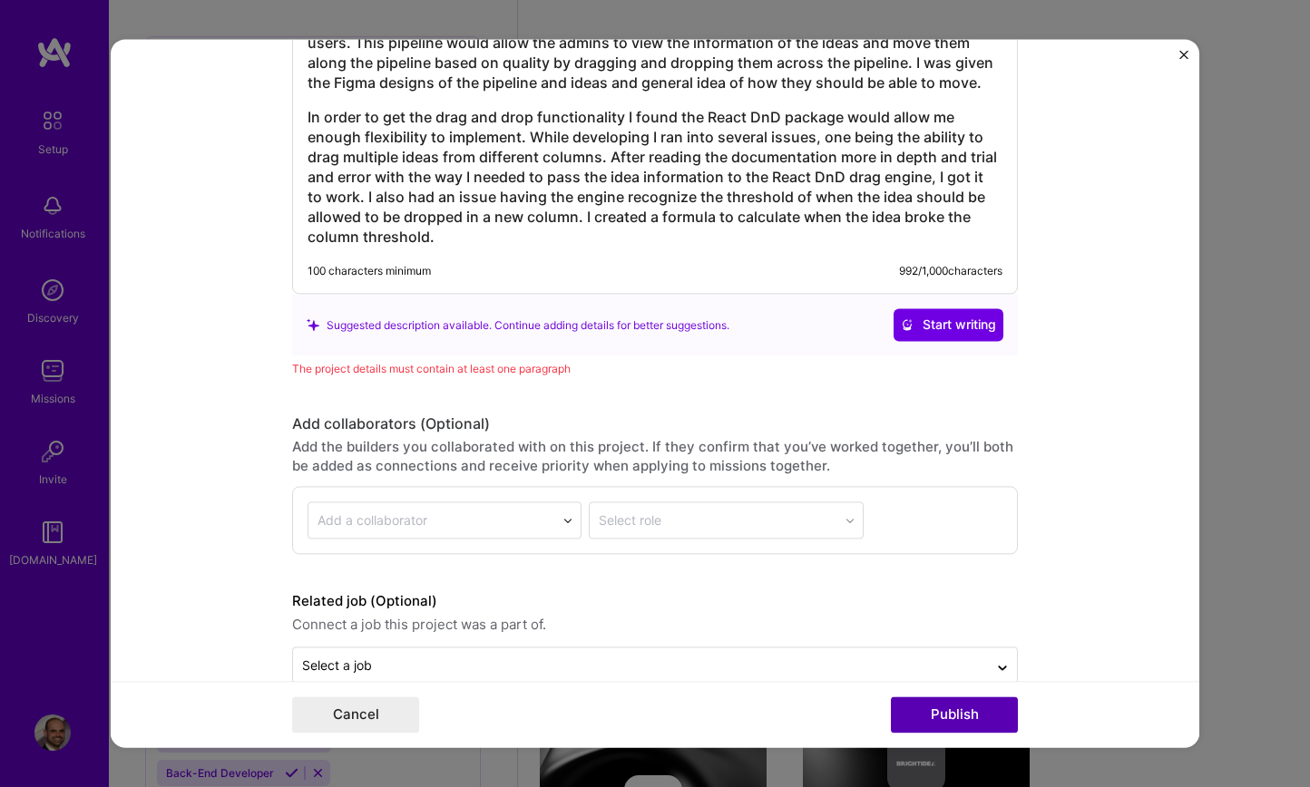
click at [935, 725] on button "Publish" at bounding box center [954, 715] width 127 height 36
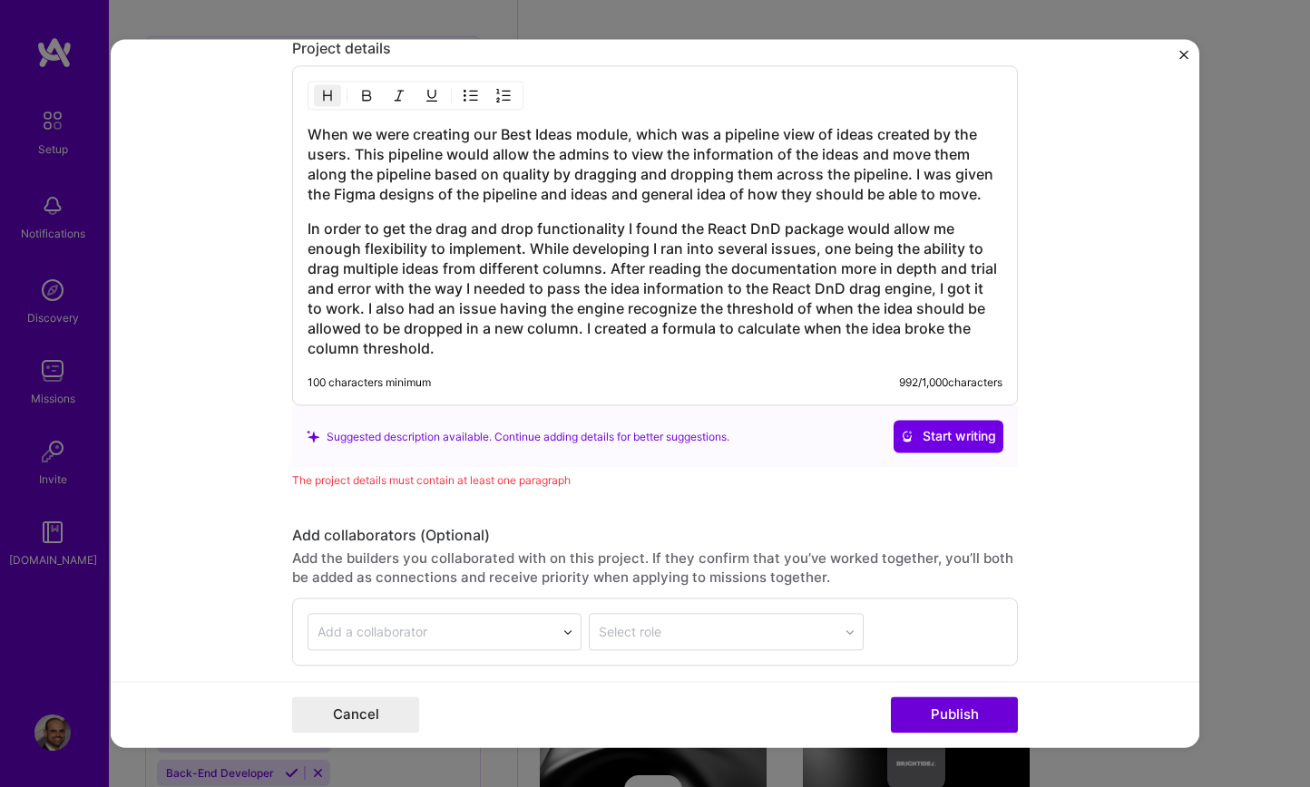
scroll to position [1774, 0]
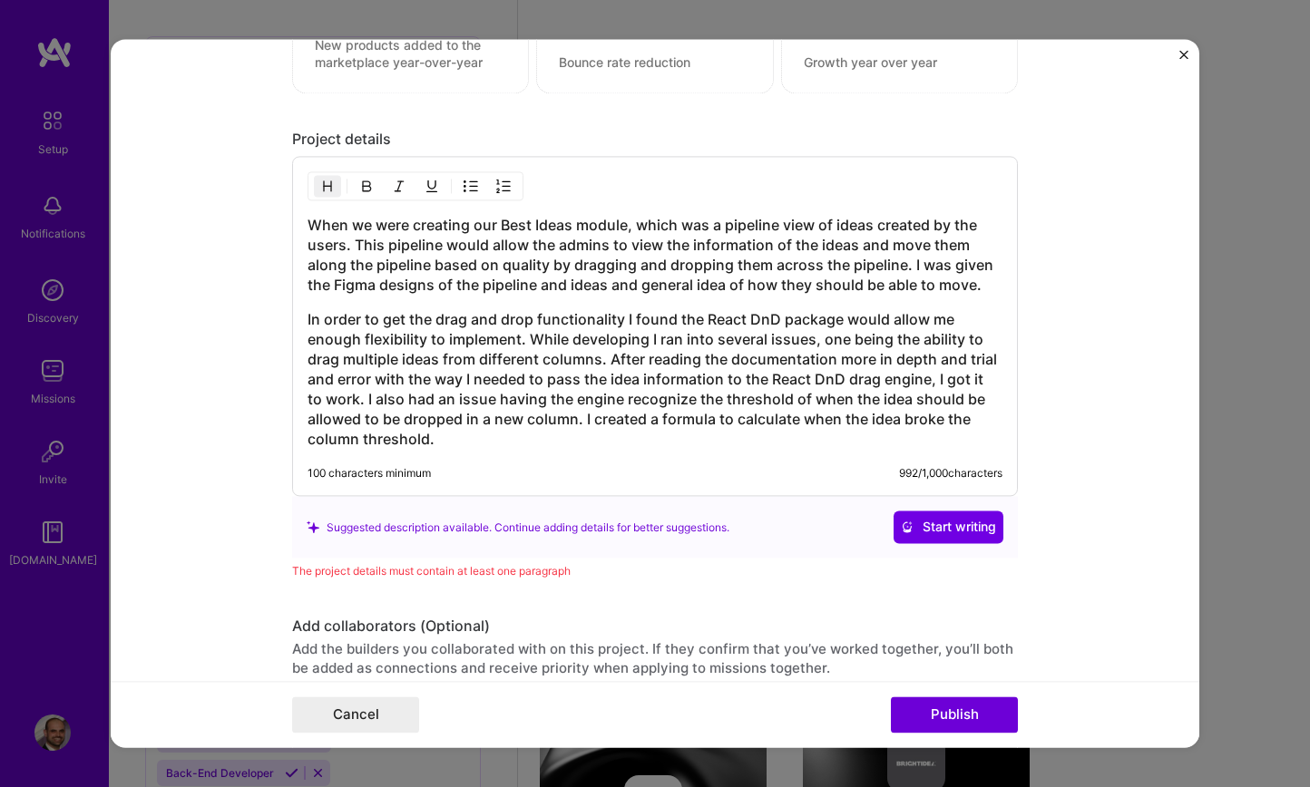
drag, startPoint x: 991, startPoint y: 287, endPoint x: 291, endPoint y: 194, distance: 706.3
click at [288, 197] on form "Project title Implement Drag and Drop for Best Ideas Company Brightidea Project…" at bounding box center [655, 393] width 1088 height 708
click at [379, 409] on h3 "In order to get the drag and drop functionality I found the React DnD package w…" at bounding box center [654, 380] width 695 height 140
click at [987, 531] on span "Start writing" at bounding box center [948, 528] width 95 height 18
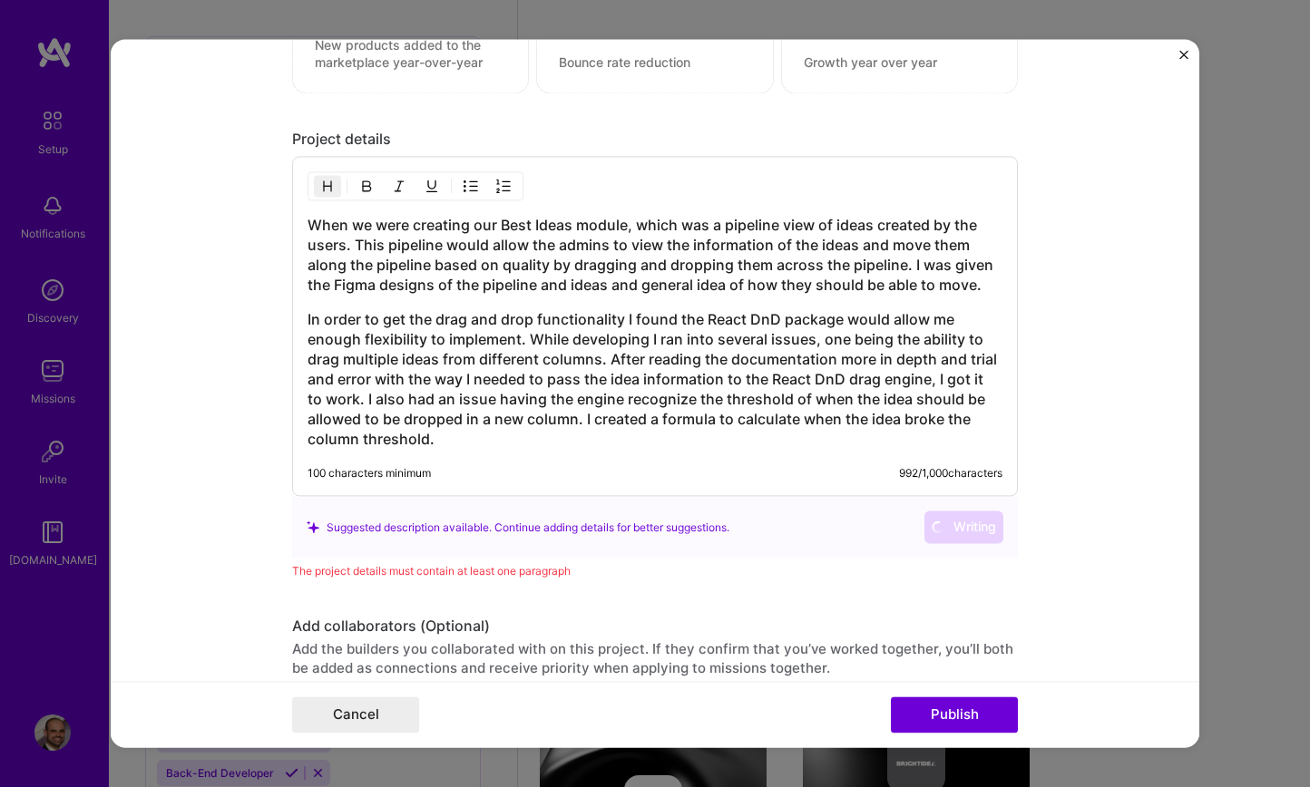
click at [521, 378] on h3 "In order to get the drag and drop functionality I found the React DnD package w…" at bounding box center [654, 380] width 695 height 140
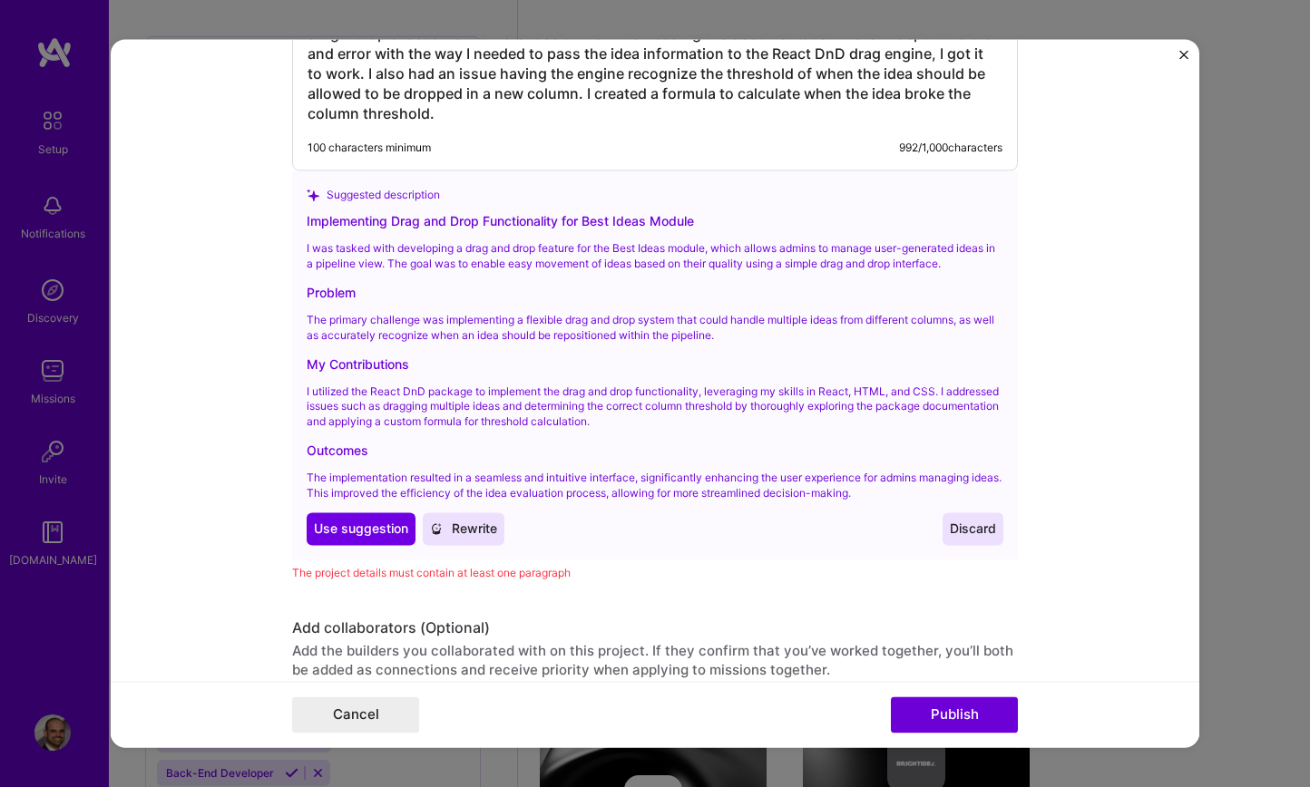
scroll to position [2106, 0]
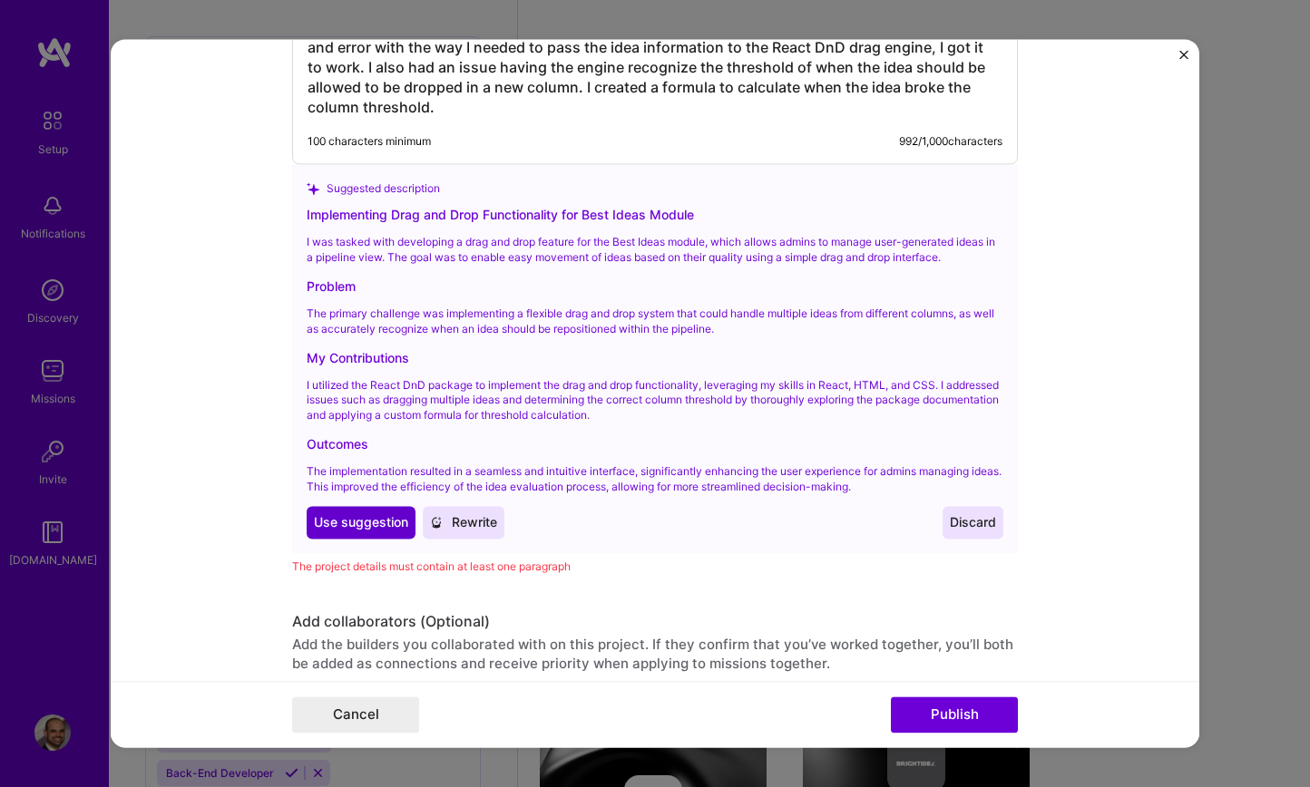
click at [365, 526] on span "Use suggestion" at bounding box center [361, 522] width 94 height 18
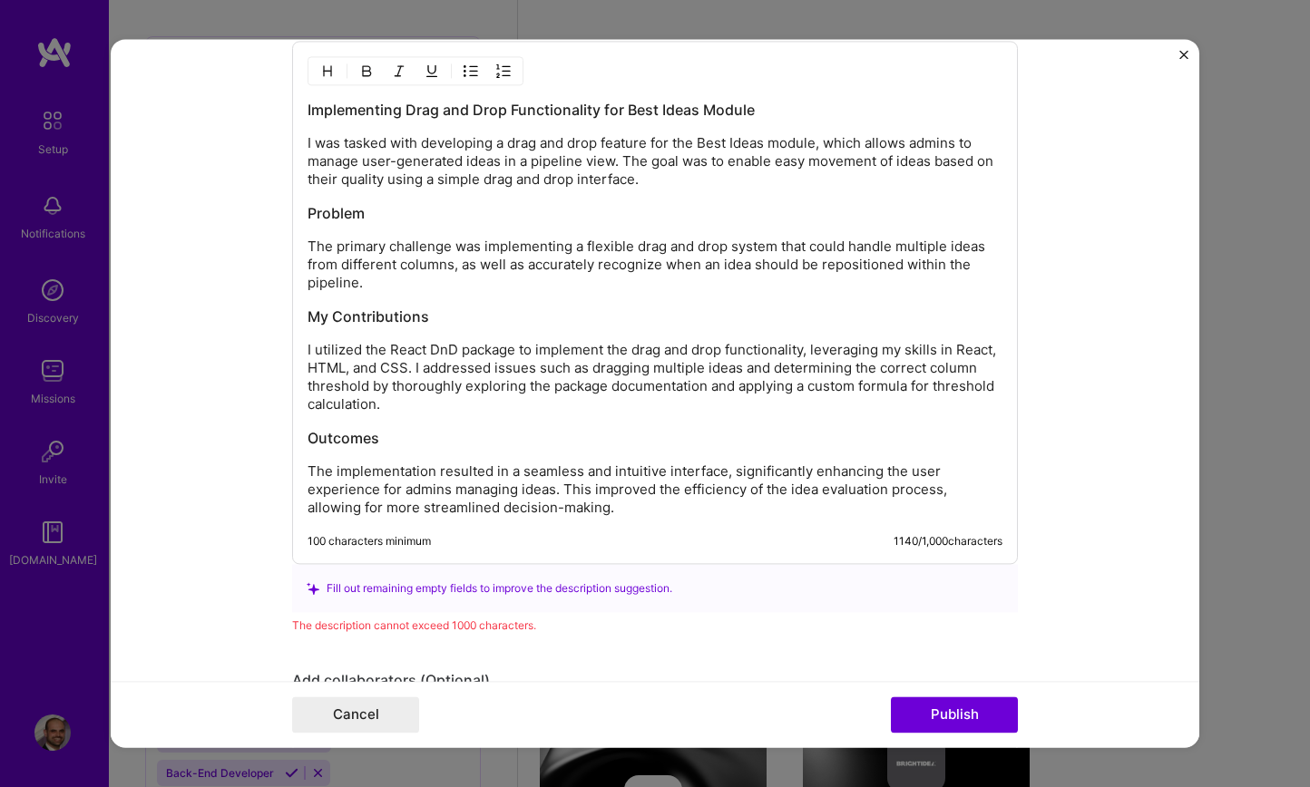
scroll to position [1871, 0]
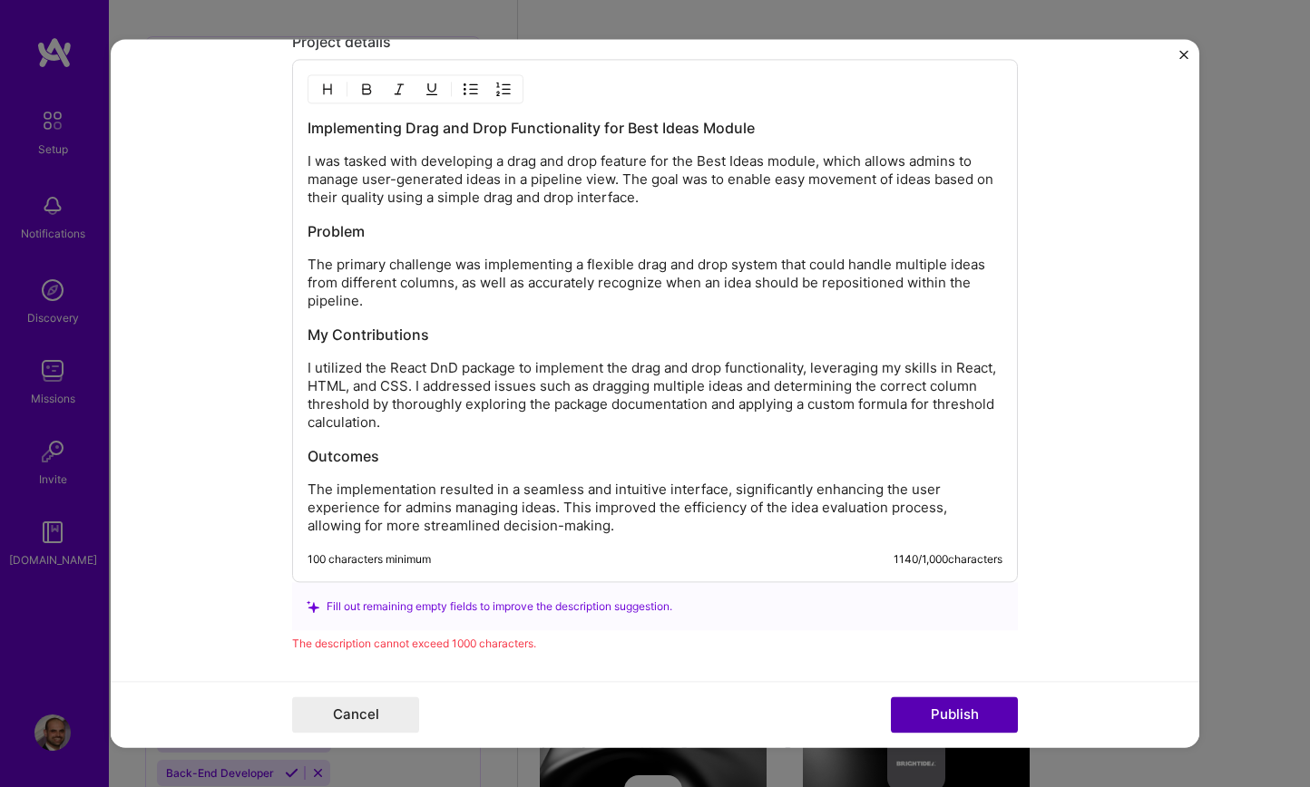
click at [921, 698] on button "Publish" at bounding box center [954, 715] width 127 height 36
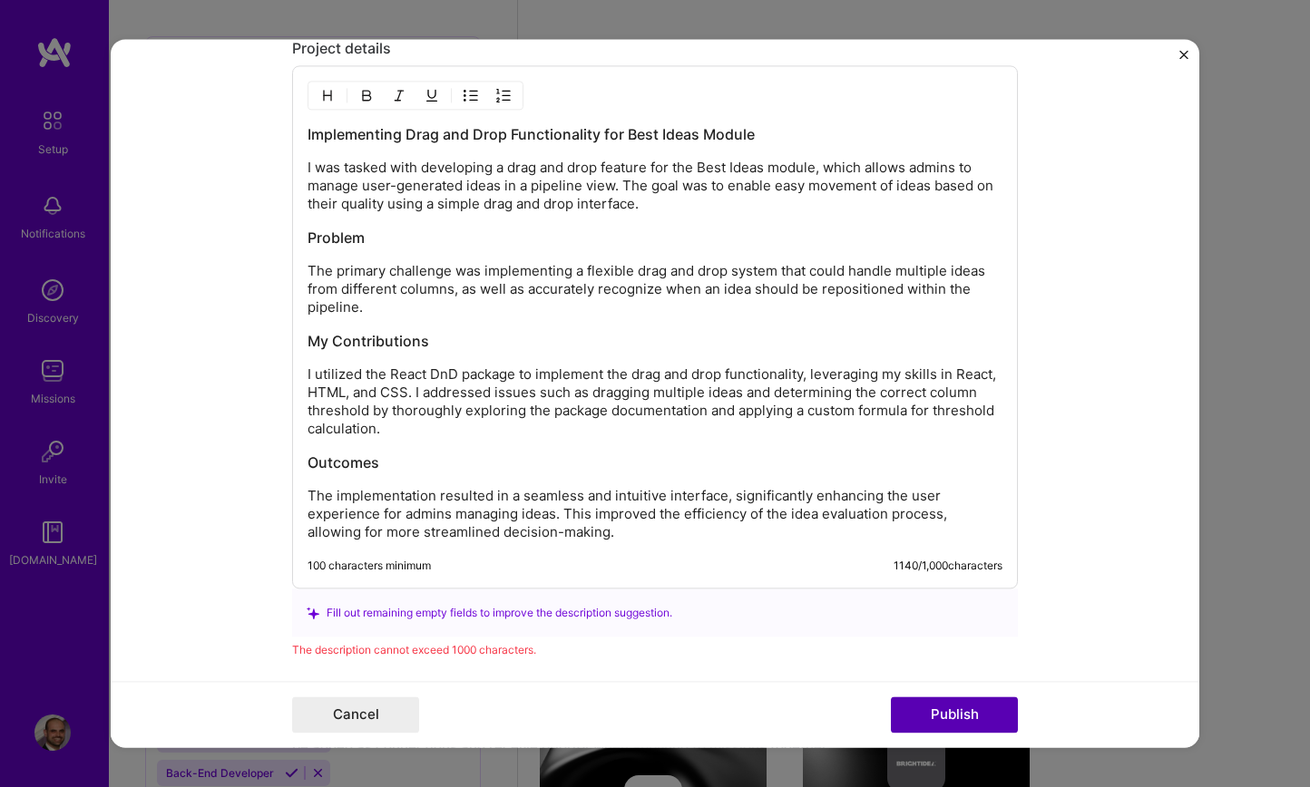
click at [936, 711] on button "Publish" at bounding box center [954, 715] width 127 height 36
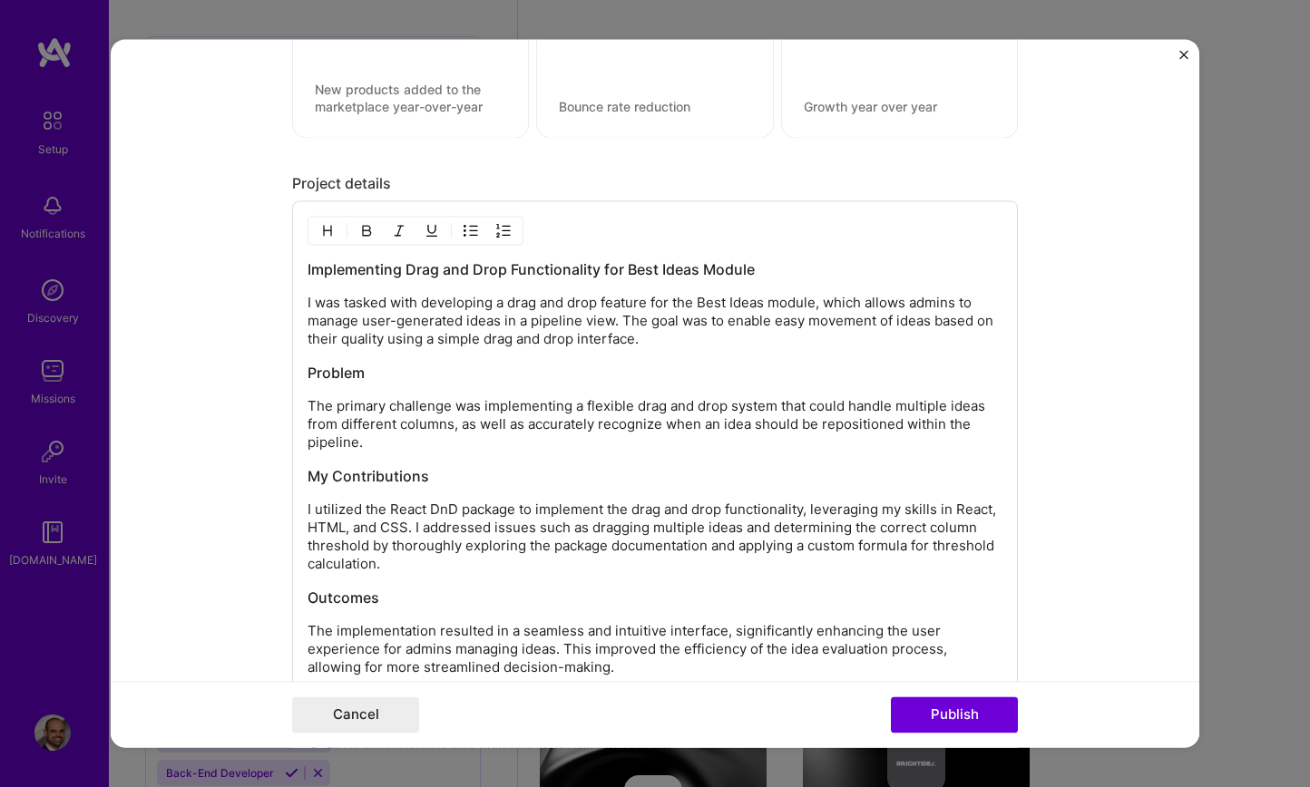
scroll to position [1726, 0]
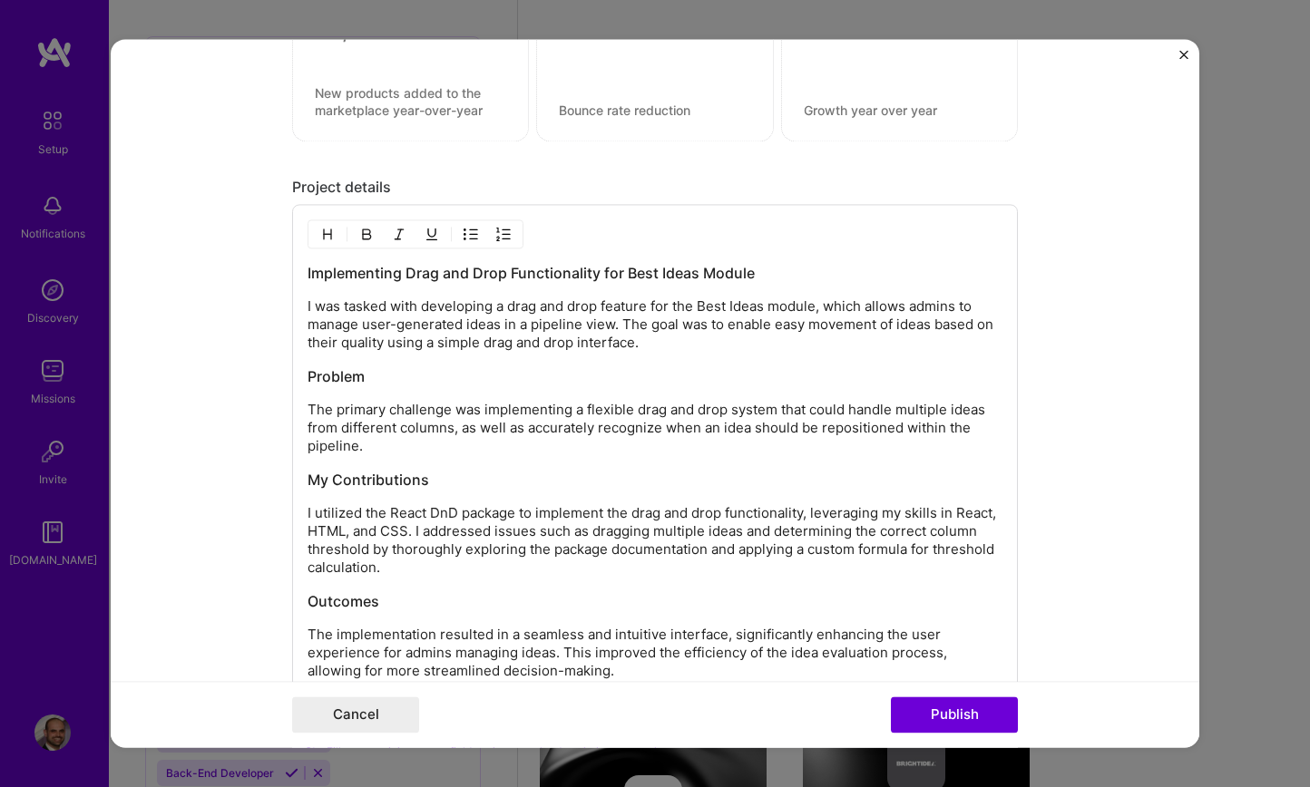
click at [606, 404] on p "The primary challenge was implementing a flexible drag and drop system that cou…" at bounding box center [654, 429] width 695 height 54
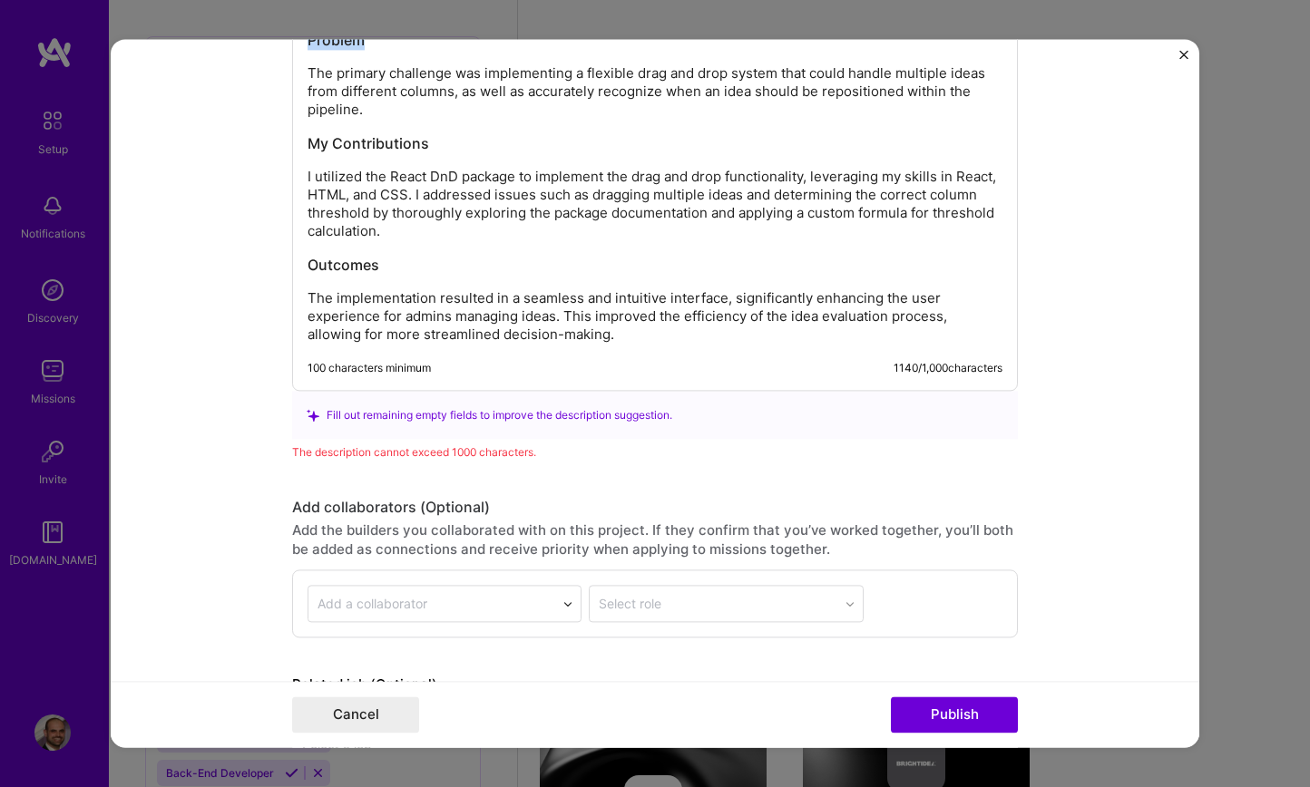
scroll to position [2063, 0]
drag, startPoint x: 628, startPoint y: 334, endPoint x: 388, endPoint y: 274, distance: 247.7
click at [622, 334] on p "The implementation resulted in a seamless and intuitive interface, significantl…" at bounding box center [654, 316] width 695 height 54
click at [390, 272] on h3 "Outcomes" at bounding box center [654, 265] width 695 height 20
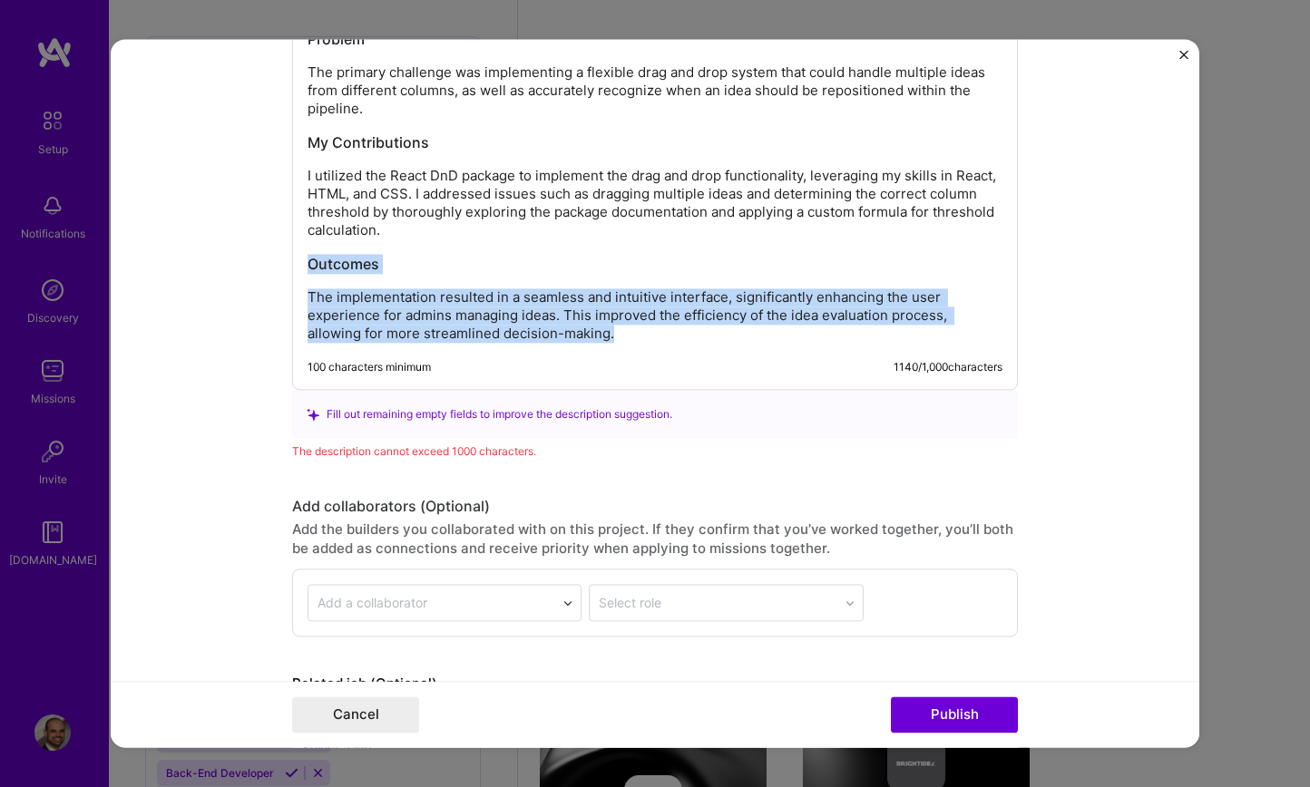
drag, startPoint x: 415, startPoint y: 304, endPoint x: 296, endPoint y: 263, distance: 126.5
click at [297, 263] on div "Implementing Drag and Drop Functionality for Best Ideas Module I was tasked wit…" at bounding box center [655, 129] width 726 height 523
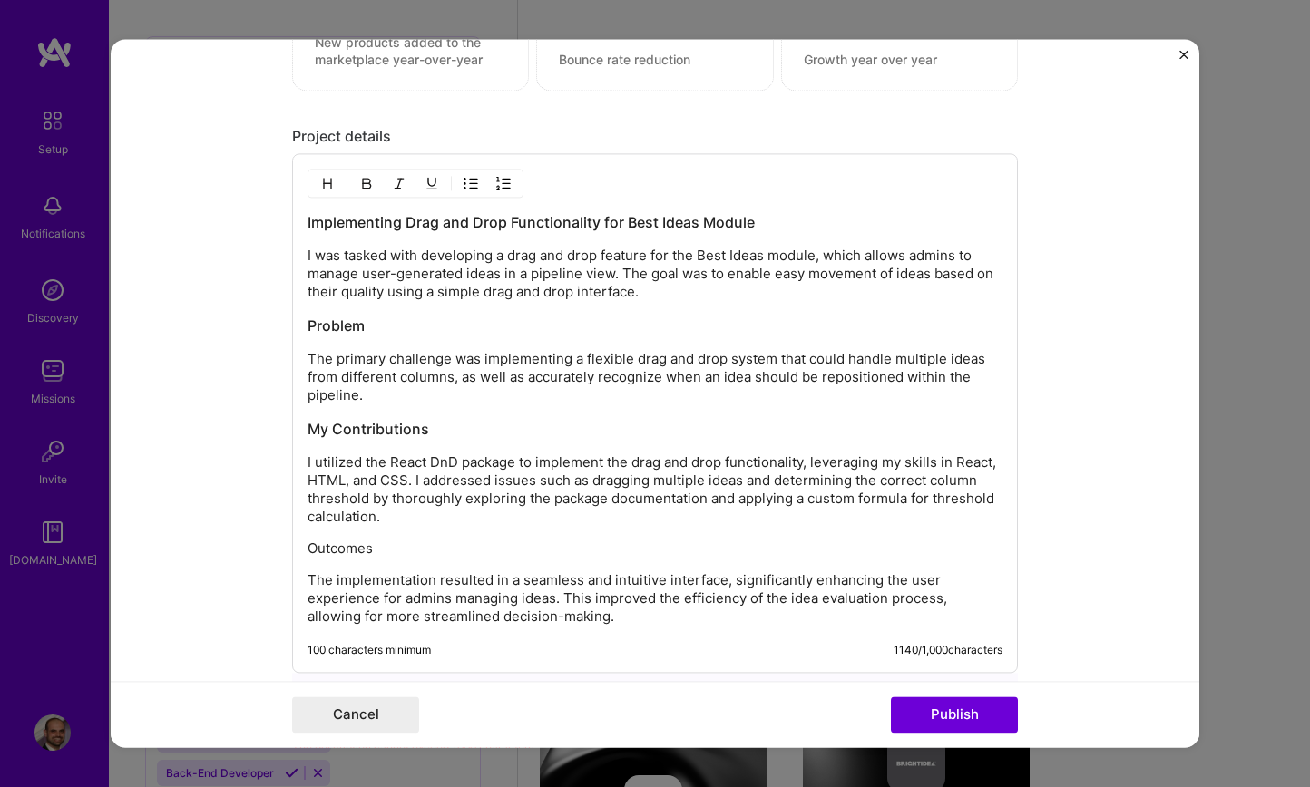
scroll to position [1784, 0]
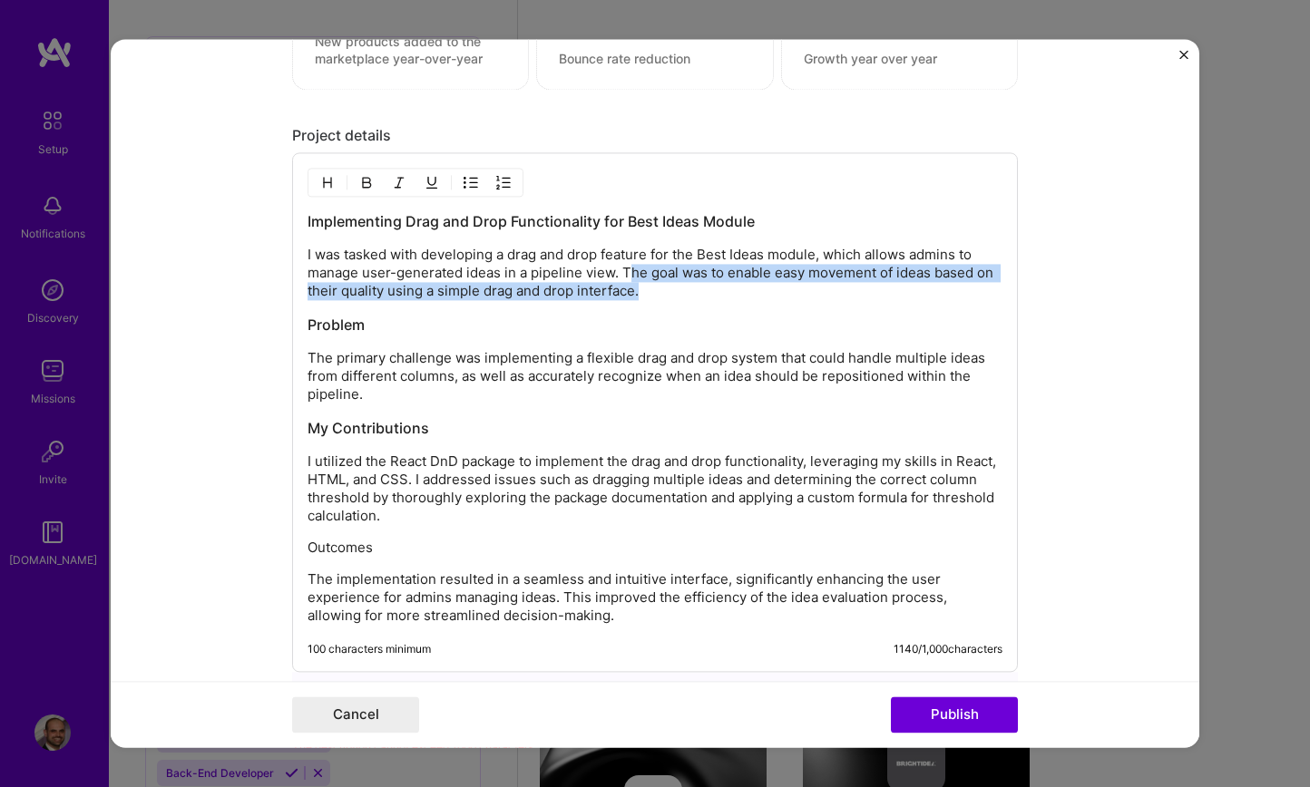
drag, startPoint x: 659, startPoint y: 294, endPoint x: 628, endPoint y: 276, distance: 36.6
click at [628, 276] on p "I was tasked with developing a drag and drop feature for the Best Ideas module,…" at bounding box center [654, 274] width 695 height 54
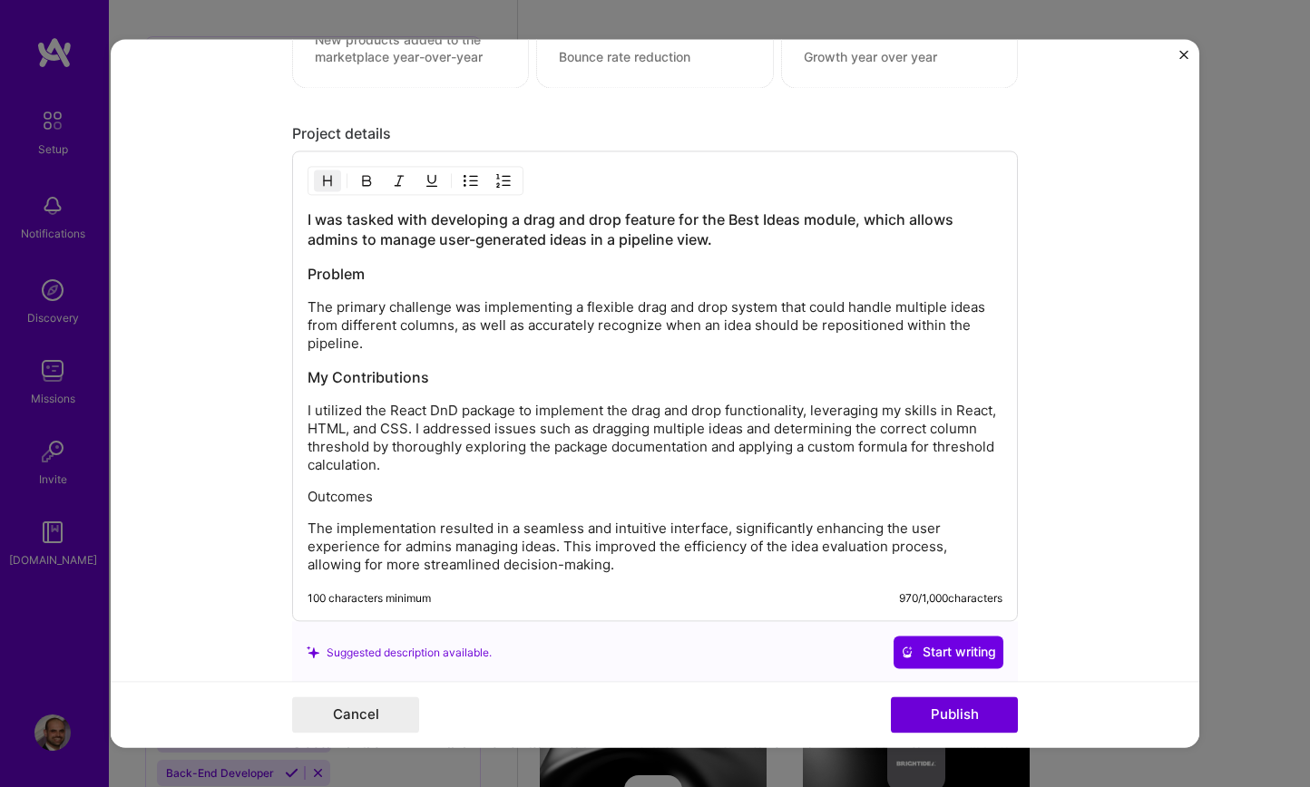
drag, startPoint x: 765, startPoint y: 232, endPoint x: 296, endPoint y: 211, distance: 469.3
click at [290, 216] on form "Project title Implement Drag and Drop for Best Ideas Company Brightidea Project…" at bounding box center [655, 393] width 1088 height 708
click at [327, 180] on img "button" at bounding box center [327, 181] width 15 height 15
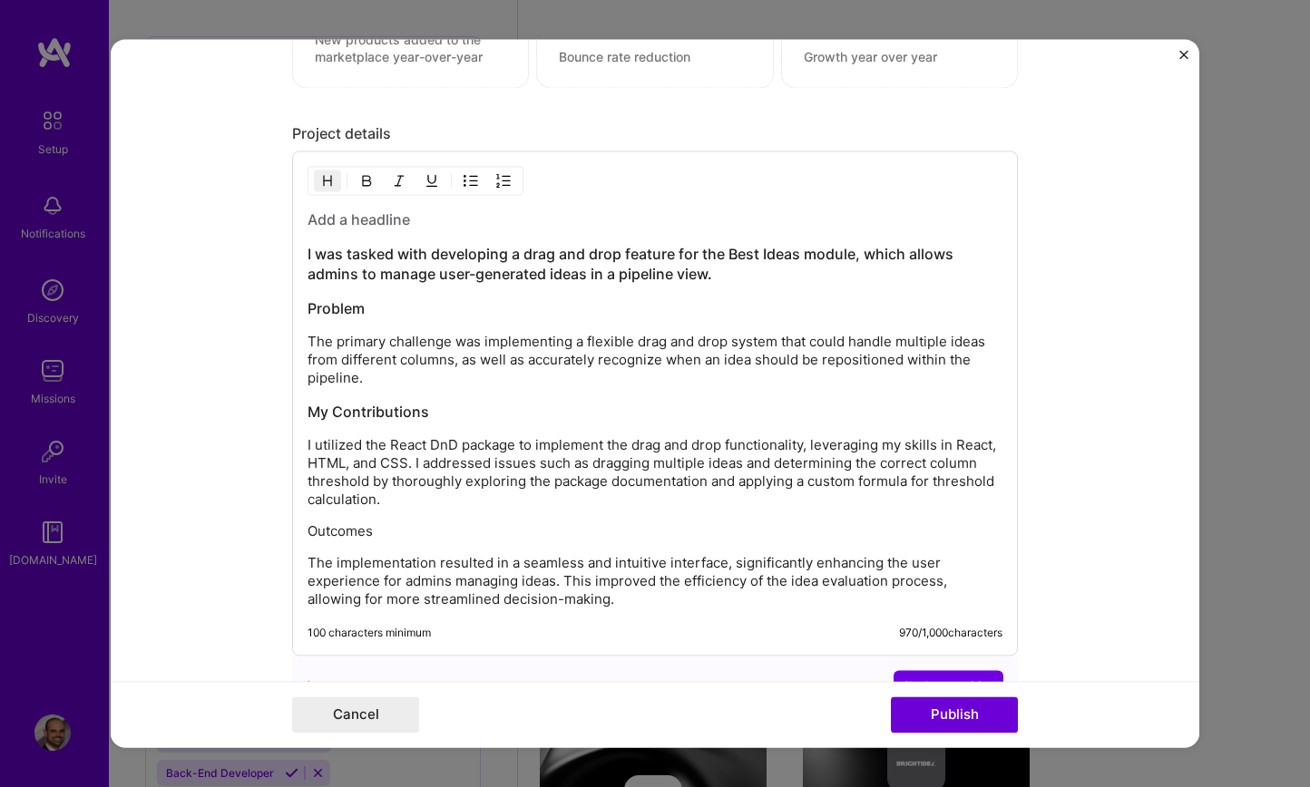
click at [367, 184] on img "button" at bounding box center [366, 181] width 15 height 15
click at [365, 184] on img "button" at bounding box center [366, 181] width 15 height 15
click at [336, 183] on button "button" at bounding box center [327, 182] width 27 height 22
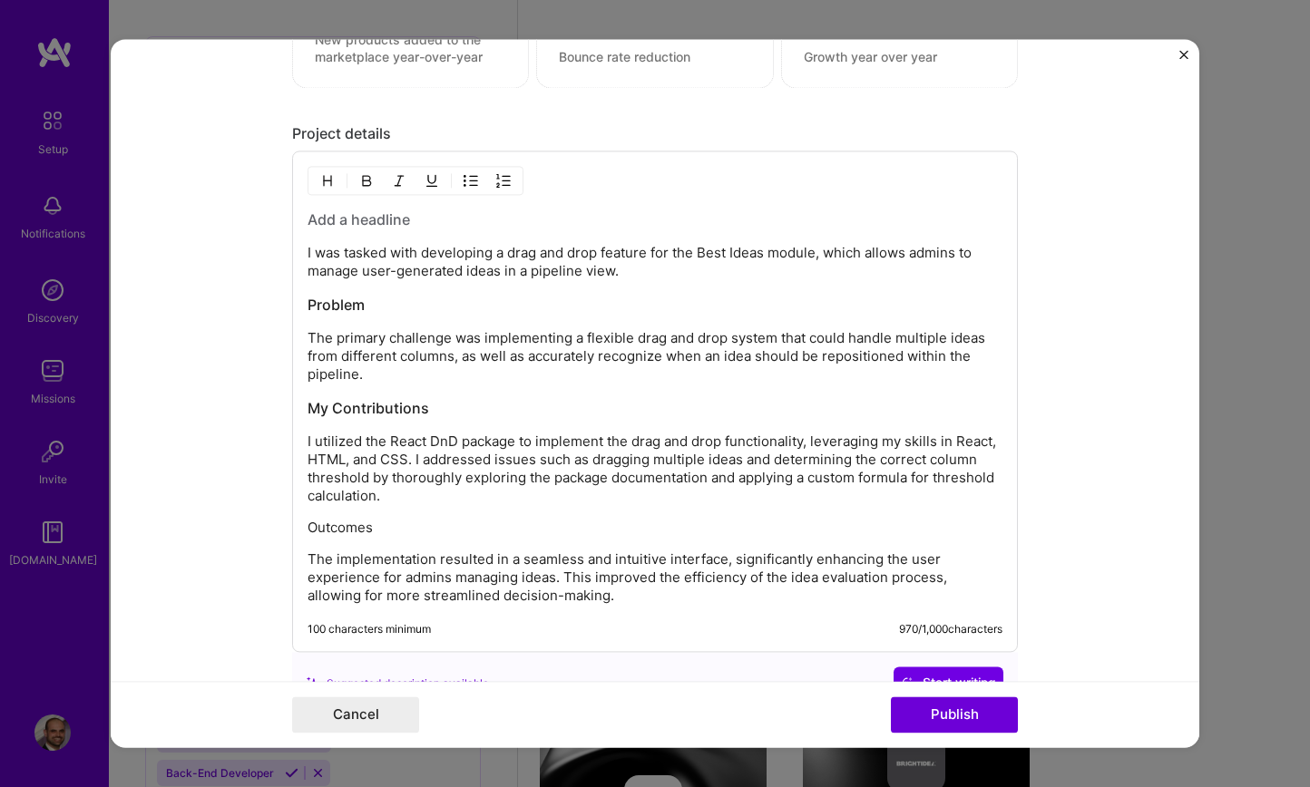
drag, startPoint x: 331, startPoint y: 219, endPoint x: 345, endPoint y: 225, distance: 14.7
click at [331, 219] on h3 at bounding box center [654, 220] width 695 height 20
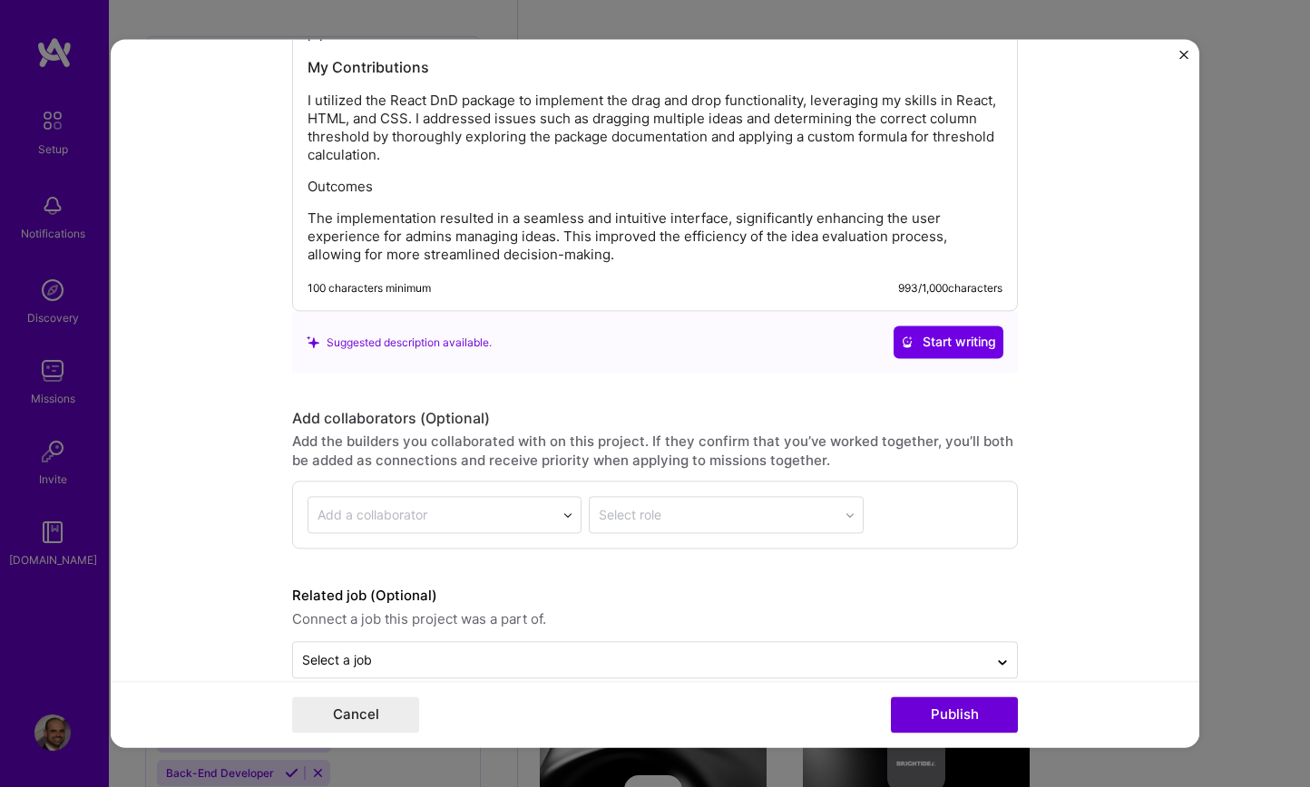
scroll to position [2126, 0]
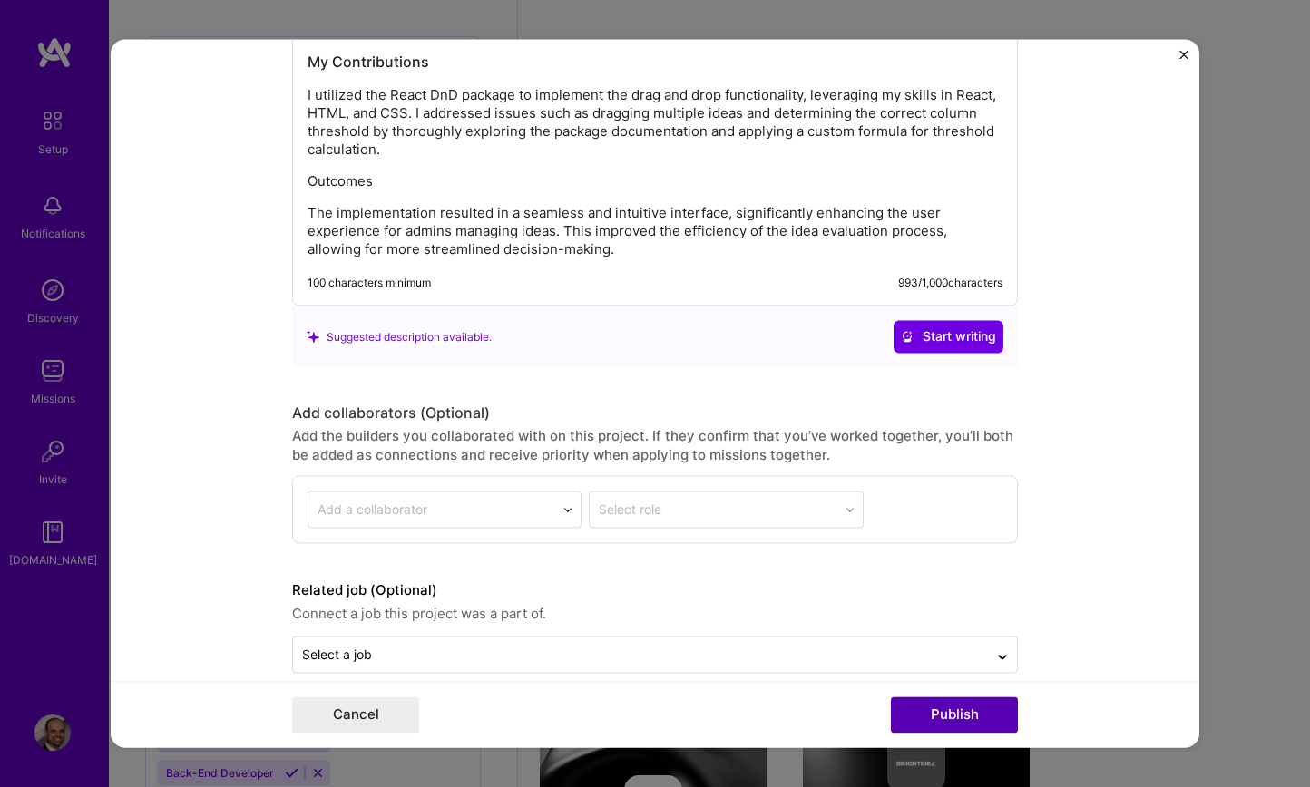
click at [970, 715] on button "Publish" at bounding box center [954, 715] width 127 height 36
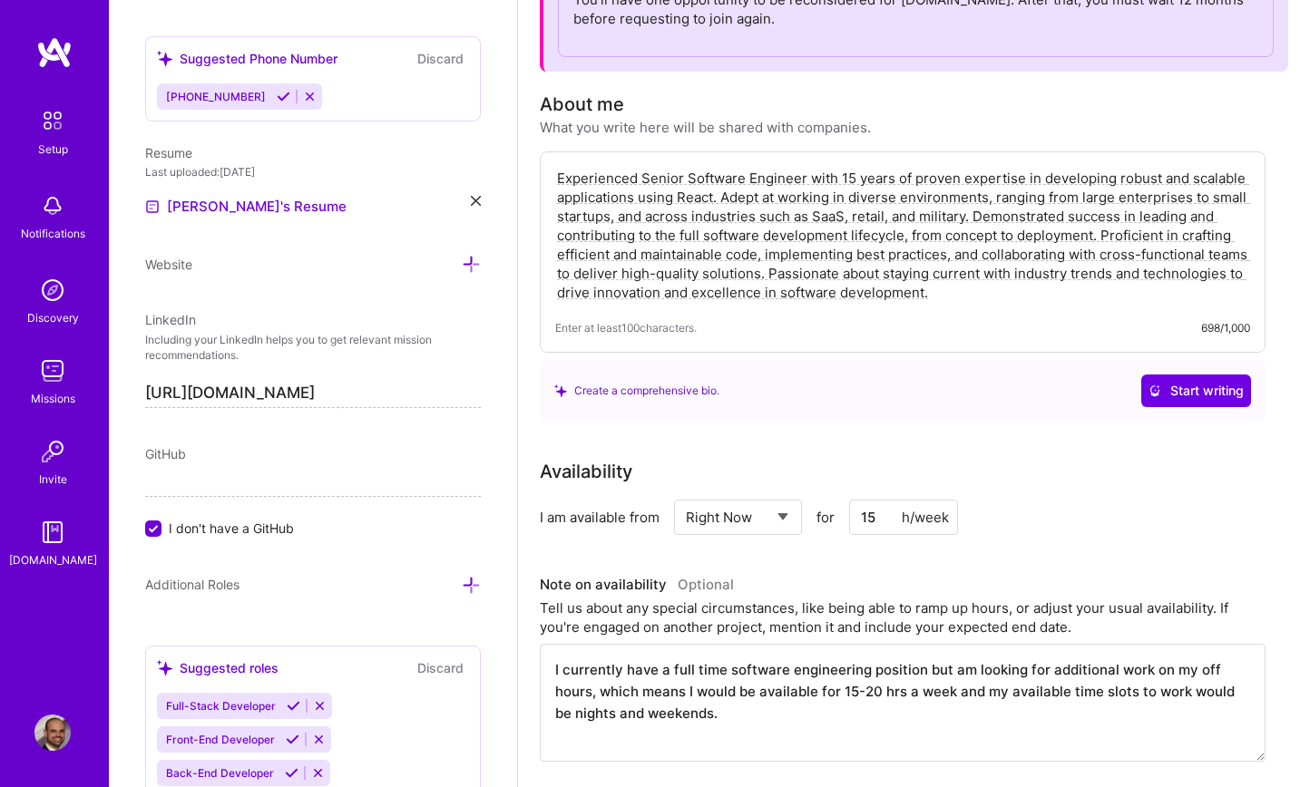
scroll to position [0, 0]
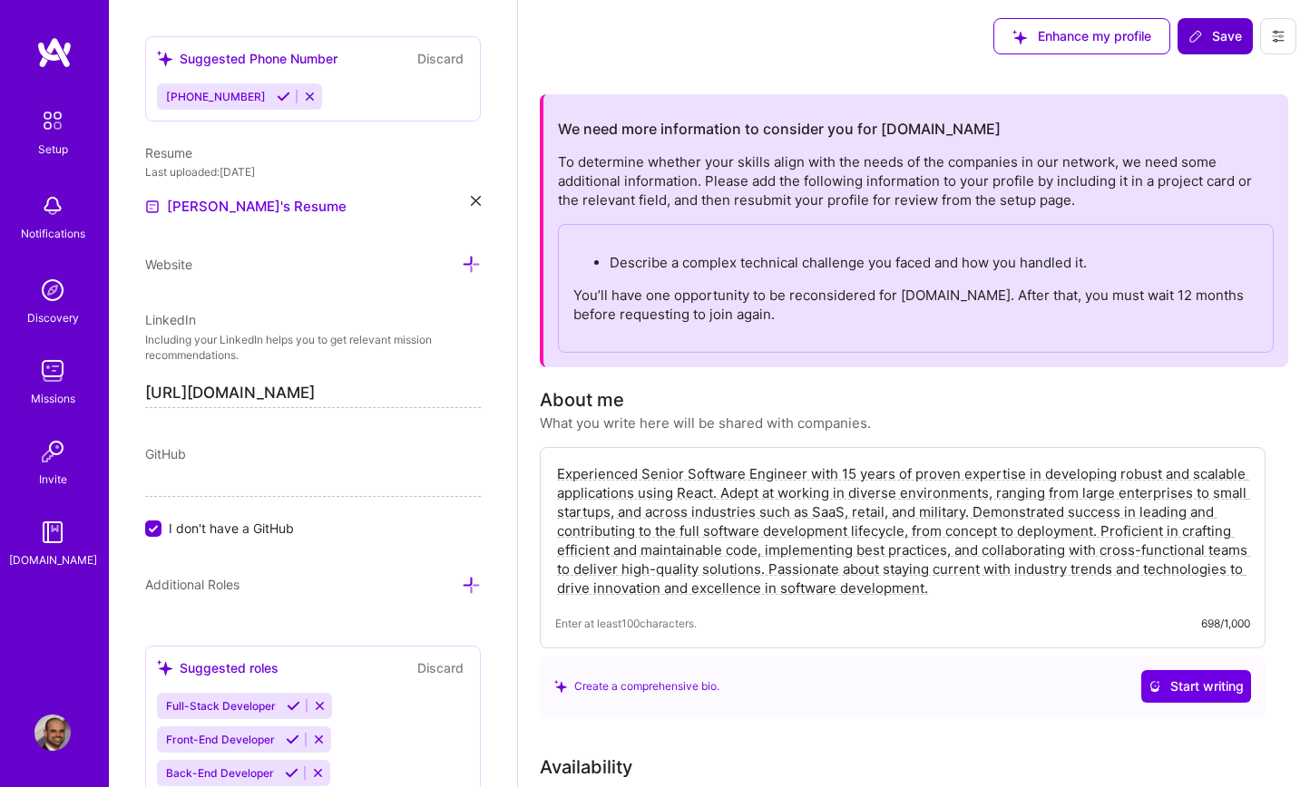
click at [1222, 37] on span "Save" at bounding box center [1215, 36] width 54 height 18
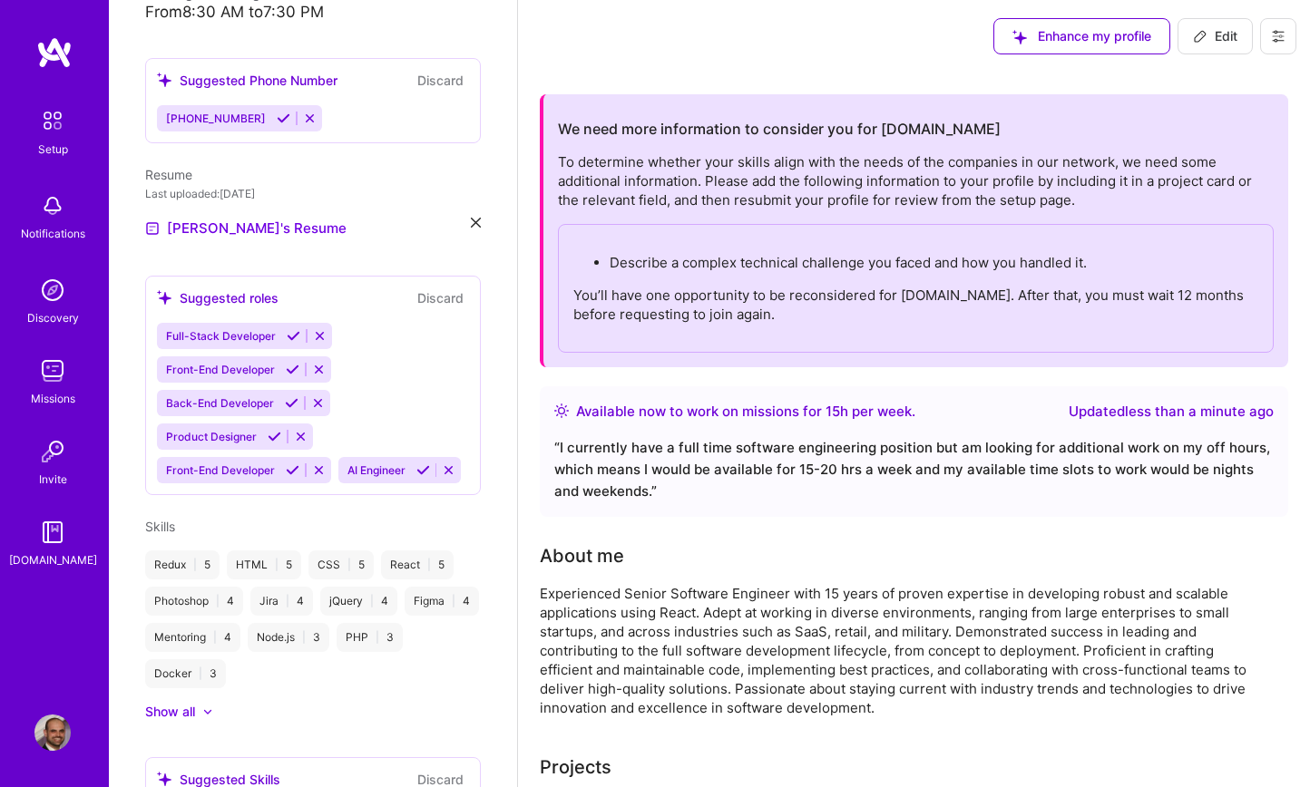
click at [56, 128] on img at bounding box center [53, 121] width 38 height 38
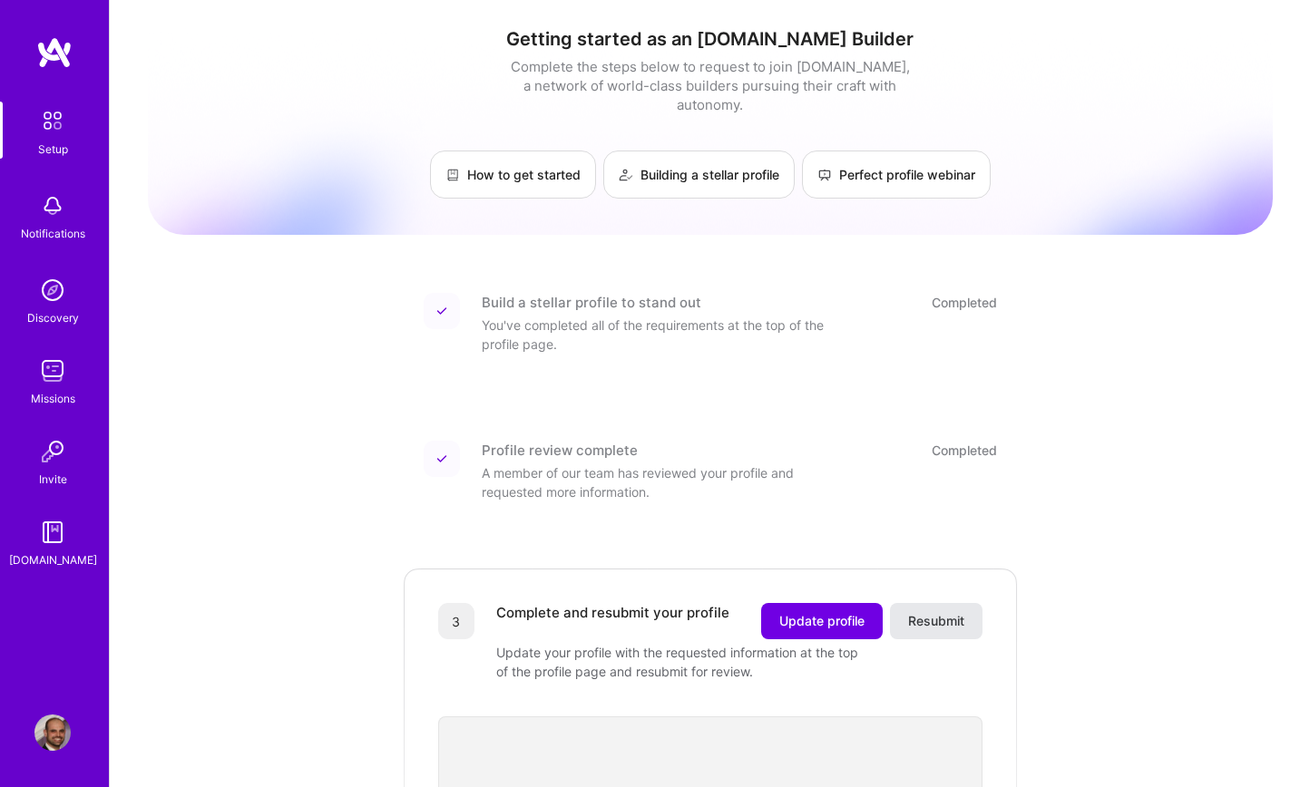
click at [899, 603] on button "Resubmit" at bounding box center [936, 621] width 93 height 36
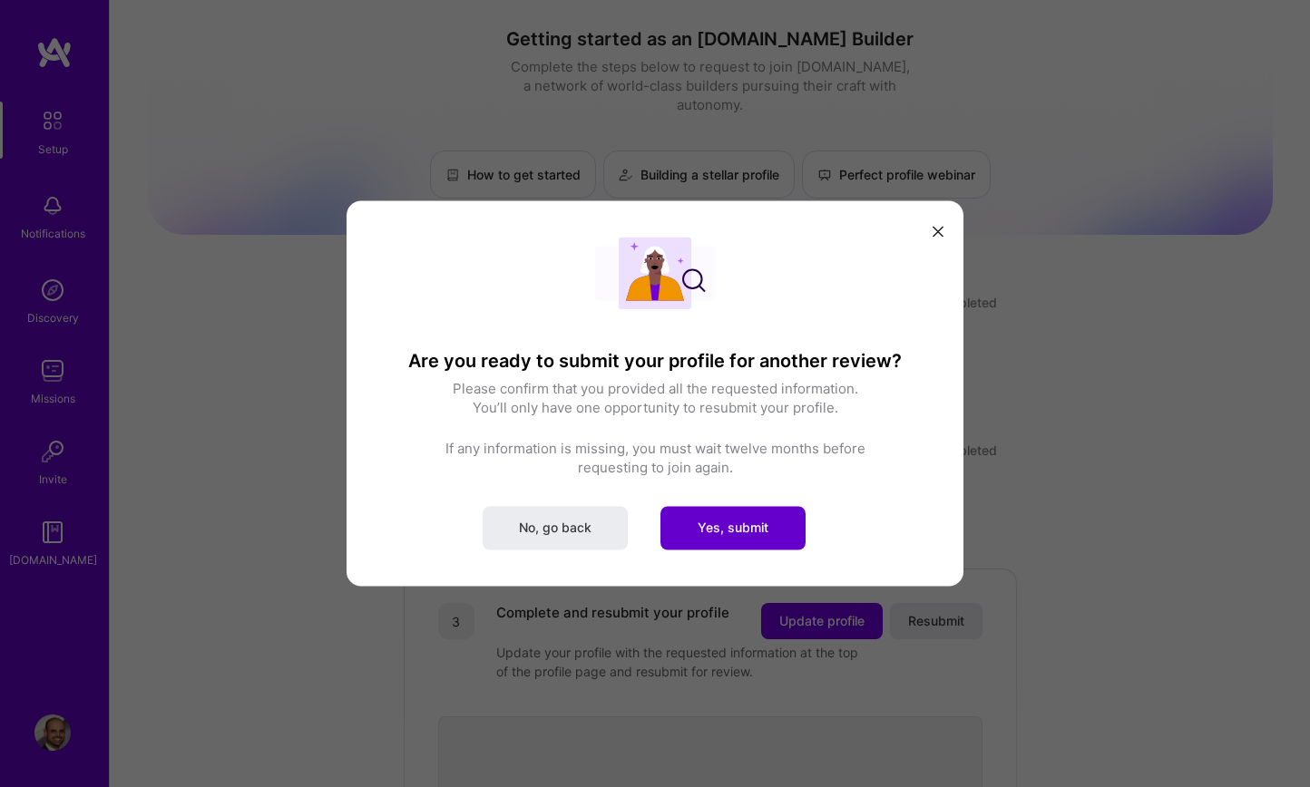
click at [712, 530] on span "Yes, submit" at bounding box center [732, 528] width 71 height 18
